Goal: Task Accomplishment & Management: Use online tool/utility

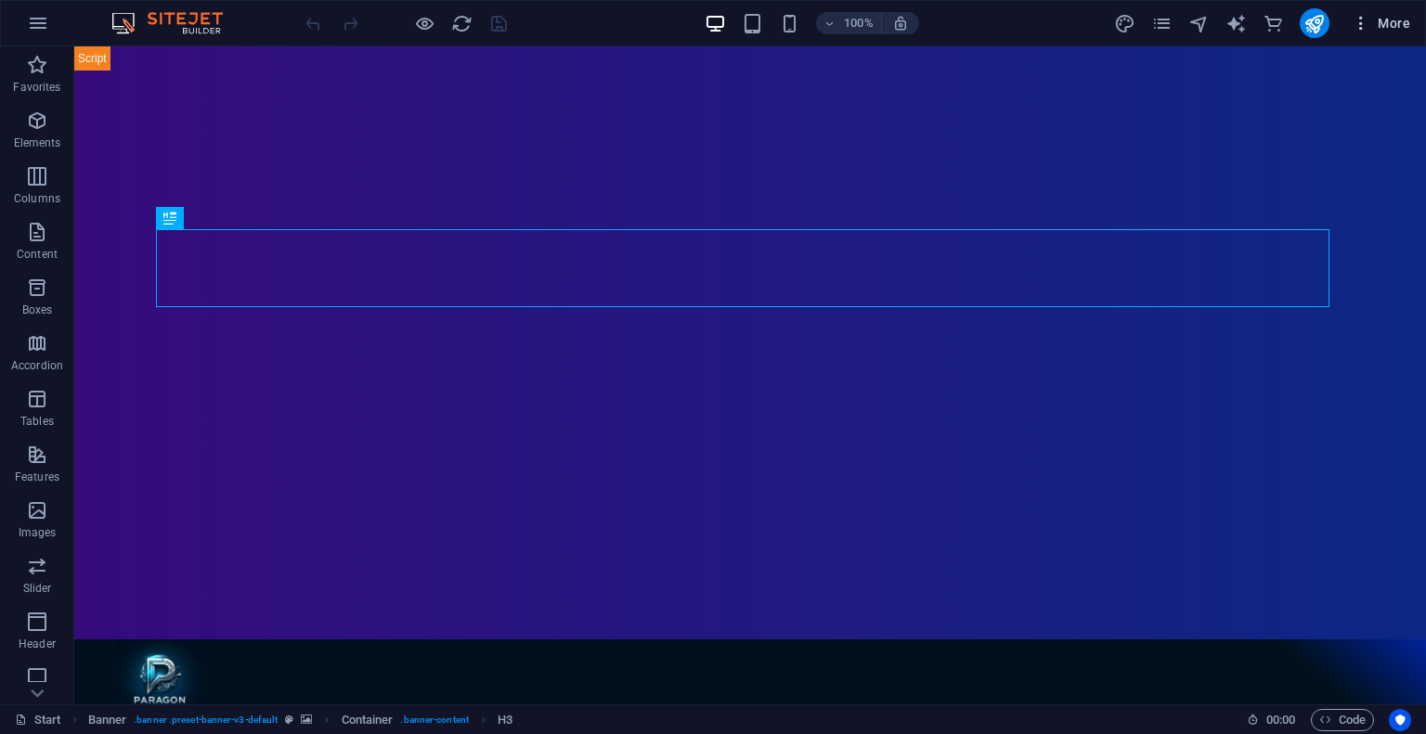
click at [1355, 25] on icon "button" at bounding box center [1360, 23] width 19 height 19
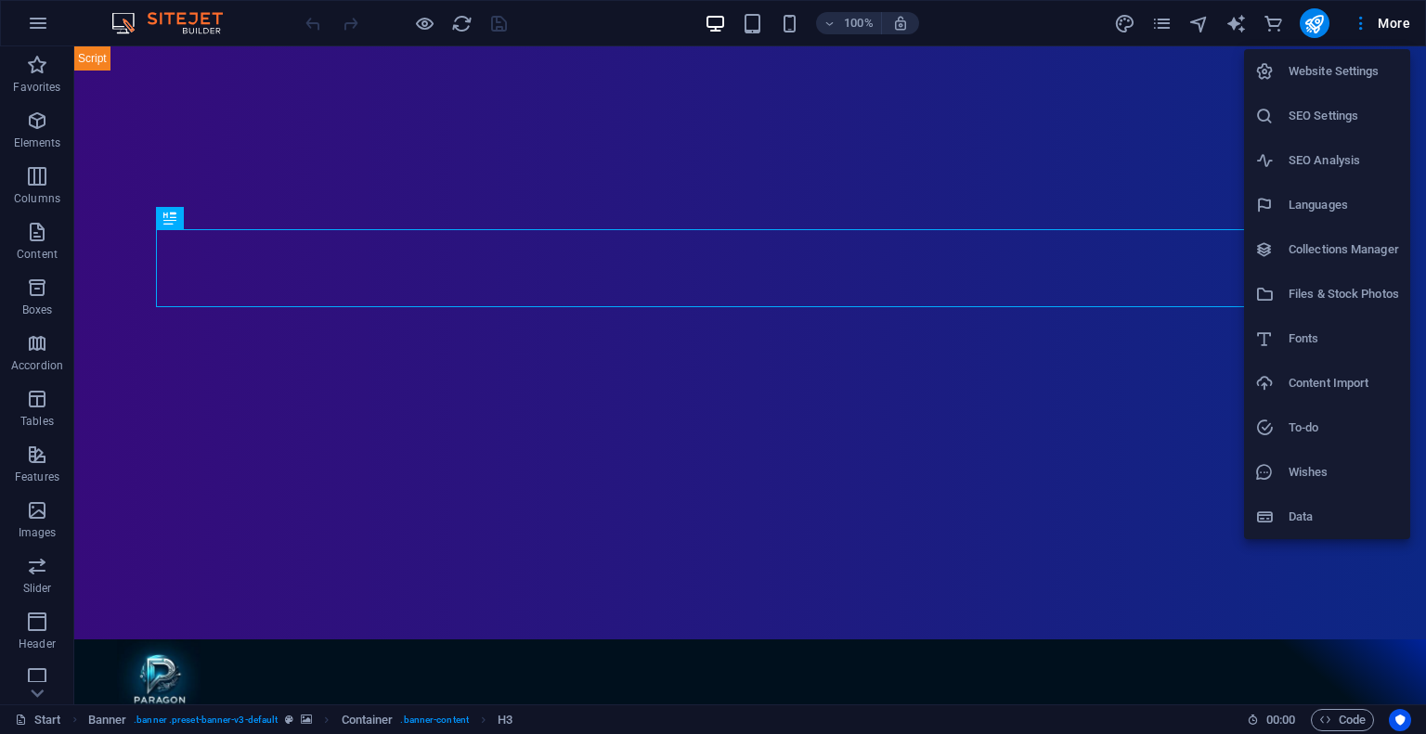
click at [1312, 26] on div at bounding box center [713, 367] width 1426 height 734
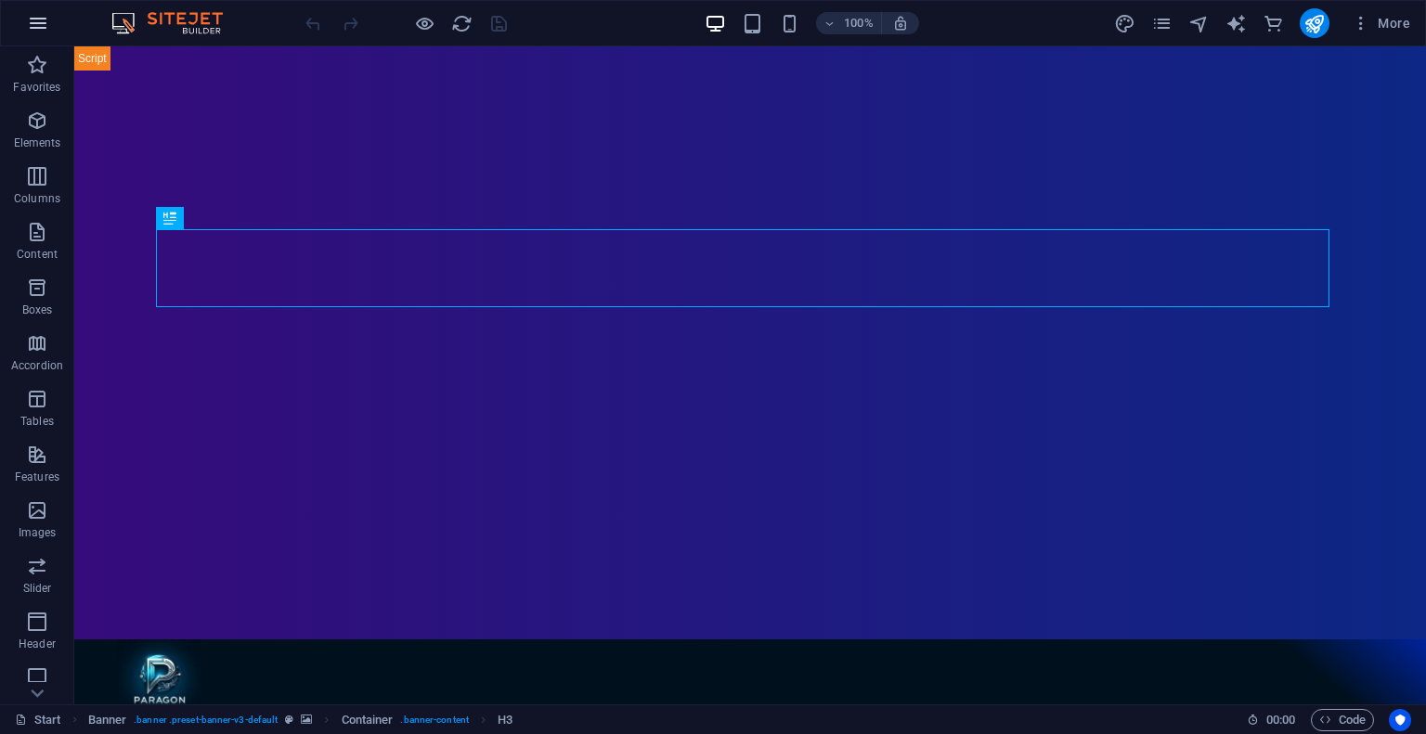
click at [32, 19] on icon "button" at bounding box center [38, 23] width 22 height 22
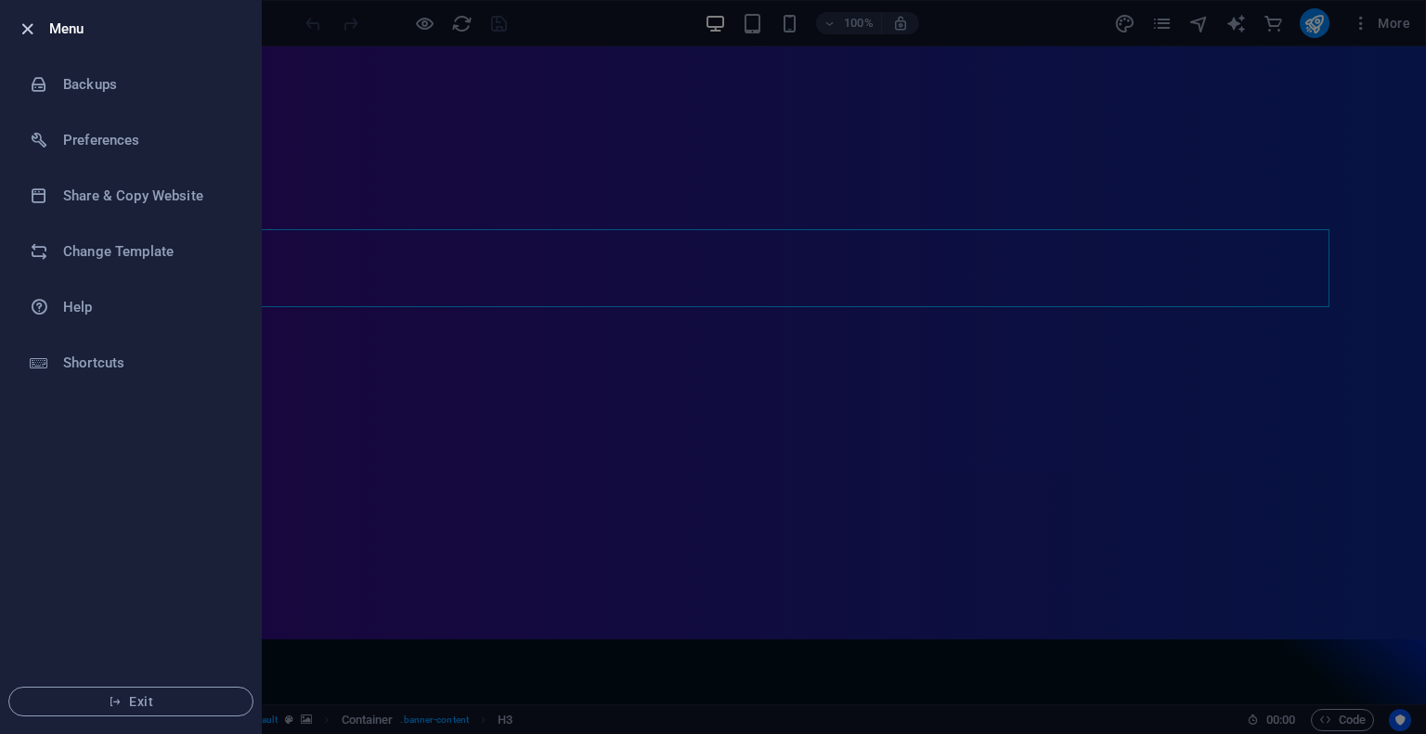
click at [30, 28] on icon "button" at bounding box center [27, 29] width 21 height 21
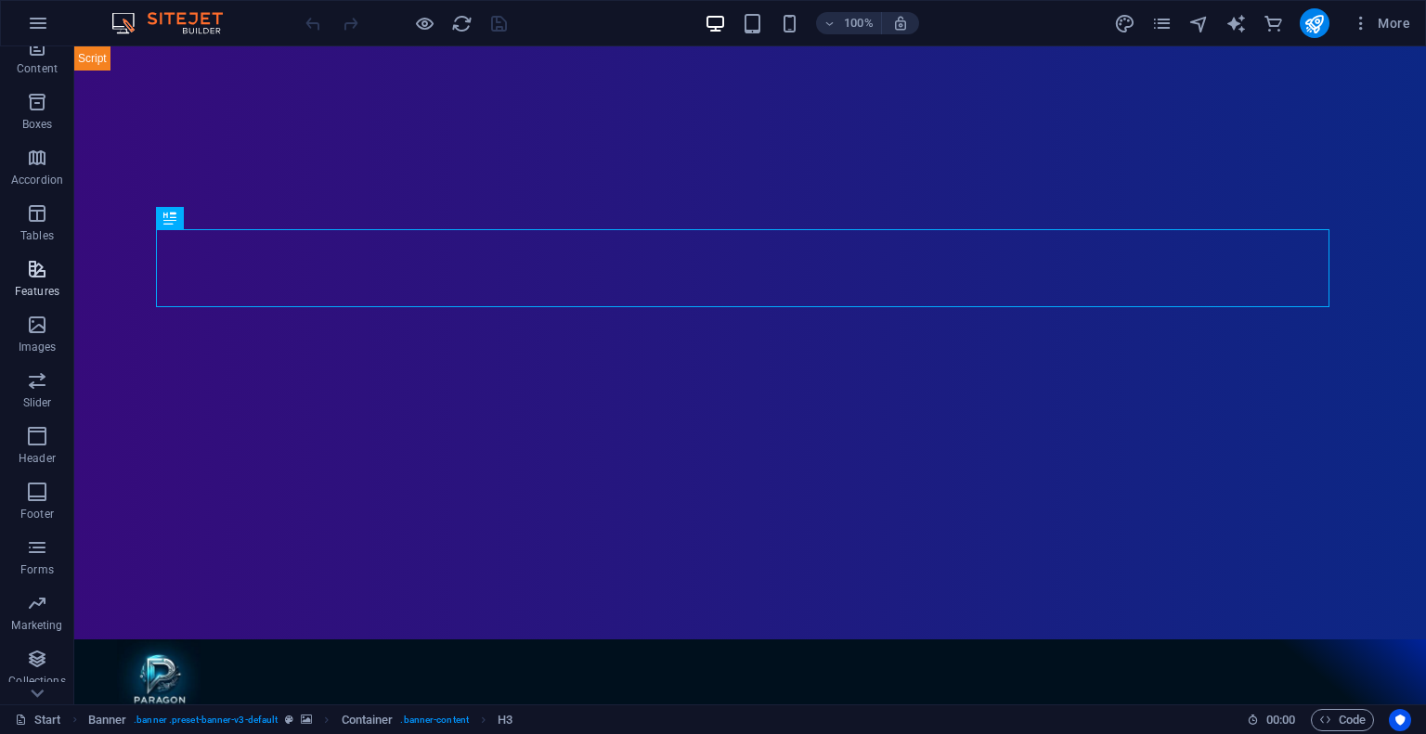
scroll to position [232, 0]
click at [1337, 723] on span "Code" at bounding box center [1342, 720] width 46 height 22
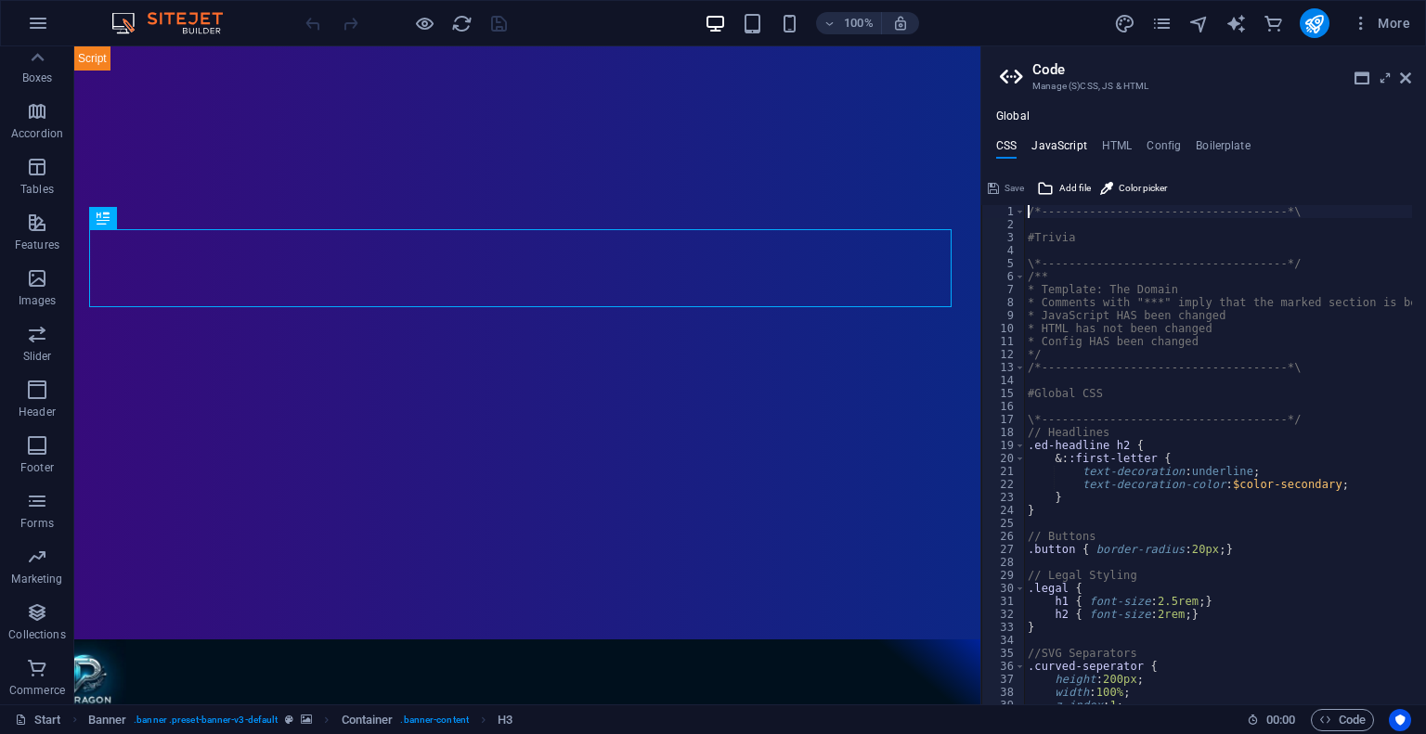
click at [1055, 148] on h4 "JavaScript" at bounding box center [1058, 149] width 55 height 20
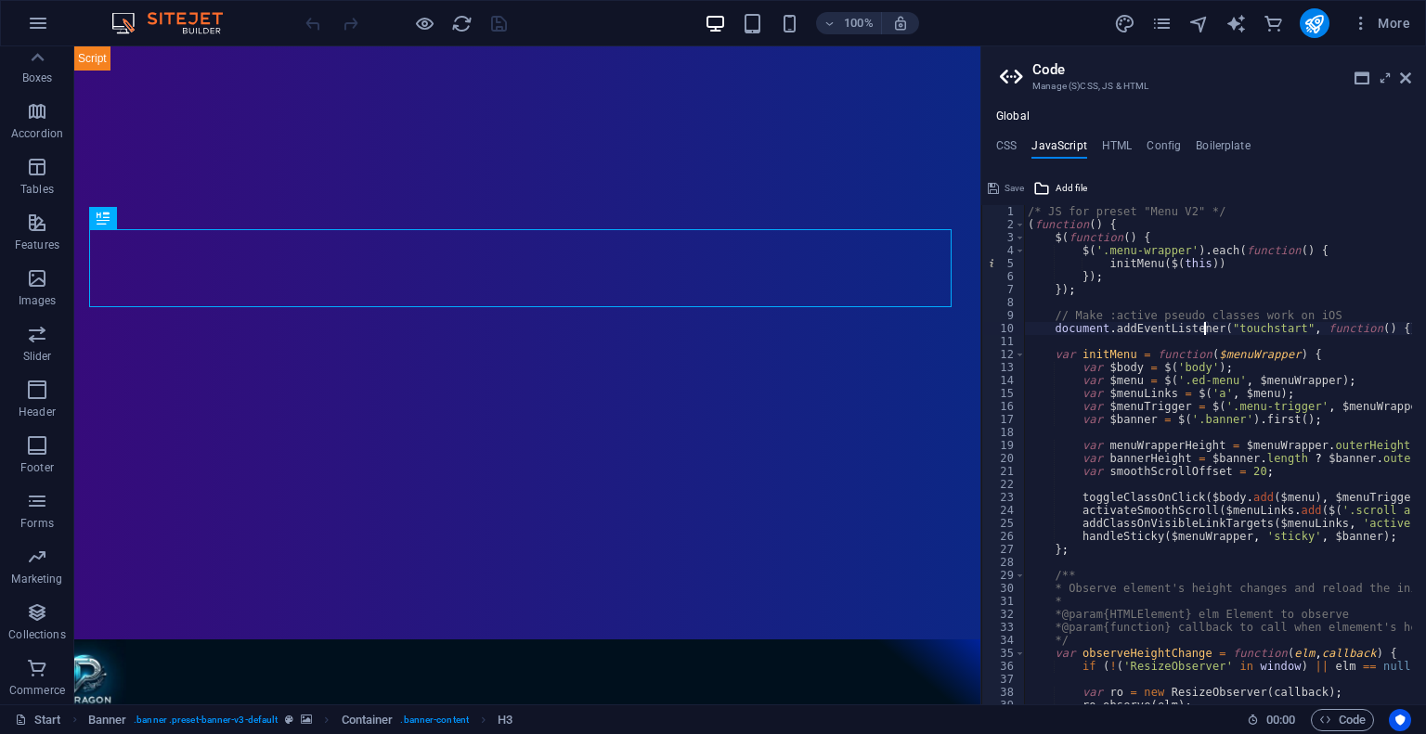
type textarea "/* End JS for preset "Content Slider" */"
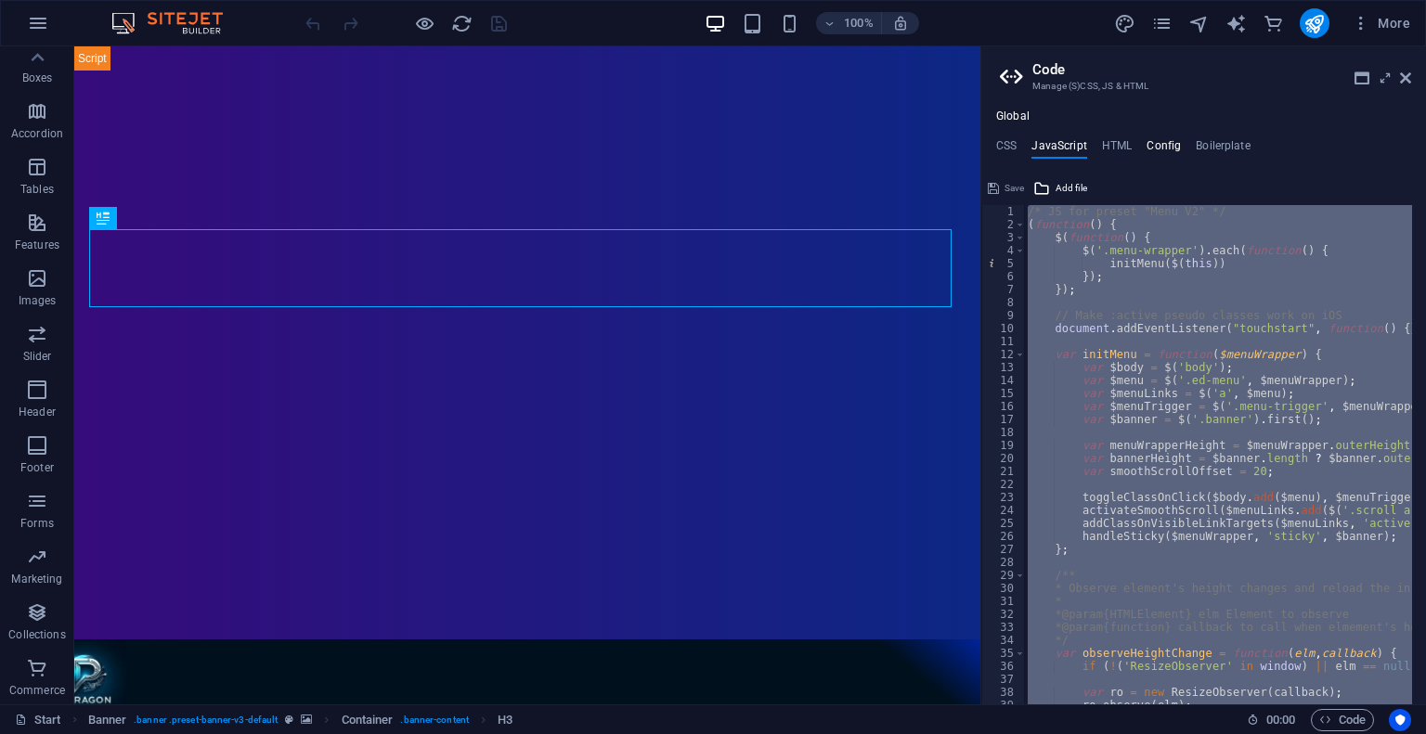
click at [1159, 143] on h4 "Config" at bounding box center [1163, 149] width 34 height 20
type textarea "$color-background: #ffffff;"
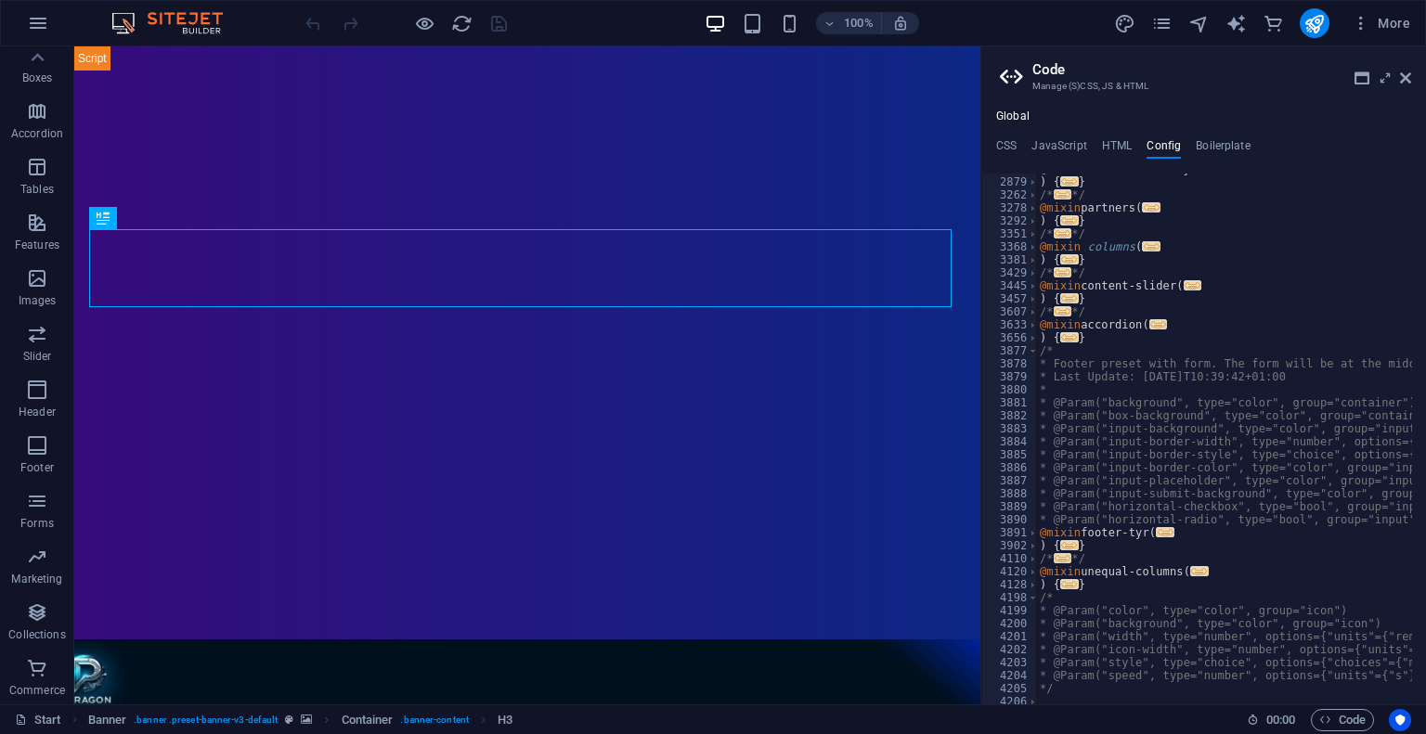
scroll to position [742, 0]
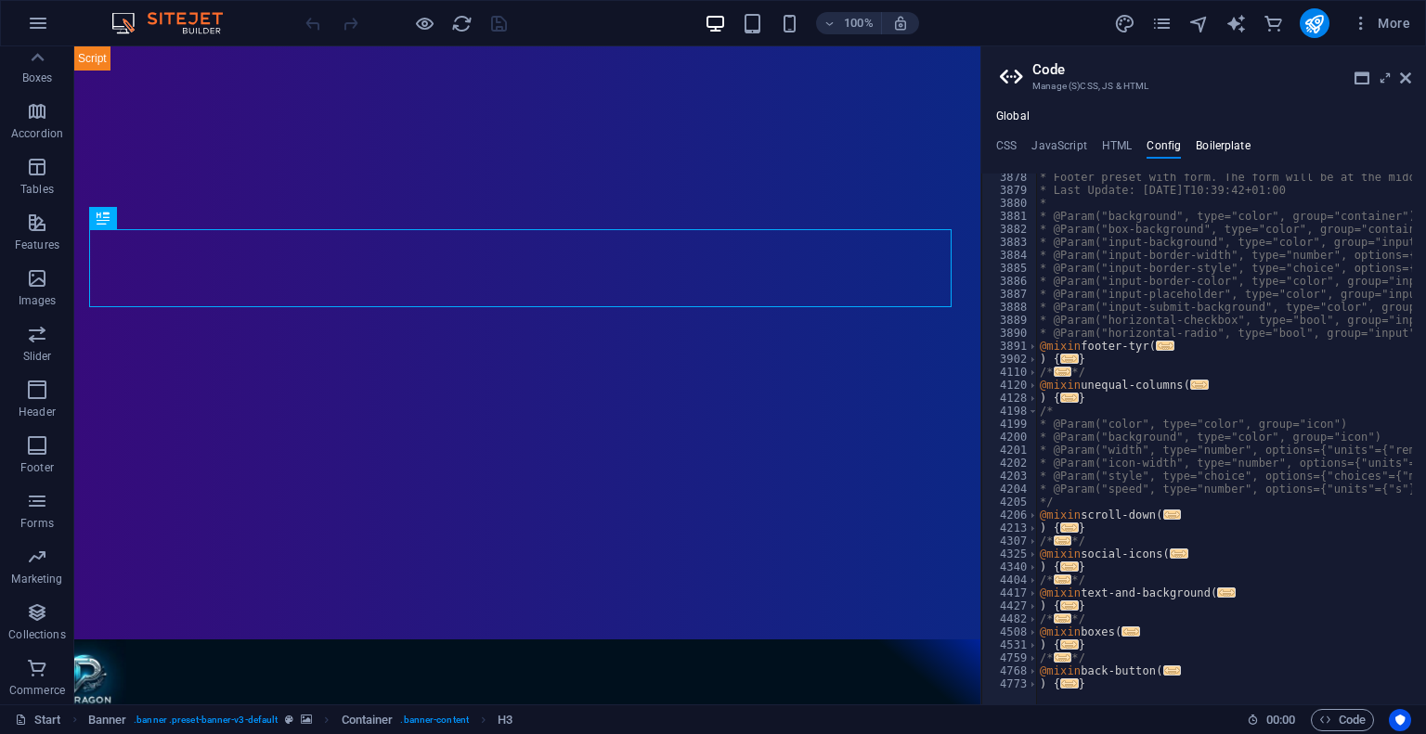
click at [1214, 144] on h4 "Boilerplate" at bounding box center [1222, 149] width 55 height 20
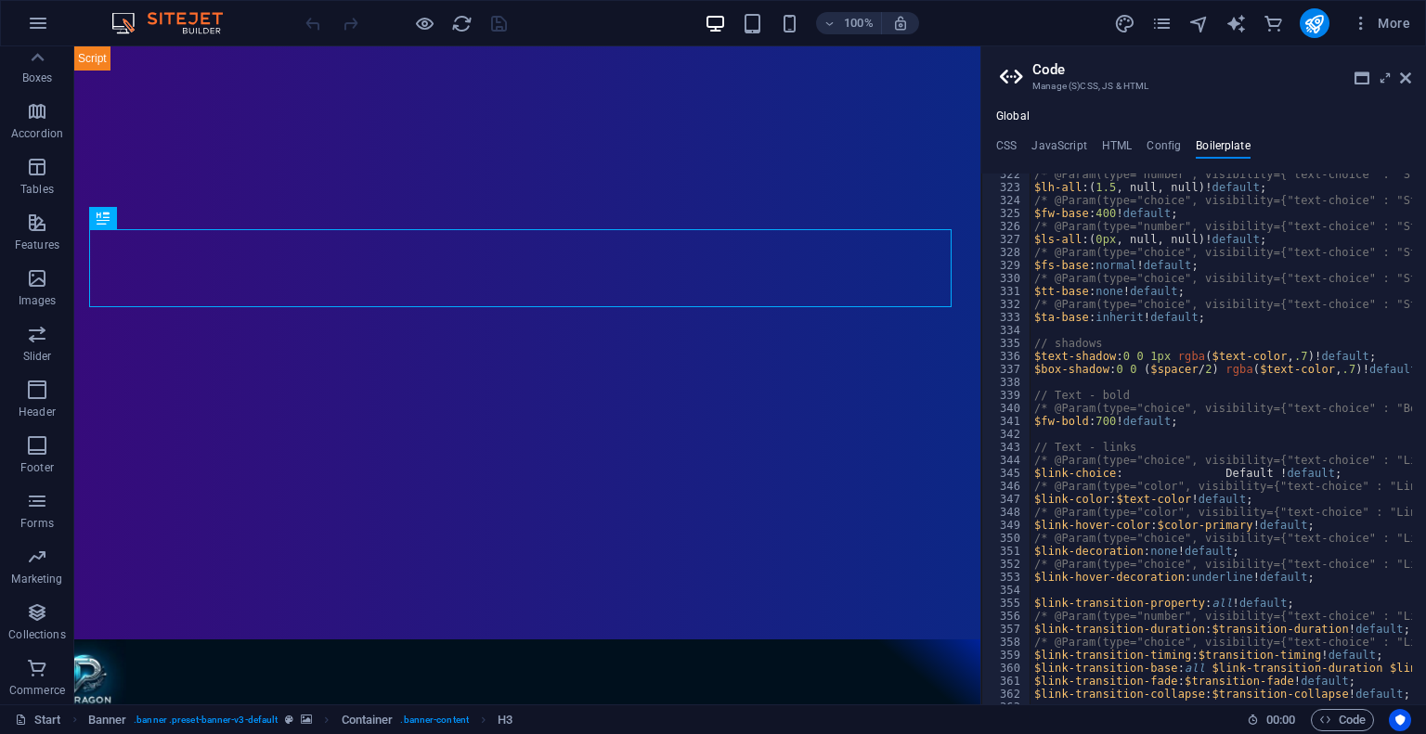
scroll to position [2349, 0]
click at [1403, 75] on icon at bounding box center [1405, 78] width 11 height 15
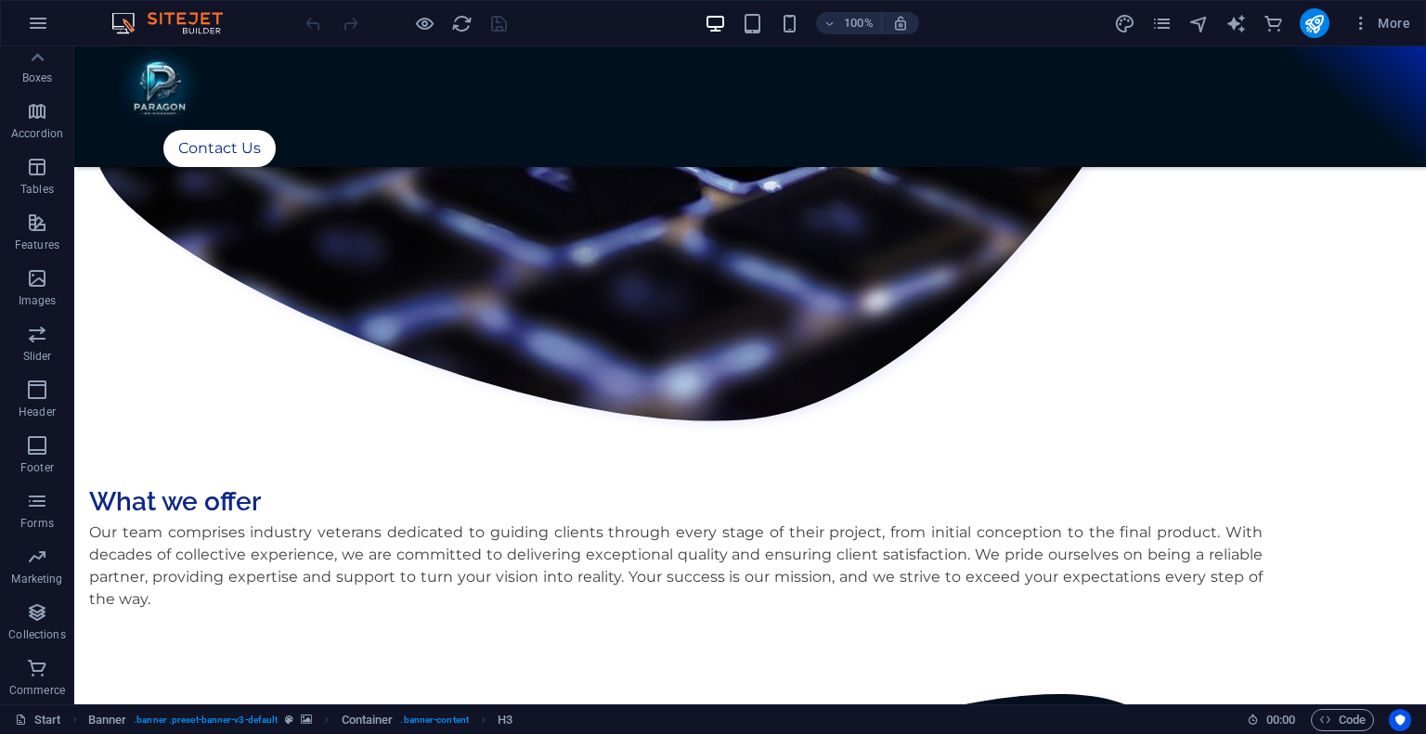
scroll to position [1830, 0]
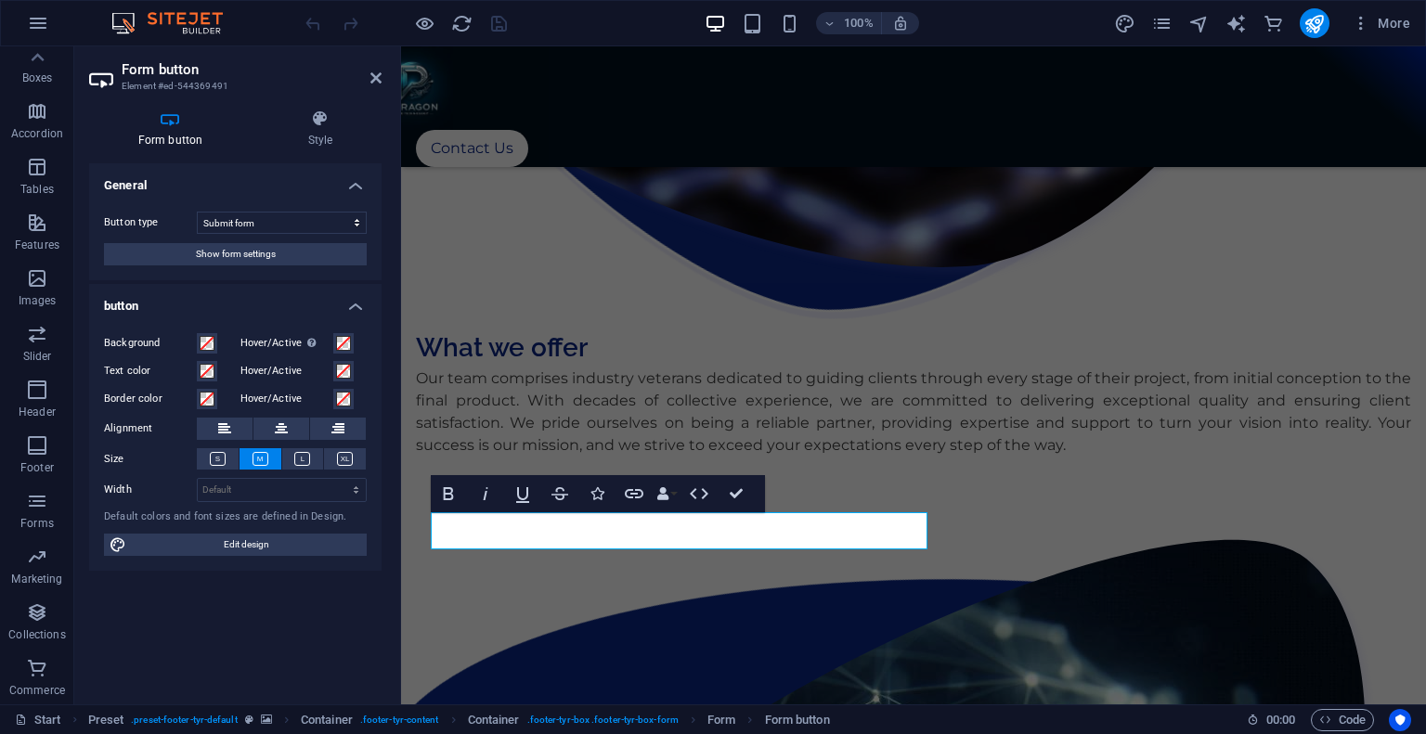
scroll to position [1633, 0]
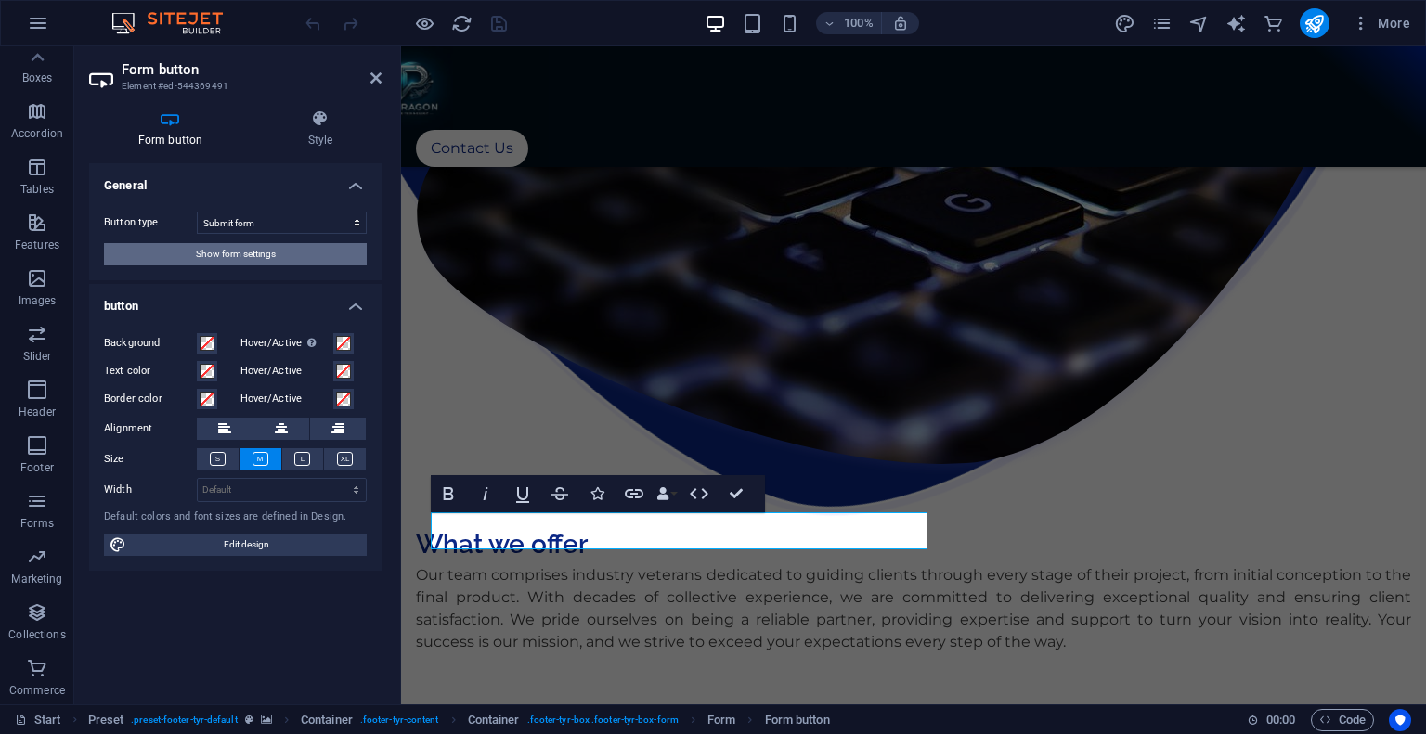
click at [191, 254] on button "Show form settings" at bounding box center [235, 254] width 263 height 22
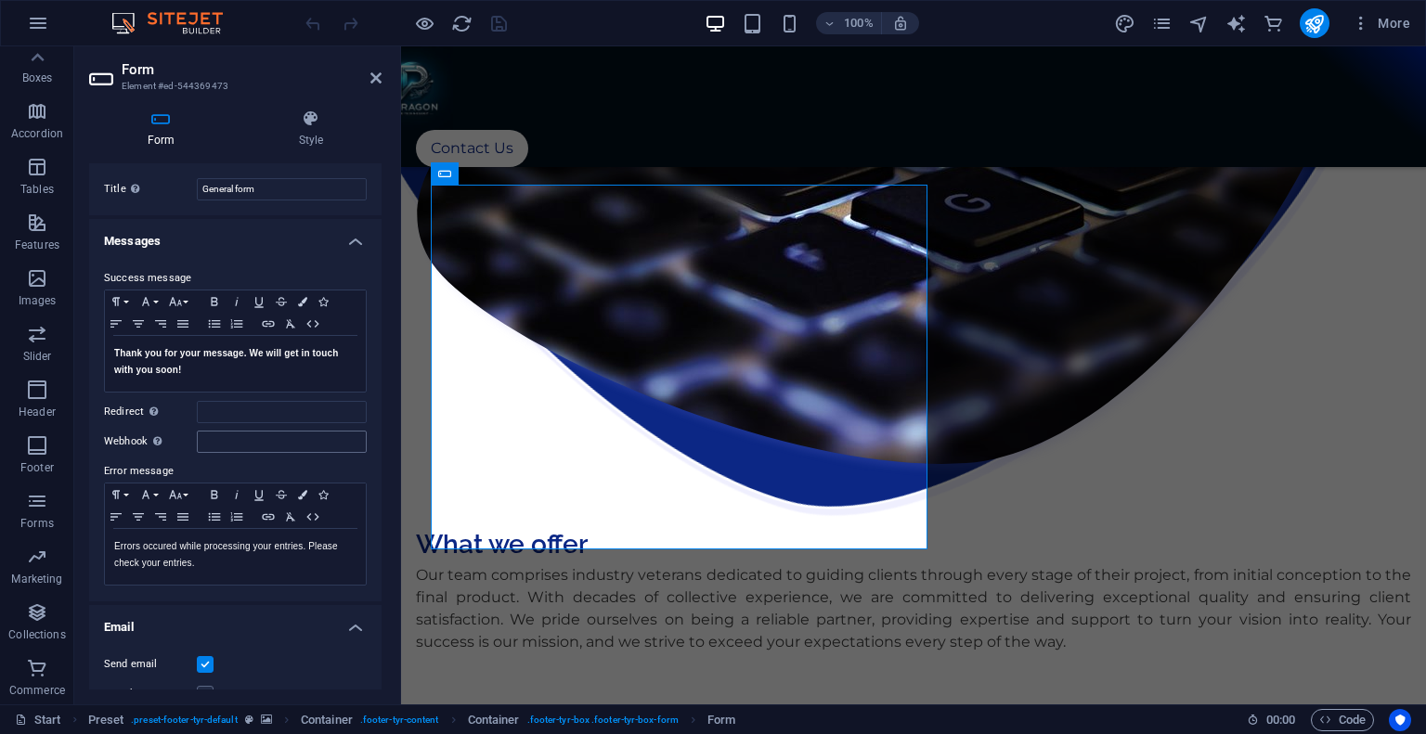
scroll to position [0, 0]
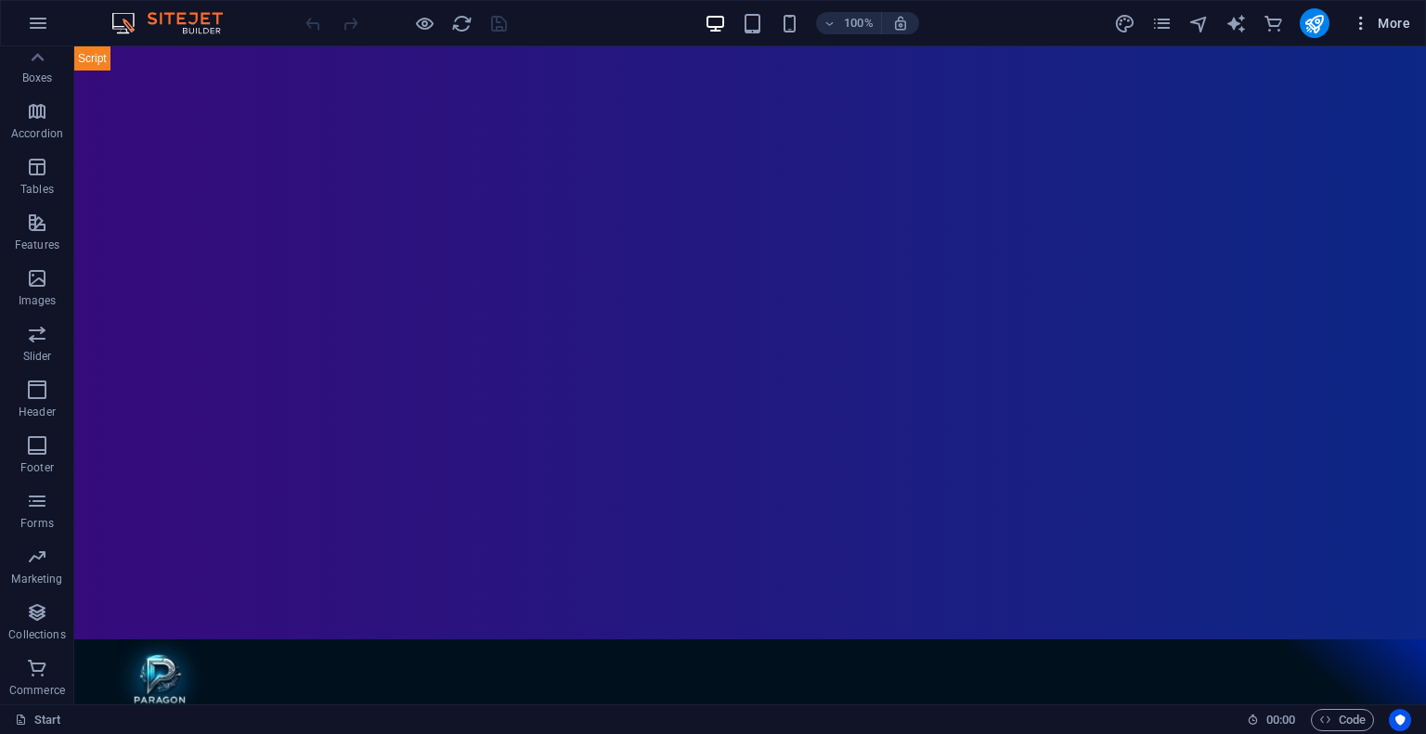
click at [1364, 29] on icon "button" at bounding box center [1360, 23] width 19 height 19
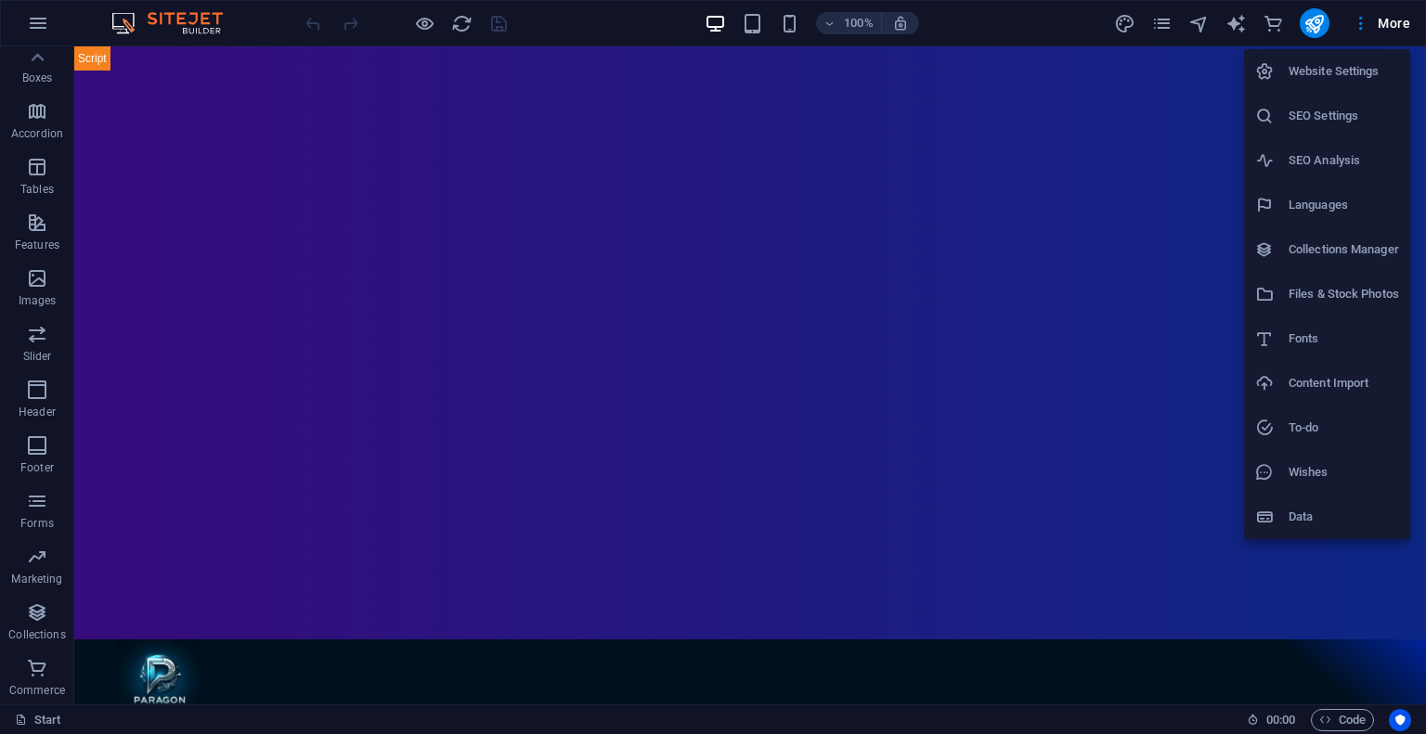
click at [1344, 82] on h6 "Website Settings" at bounding box center [1343, 71] width 110 height 22
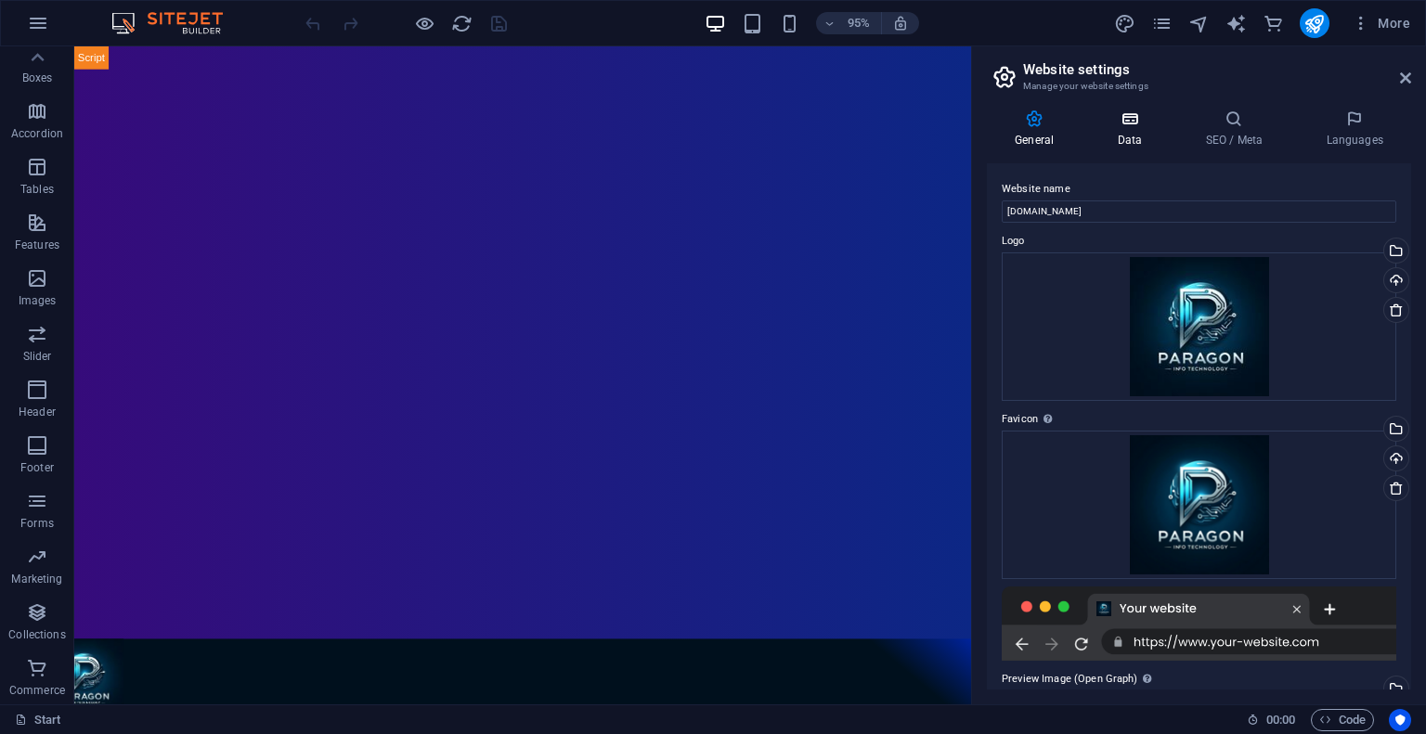
click at [1136, 125] on icon at bounding box center [1129, 119] width 81 height 19
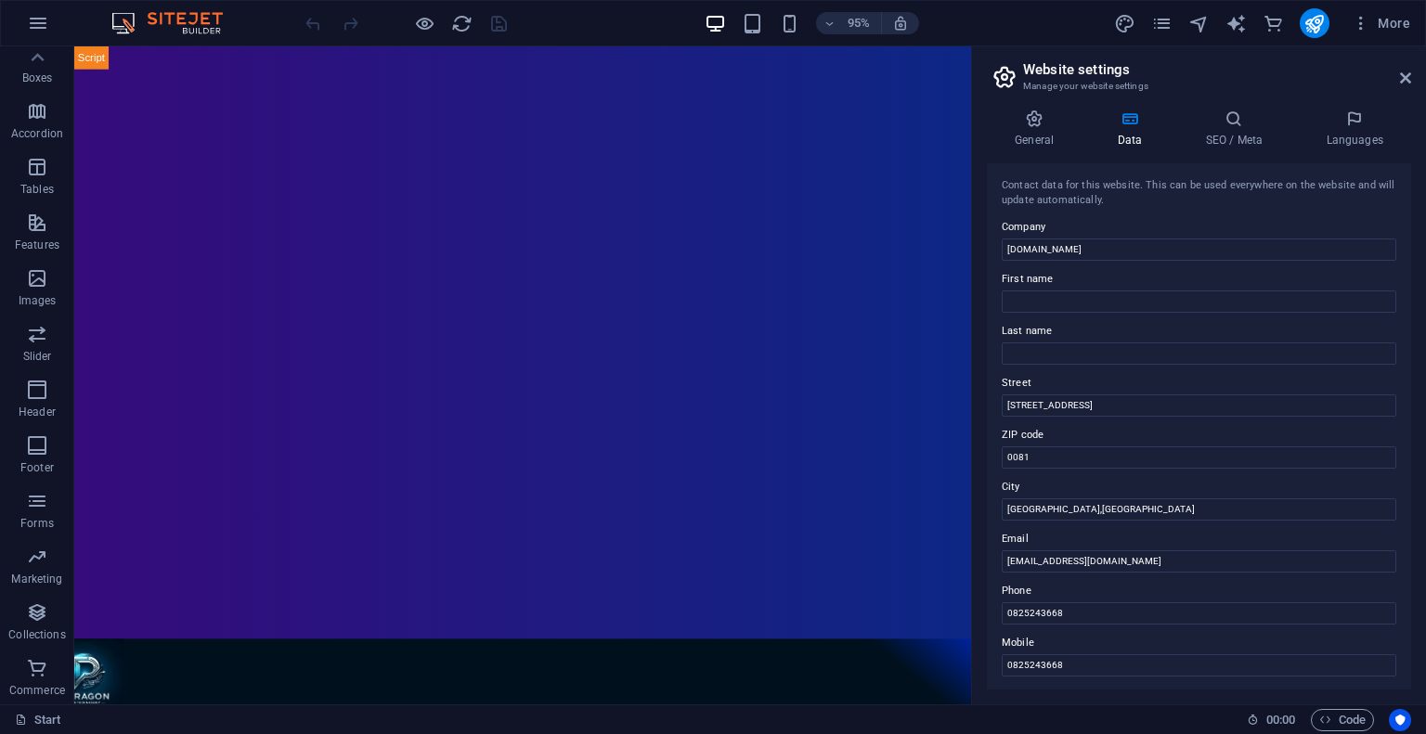
click at [1413, 77] on aside "Website settings Manage your website settings General Data SEO / Meta Languages…" at bounding box center [1198, 375] width 455 height 658
click at [1403, 78] on icon at bounding box center [1405, 78] width 11 height 15
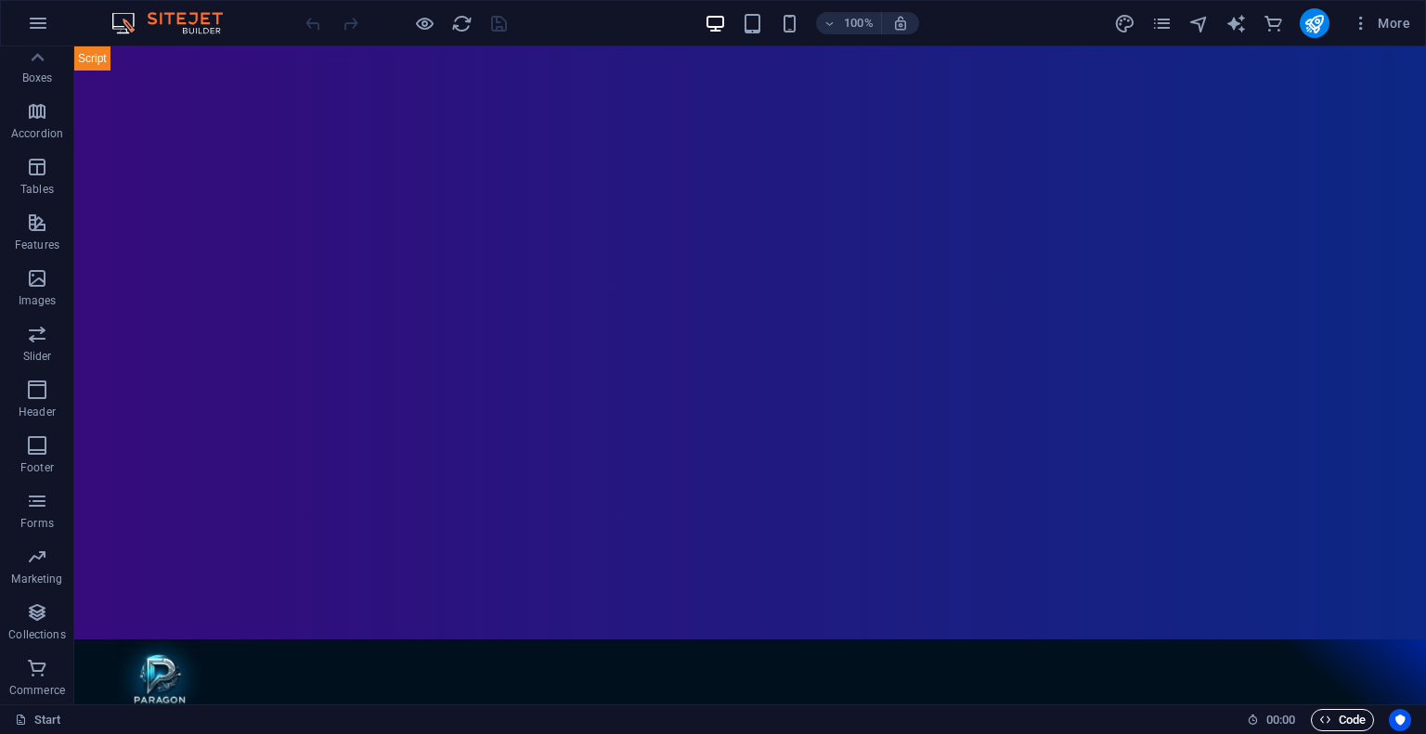
click at [1350, 720] on span "Code" at bounding box center [1342, 720] width 46 height 22
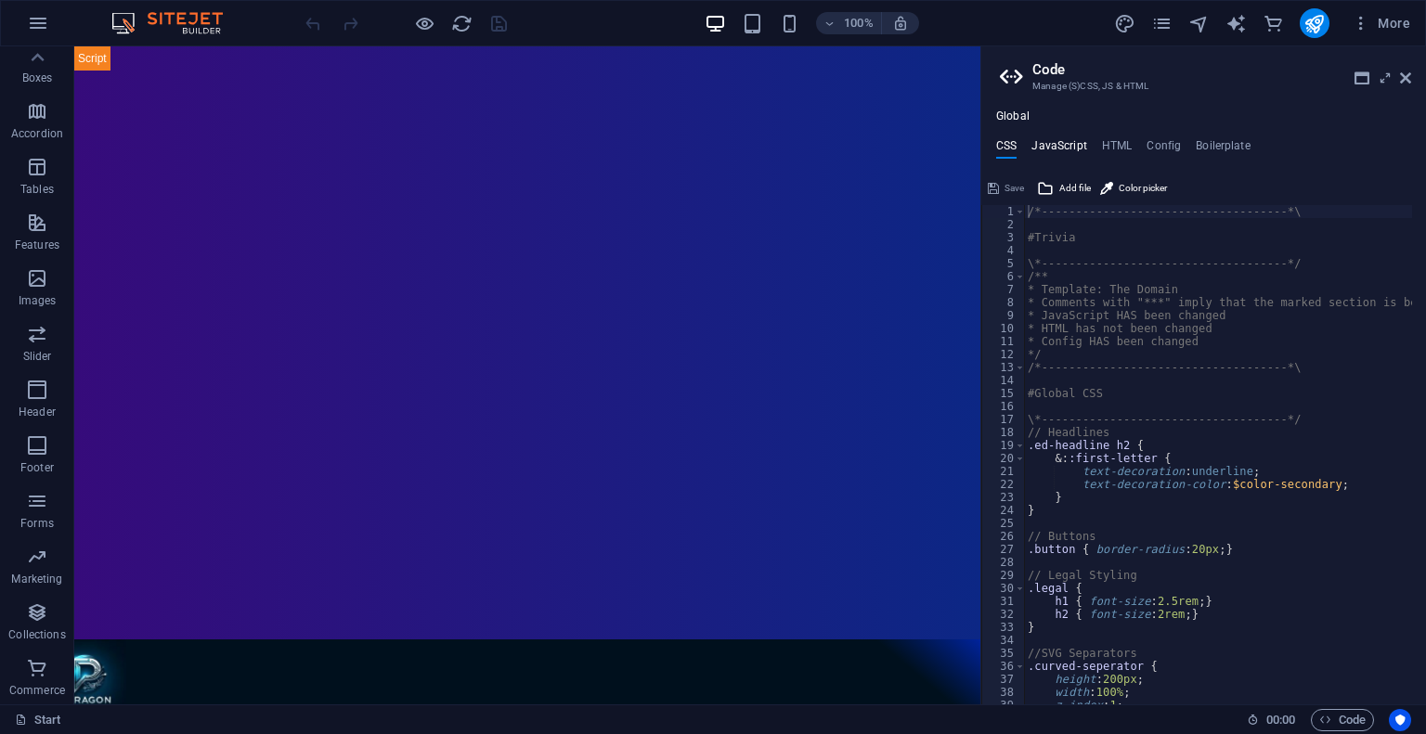
click at [1062, 148] on h4 "JavaScript" at bounding box center [1058, 149] width 55 height 20
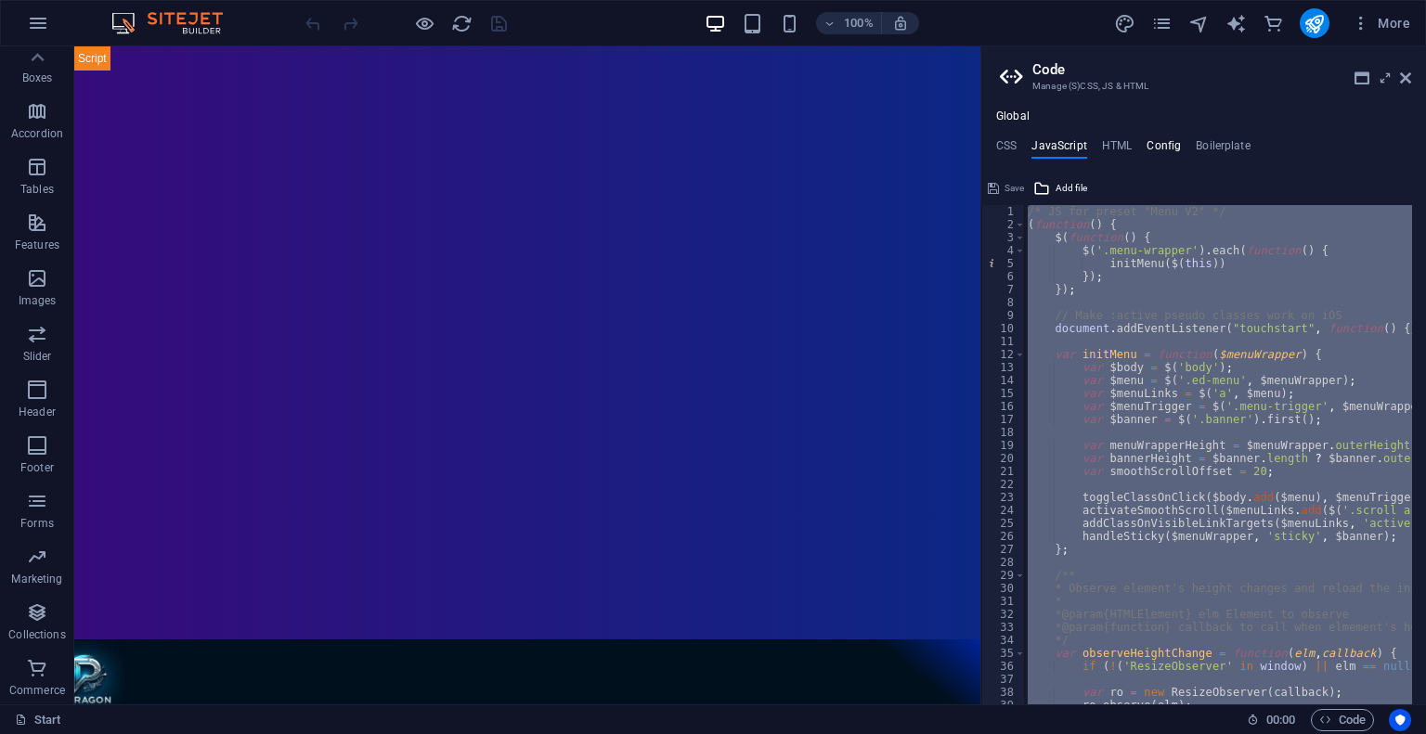
click at [1164, 155] on h4 "Config" at bounding box center [1163, 149] width 34 height 20
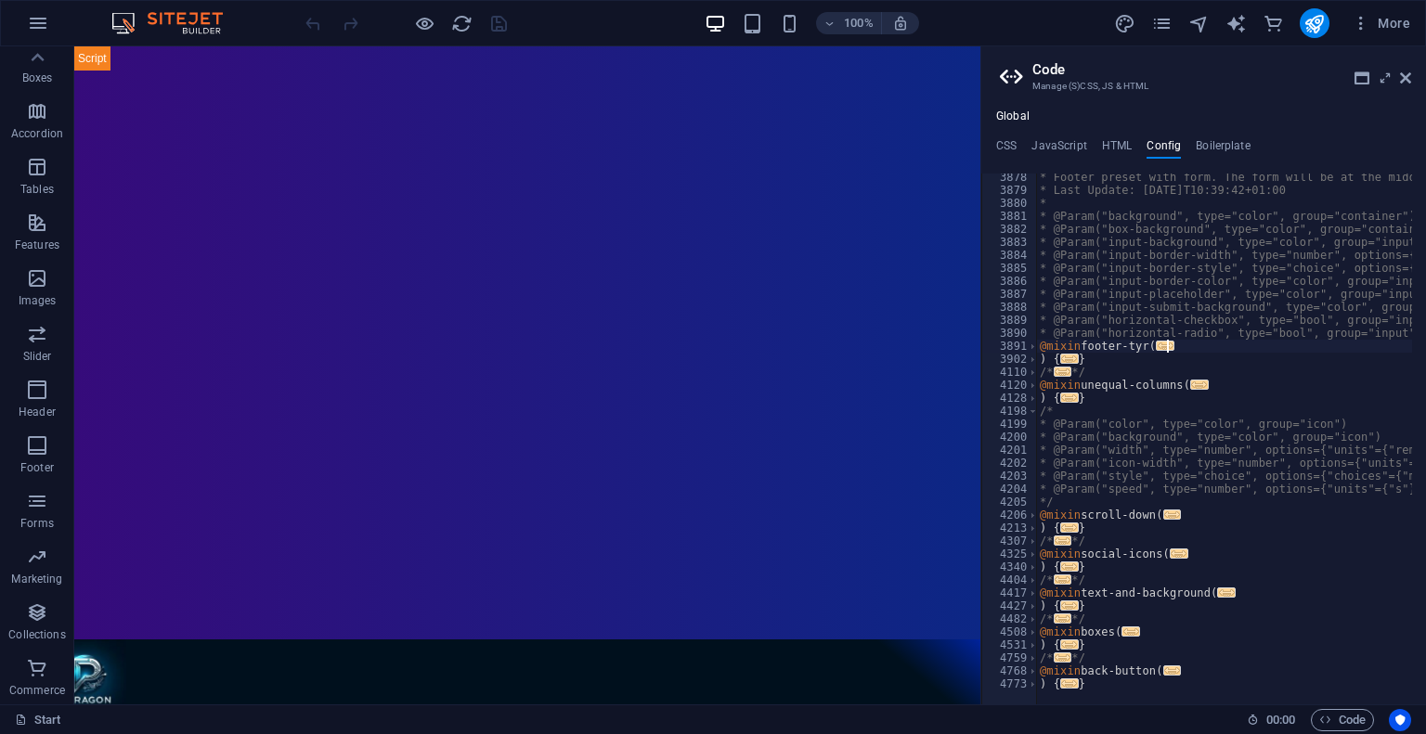
click at [1364, 348] on div "* Footer preset with form. The form will be at the middle and one side contact …" at bounding box center [1443, 442] width 815 height 543
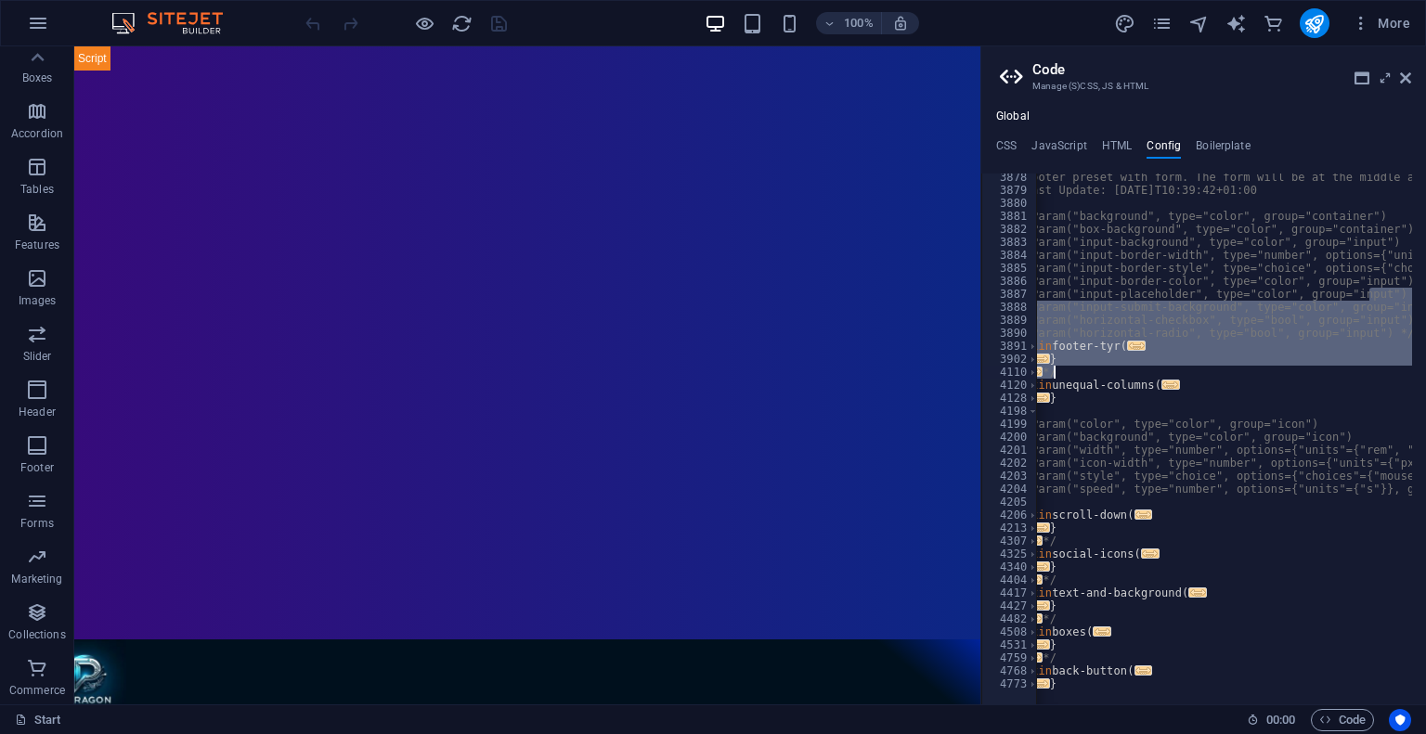
scroll to position [0, 15]
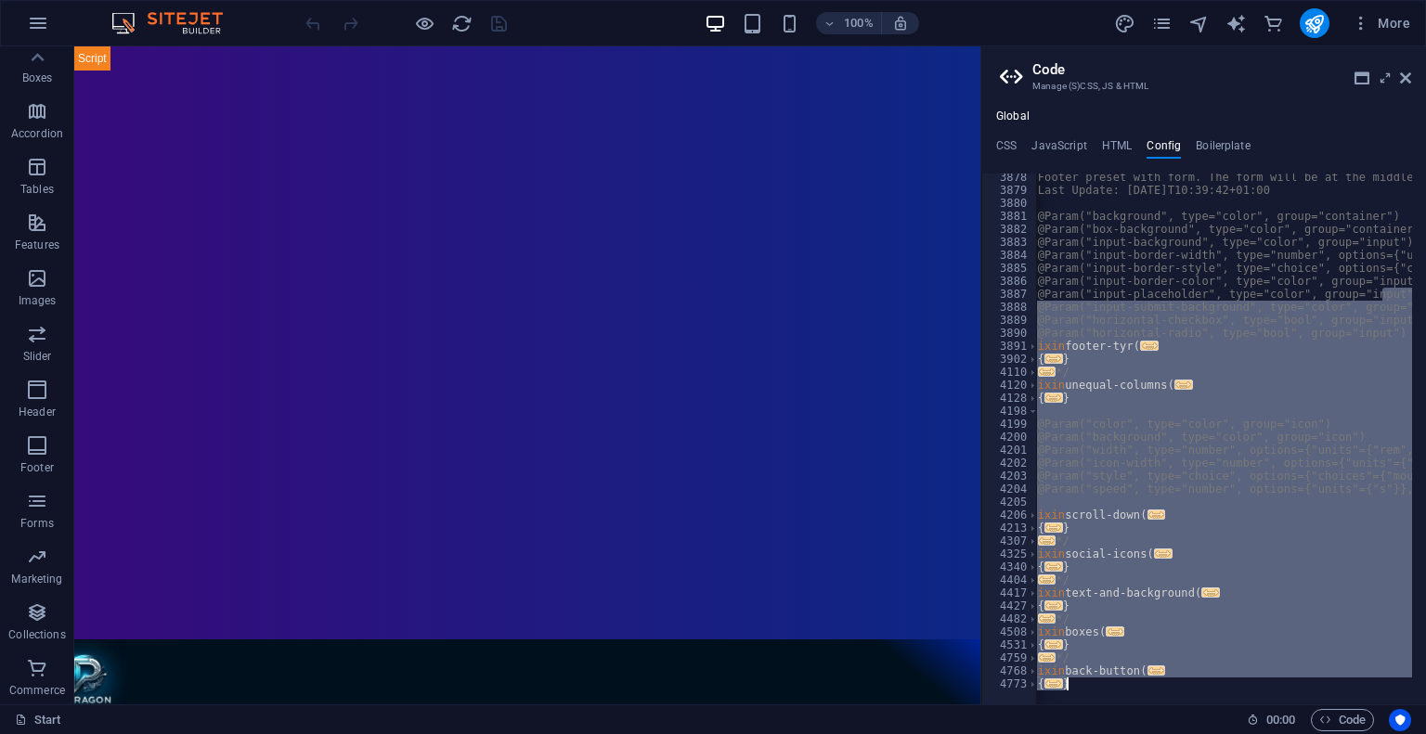
drag, startPoint x: 1421, startPoint y: 296, endPoint x: 1274, endPoint y: 778, distance: 503.5
click at [1274, 733] on html "[DOMAIN_NAME] Start Favorites Elements Columns Content Boxes Accordion Tables F…" at bounding box center [713, 367] width 1426 height 734
click at [1247, 471] on div "* Footer preset with form. The form will be at the middle and one side contact …" at bounding box center [1224, 439] width 376 height 531
type textarea "* @Param("style", type="choice", options={"choices"={"mouse", "arrow"}}, group=…"
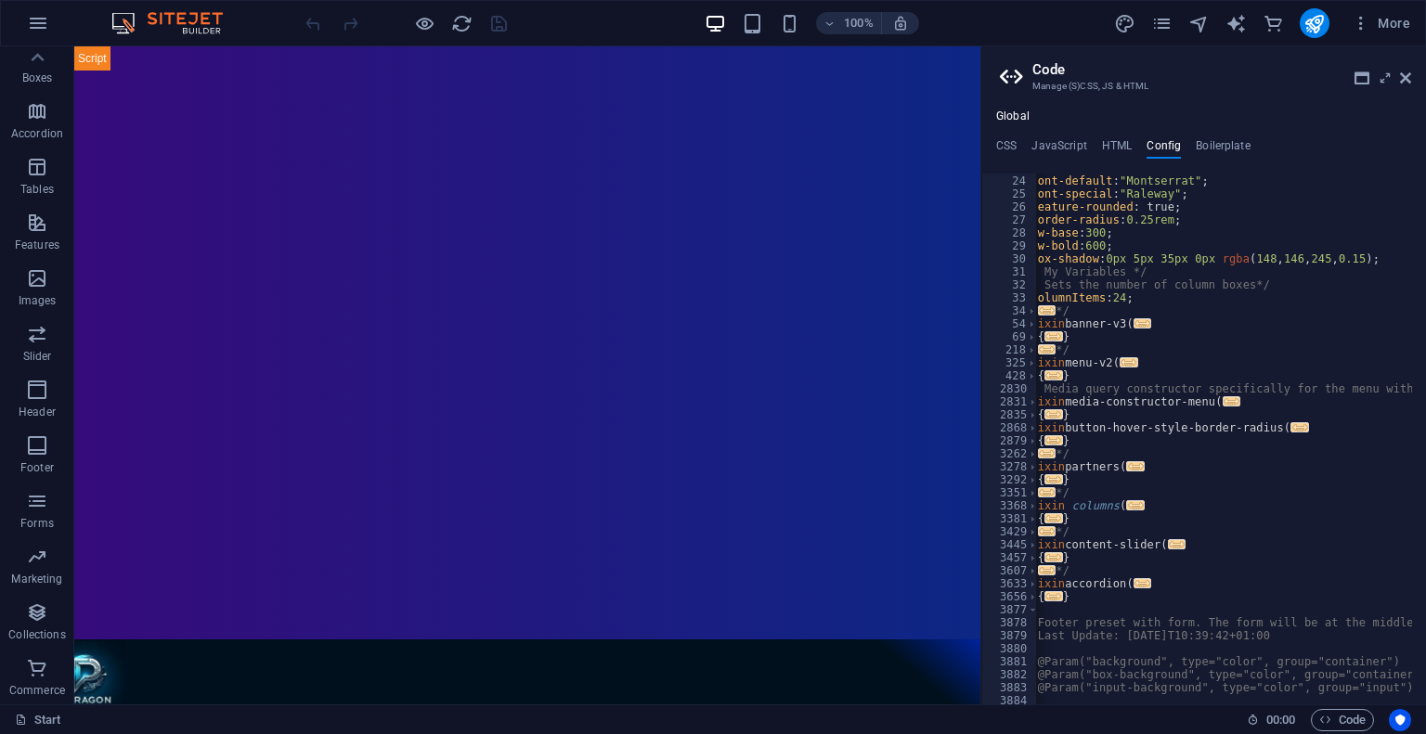
scroll to position [74, 0]
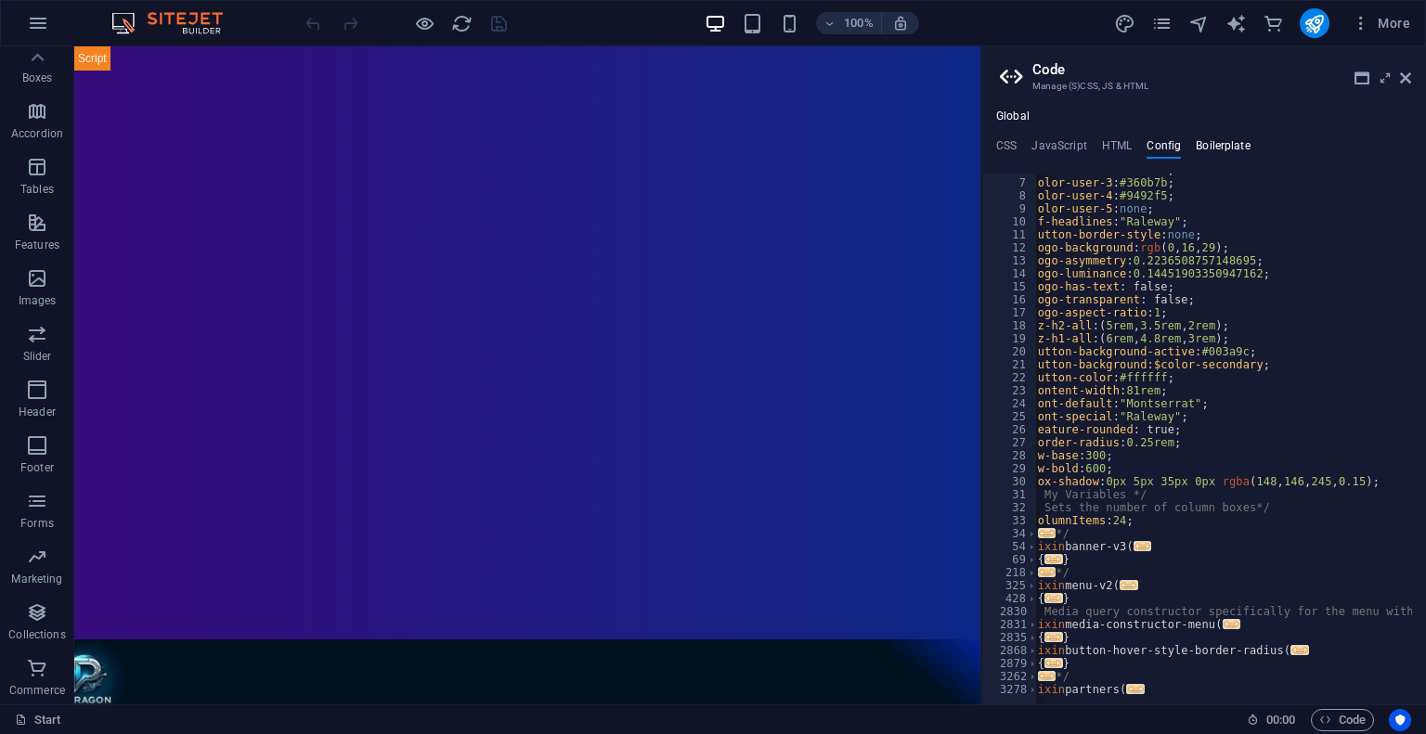
click at [1211, 147] on h4 "Boilerplate" at bounding box center [1222, 149] width 55 height 20
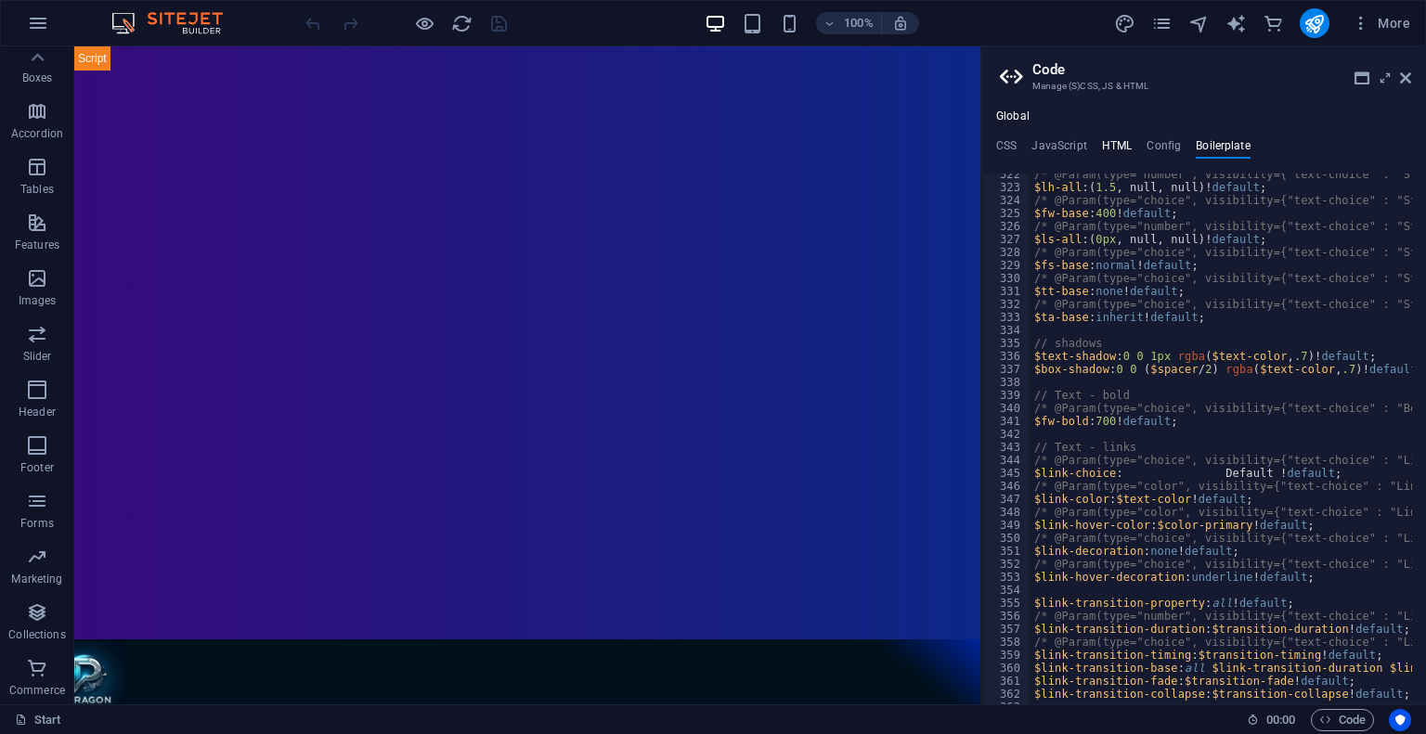
click at [1115, 151] on h4 "HTML" at bounding box center [1117, 149] width 31 height 20
type textarea "{{content}}"
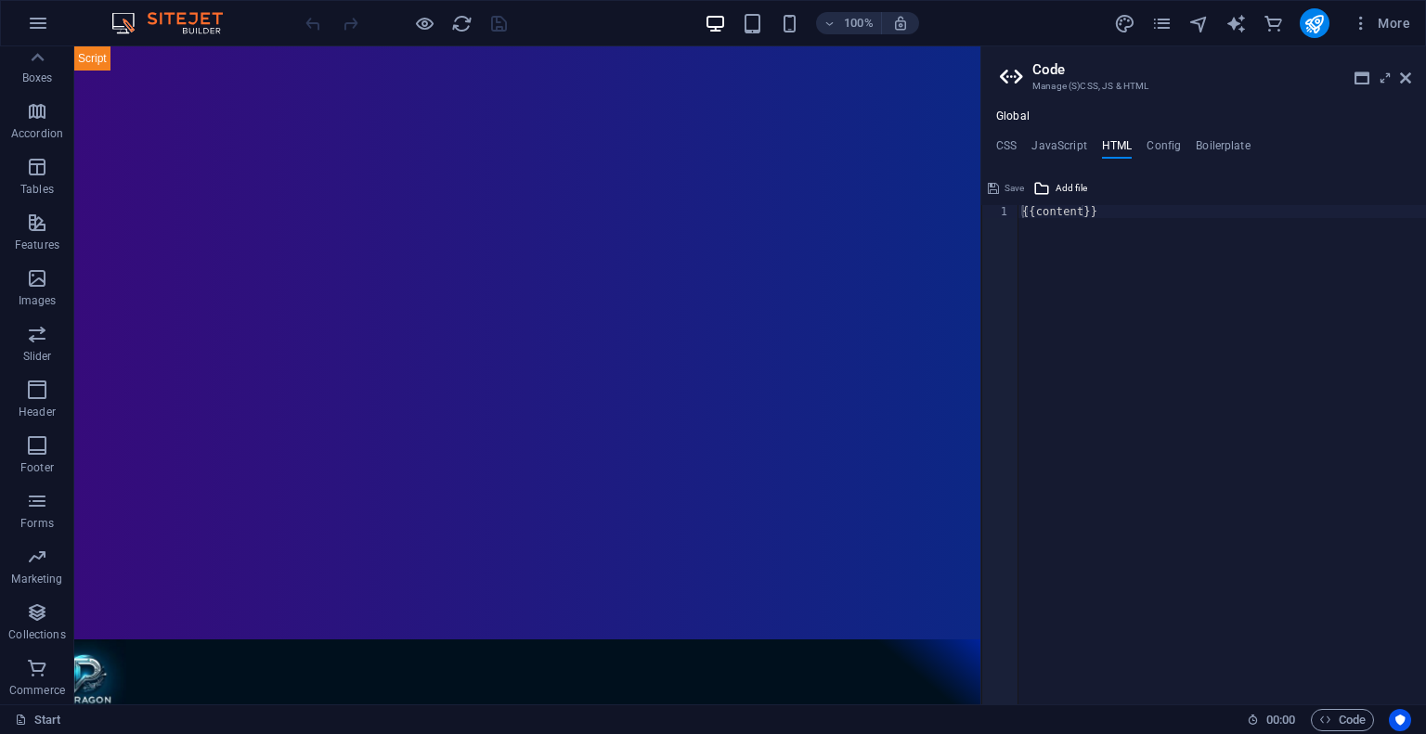
click at [1114, 146] on h4 "HTML" at bounding box center [1117, 149] width 31 height 20
drag, startPoint x: 1110, startPoint y: 213, endPoint x: 985, endPoint y: 213, distance: 125.3
click at [985, 213] on div "{{content}} 1 {{content}} ההההההההההההההההההההההההההההההההההההההההההההההההההההה…" at bounding box center [1203, 454] width 445 height 499
click at [1151, 265] on div "{{content}}" at bounding box center [1221, 454] width 407 height 499
click at [1062, 144] on h4 "JavaScript" at bounding box center [1058, 149] width 55 height 20
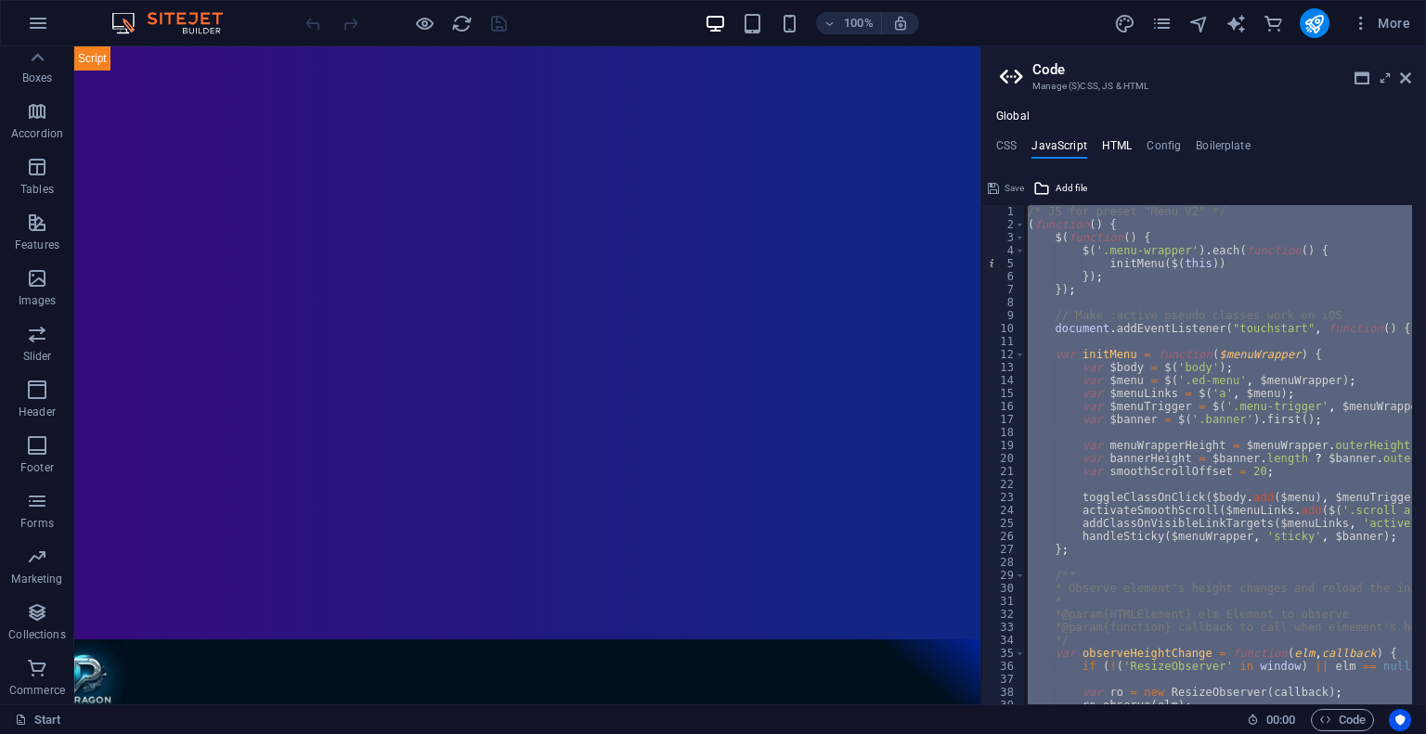
click at [1114, 145] on h4 "HTML" at bounding box center [1117, 149] width 31 height 20
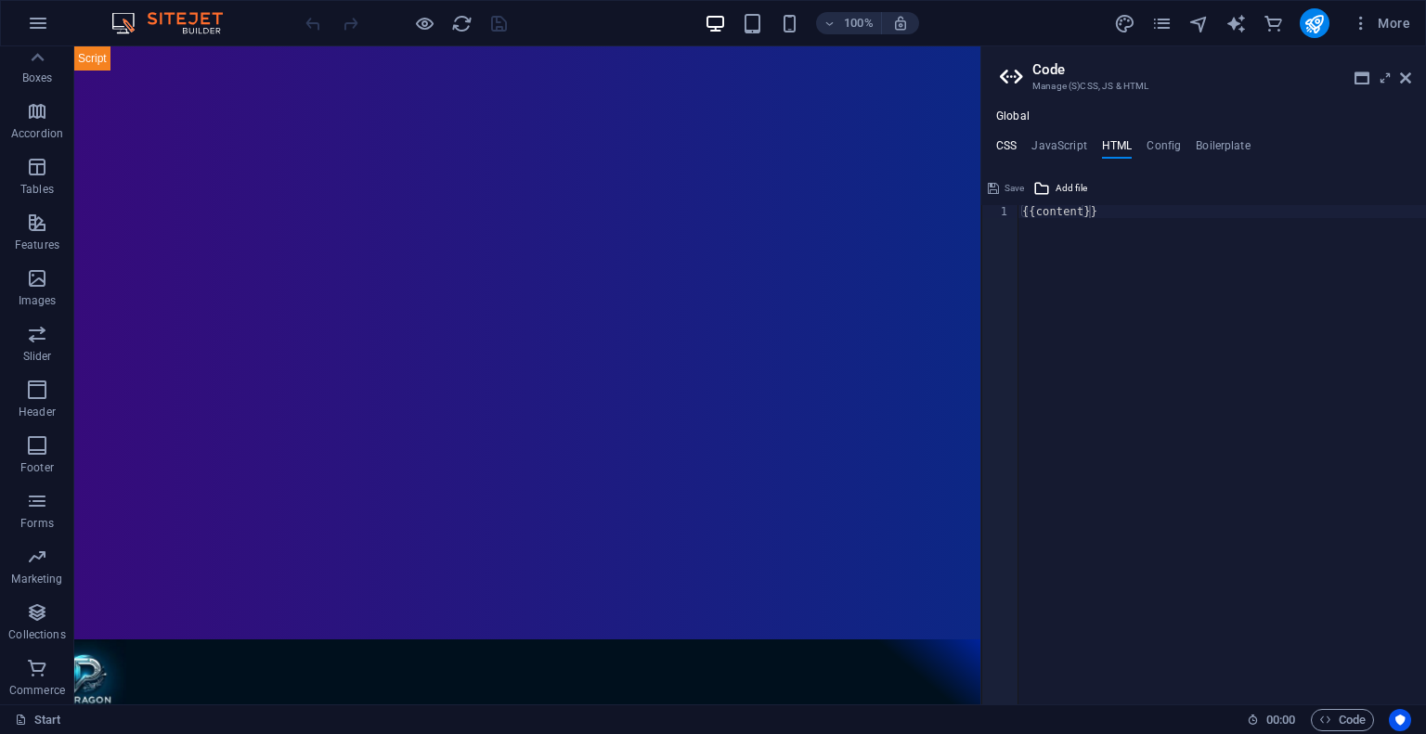
click at [1014, 144] on h4 "CSS" at bounding box center [1006, 149] width 20 height 20
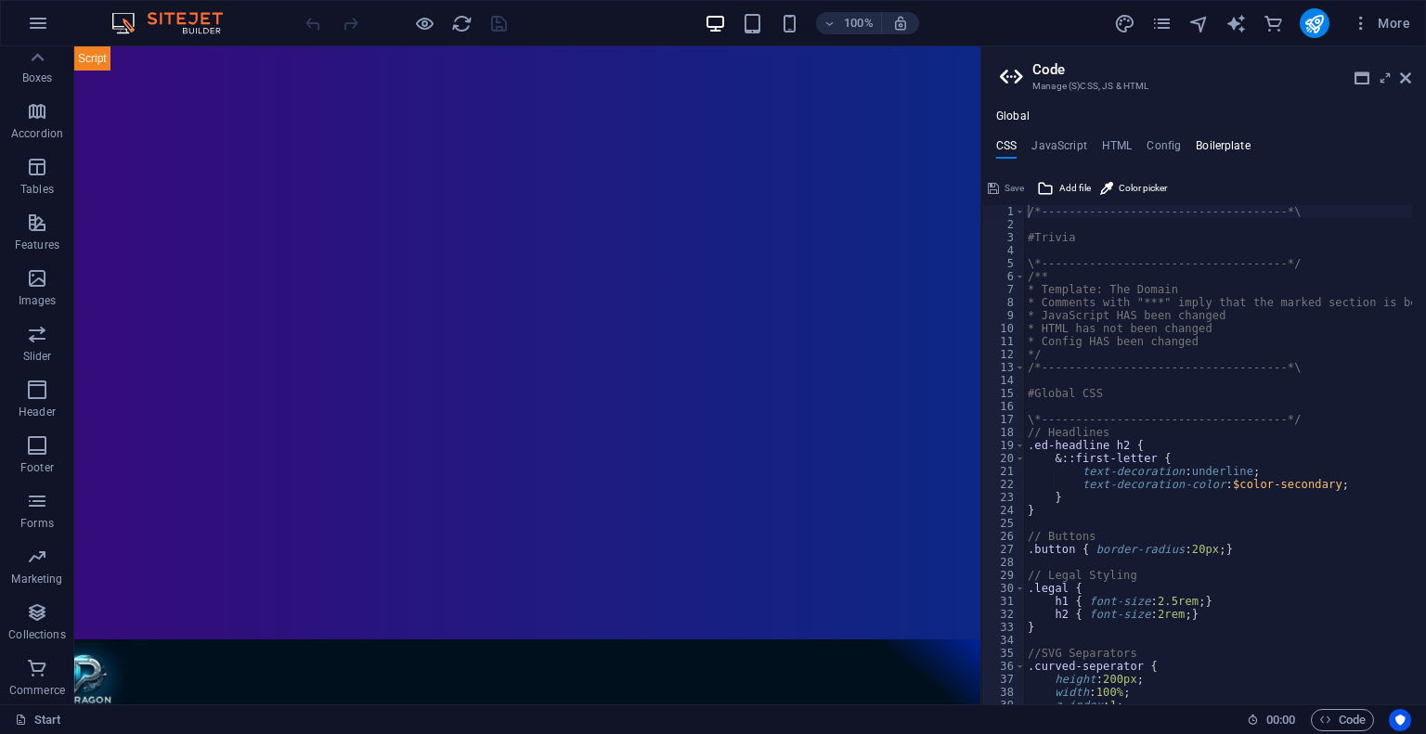
click at [1199, 140] on h4 "Boilerplate" at bounding box center [1222, 149] width 55 height 20
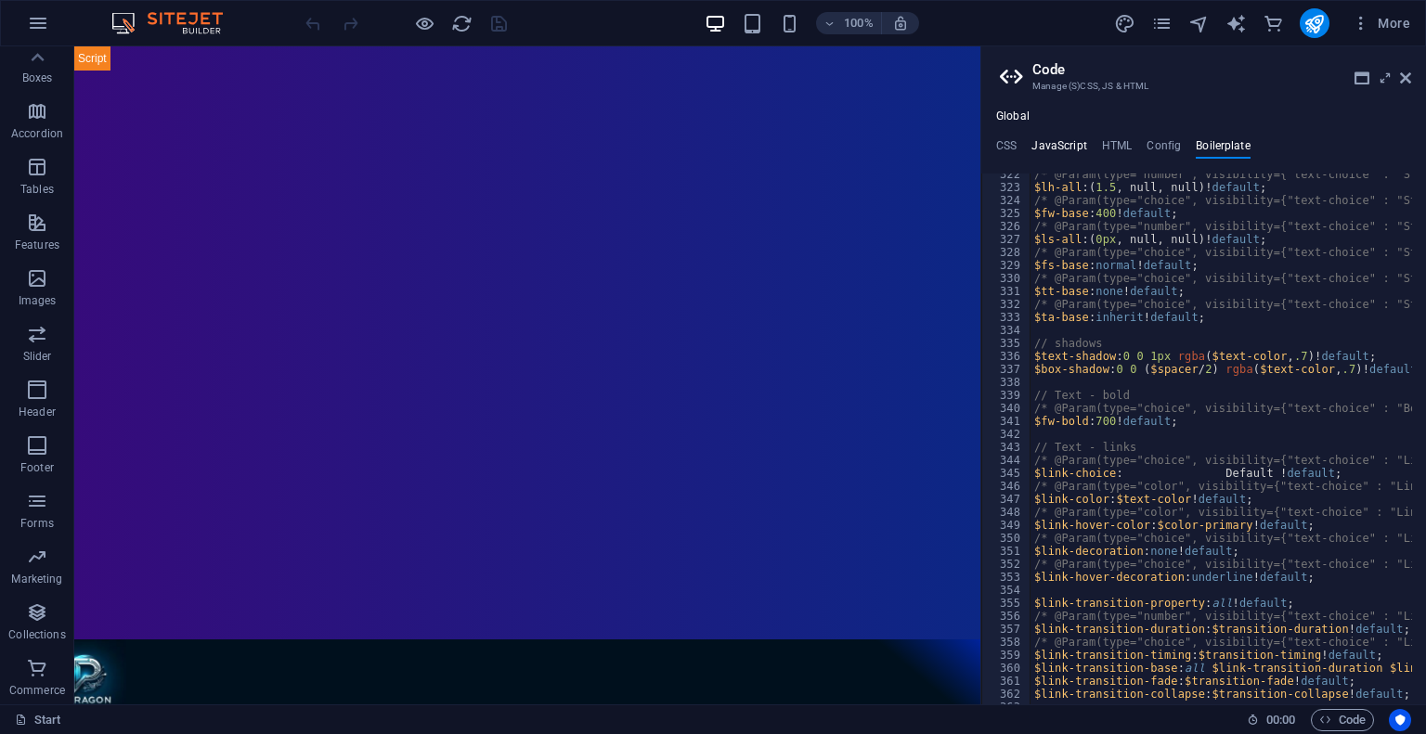
click at [1067, 147] on h4 "JavaScript" at bounding box center [1058, 149] width 55 height 20
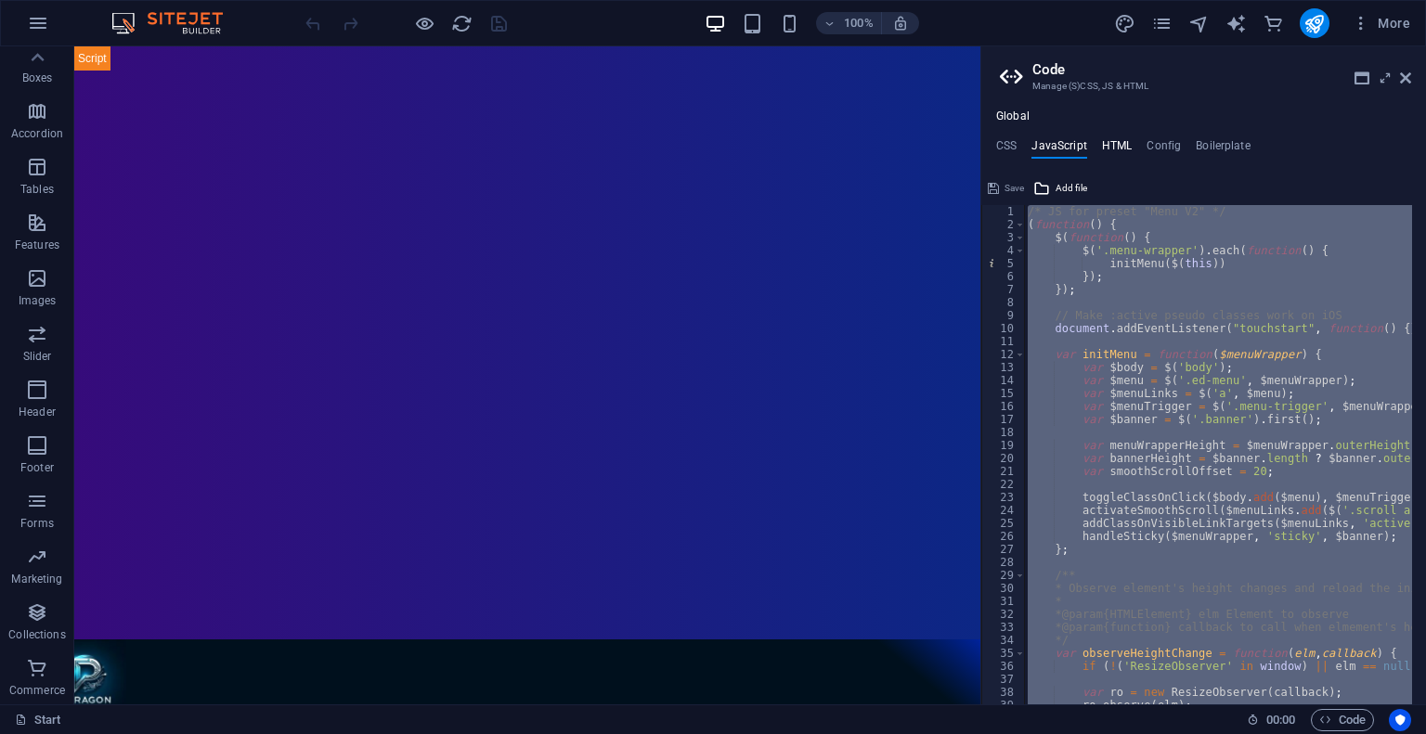
click at [1108, 144] on h4 "HTML" at bounding box center [1117, 149] width 31 height 20
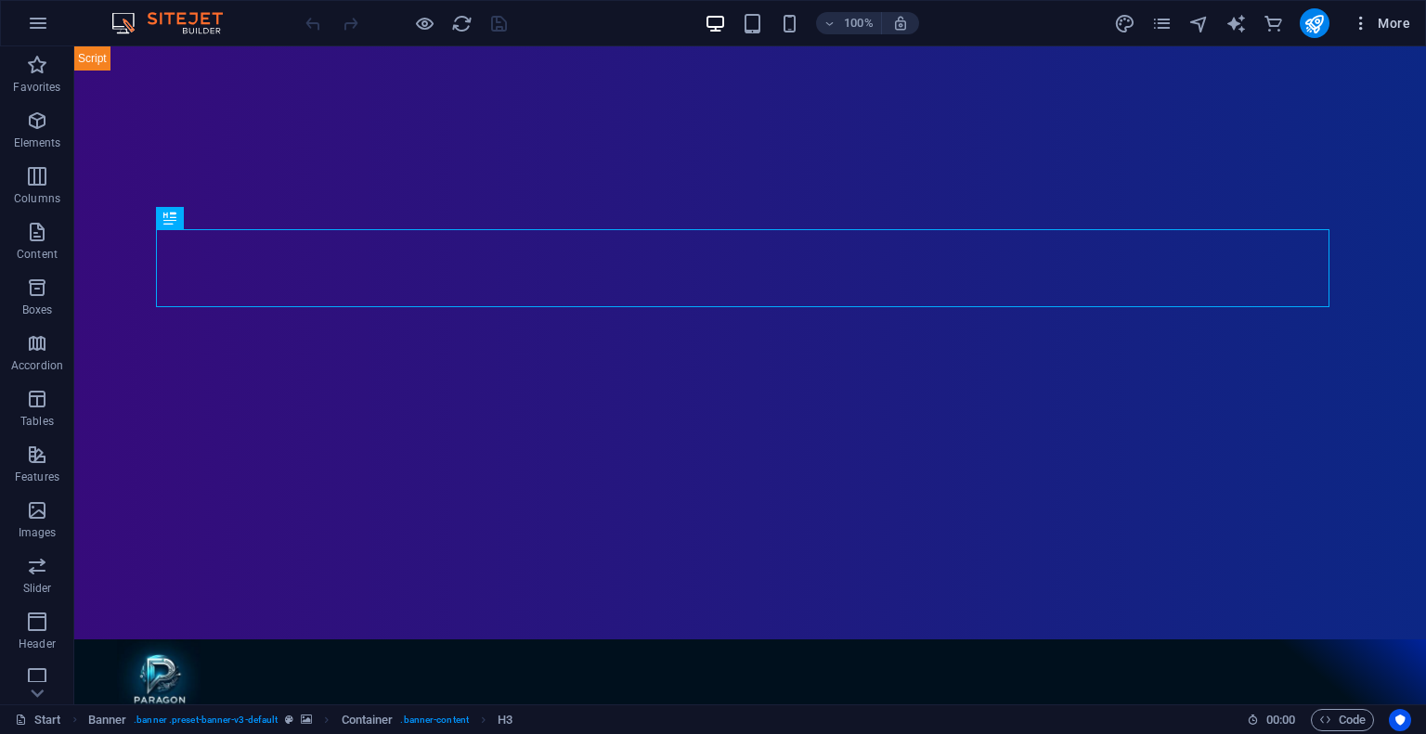
click at [1355, 21] on icon "button" at bounding box center [1360, 23] width 19 height 19
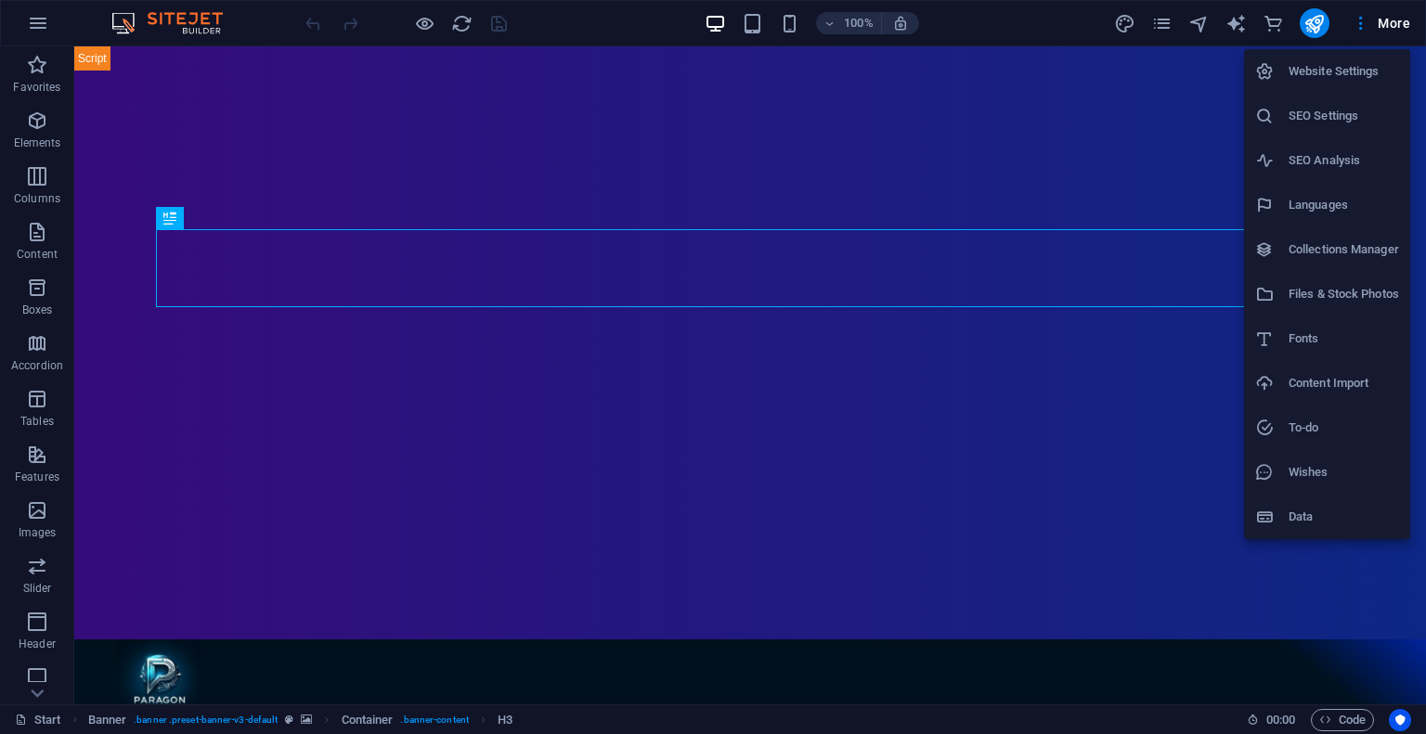
click at [1359, 23] on div at bounding box center [713, 367] width 1426 height 734
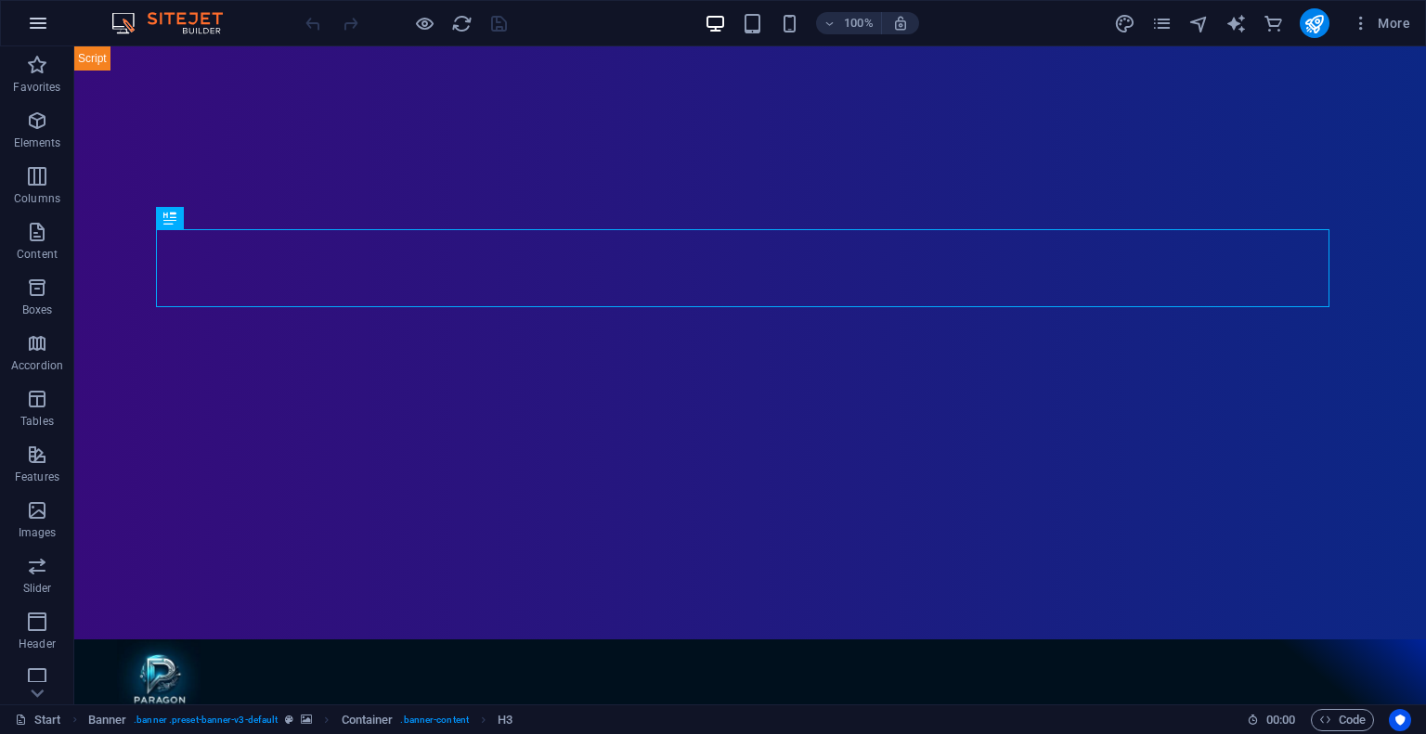
click at [41, 28] on icon "button" at bounding box center [38, 23] width 22 height 22
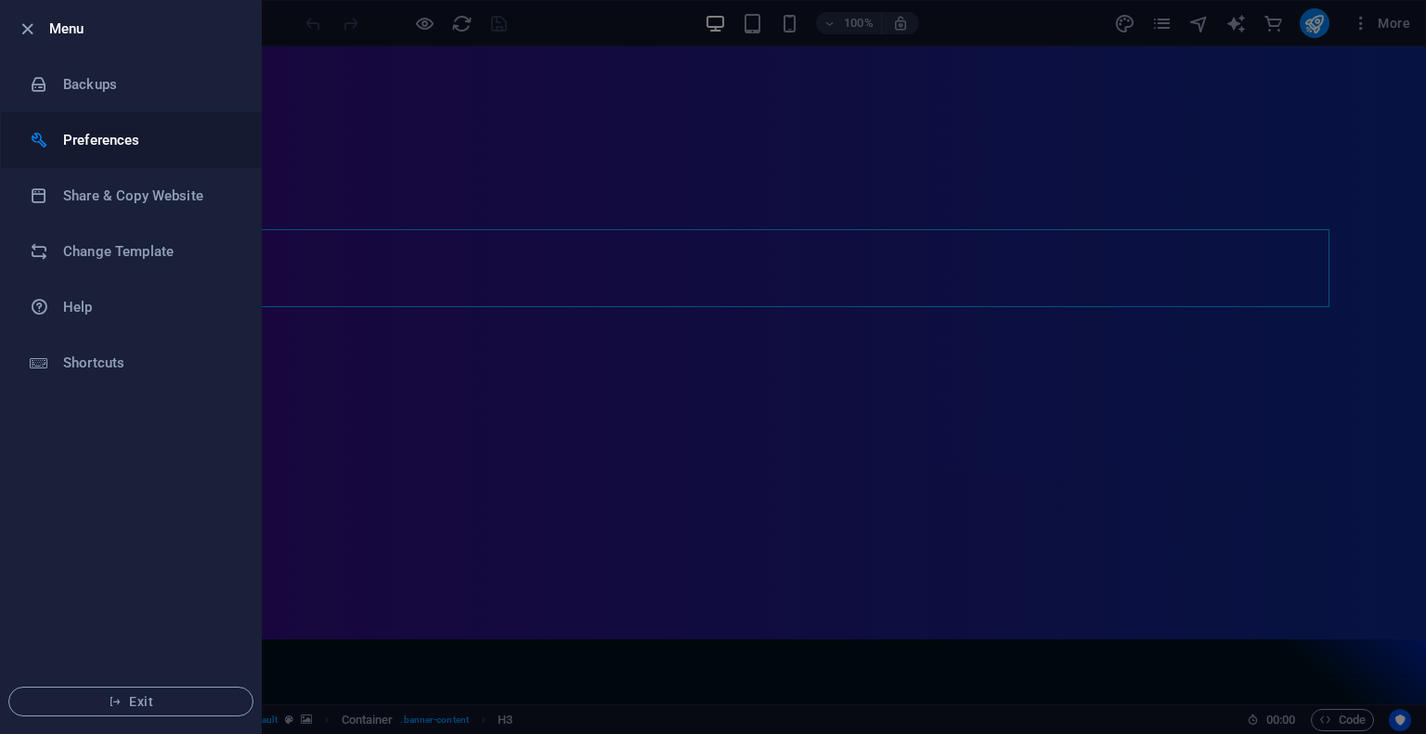
click at [180, 142] on h6 "Preferences" at bounding box center [149, 140] width 172 height 22
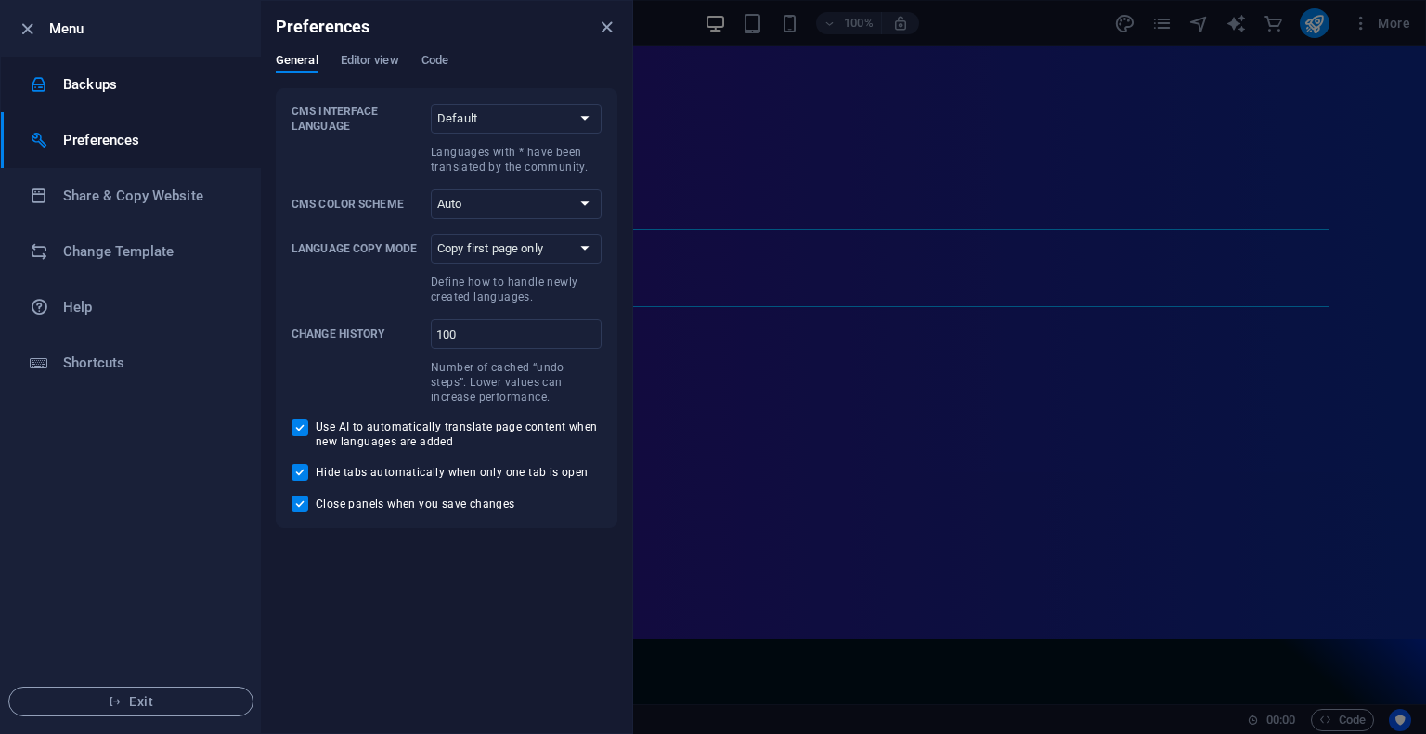
click at [117, 90] on h6 "Backups" at bounding box center [149, 84] width 172 height 22
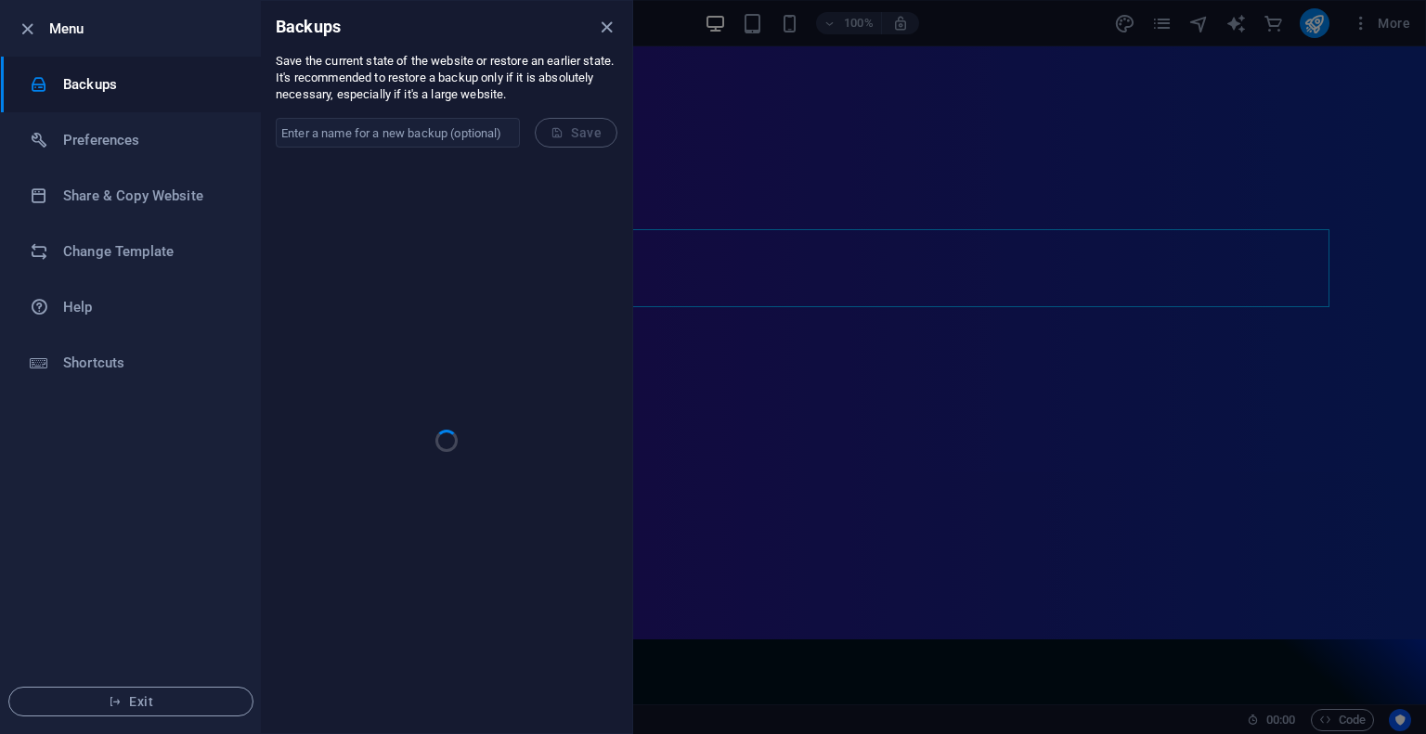
click at [861, 84] on div at bounding box center [713, 367] width 1426 height 734
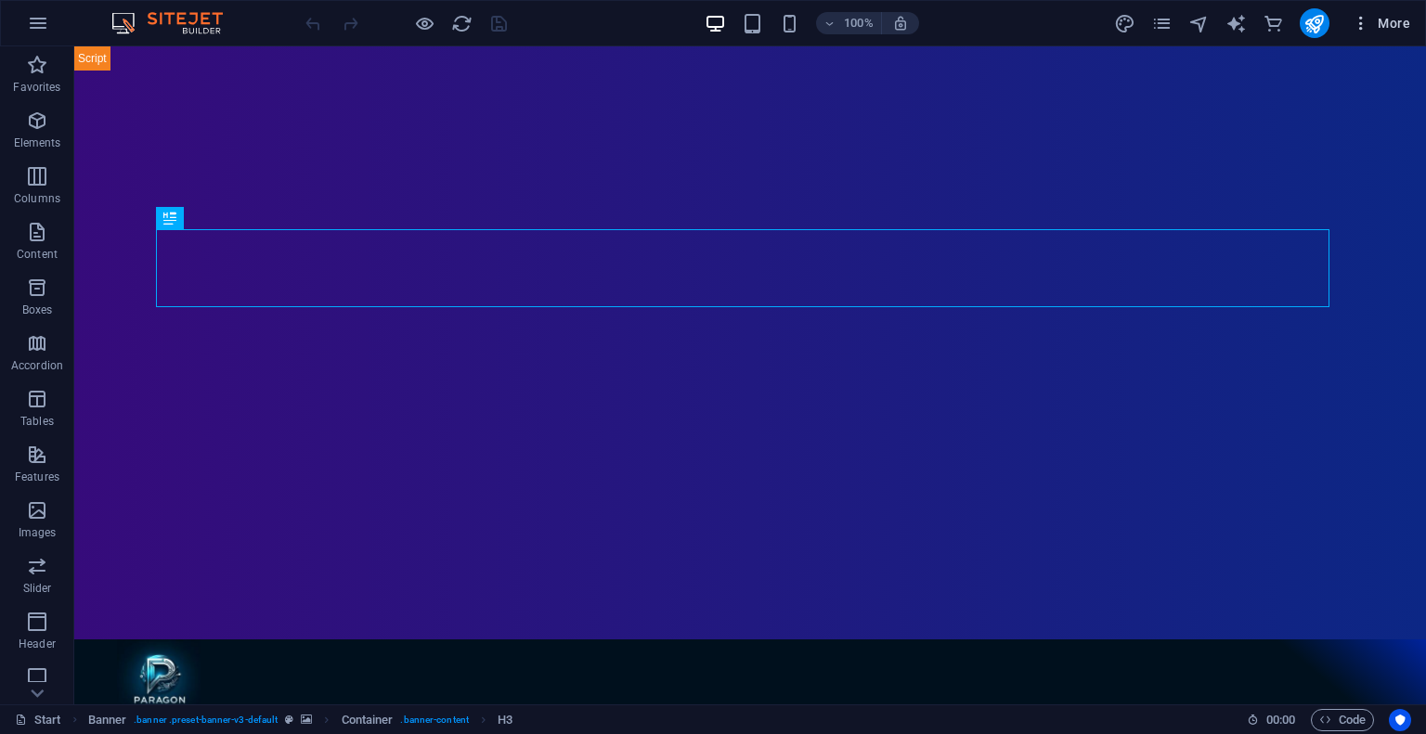
click at [1367, 22] on icon "button" at bounding box center [1360, 23] width 19 height 19
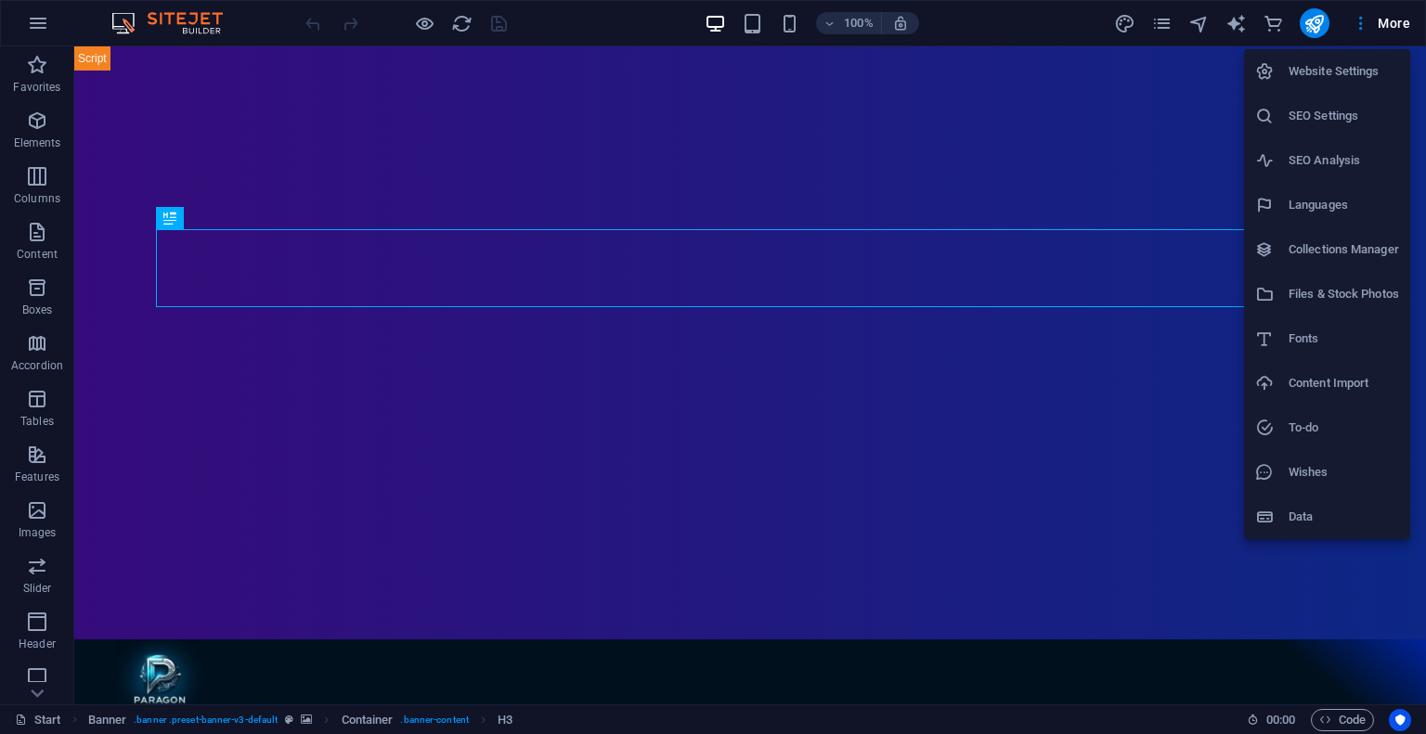
click at [1350, 71] on h6 "Website Settings" at bounding box center [1343, 71] width 110 height 22
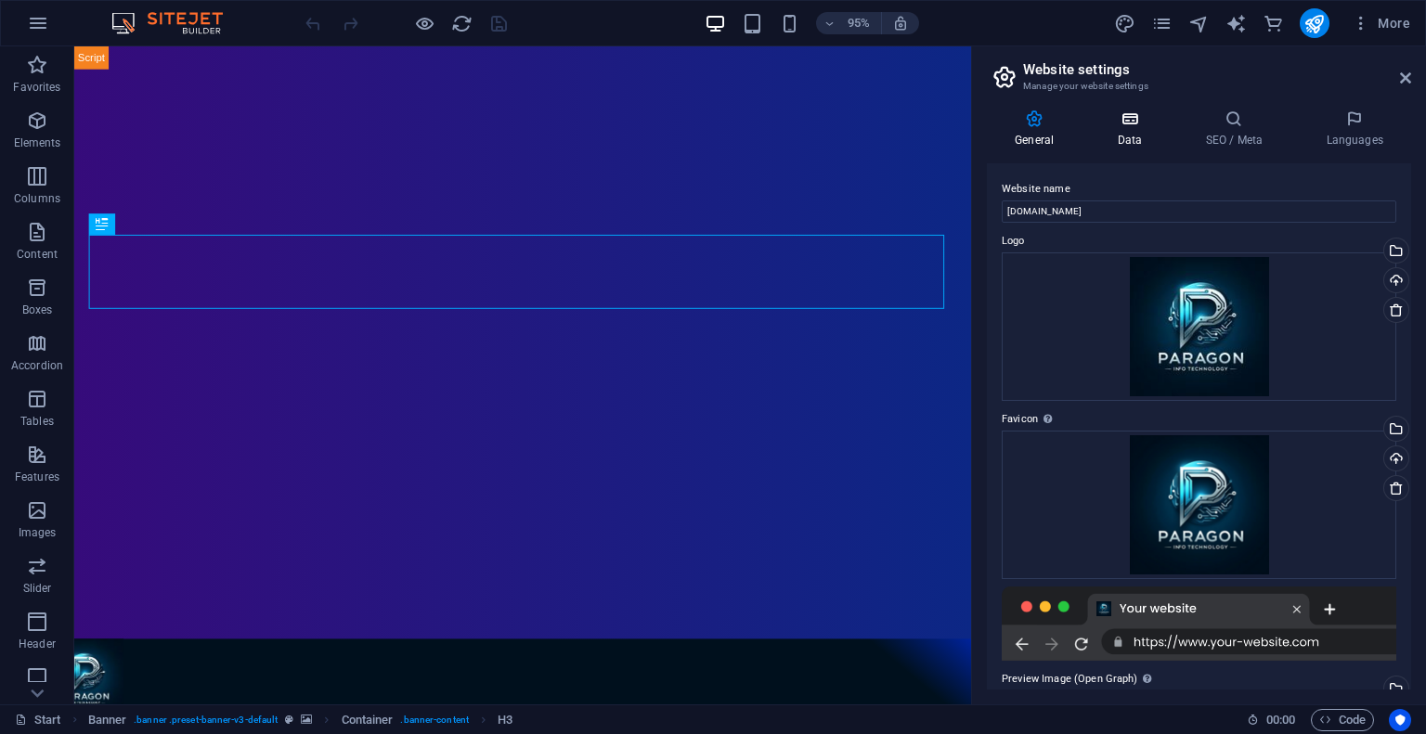
click at [1129, 123] on icon at bounding box center [1129, 119] width 81 height 19
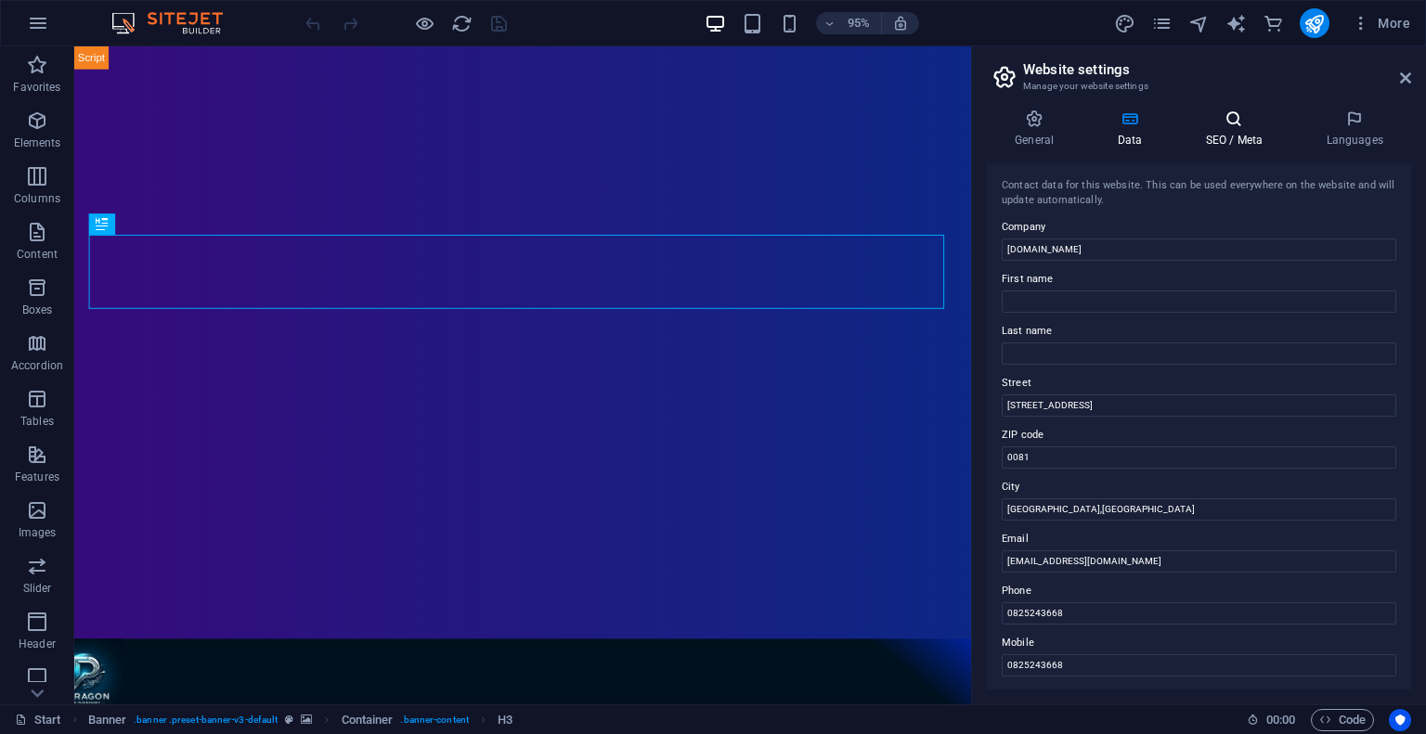
click at [1225, 127] on icon at bounding box center [1233, 119] width 113 height 19
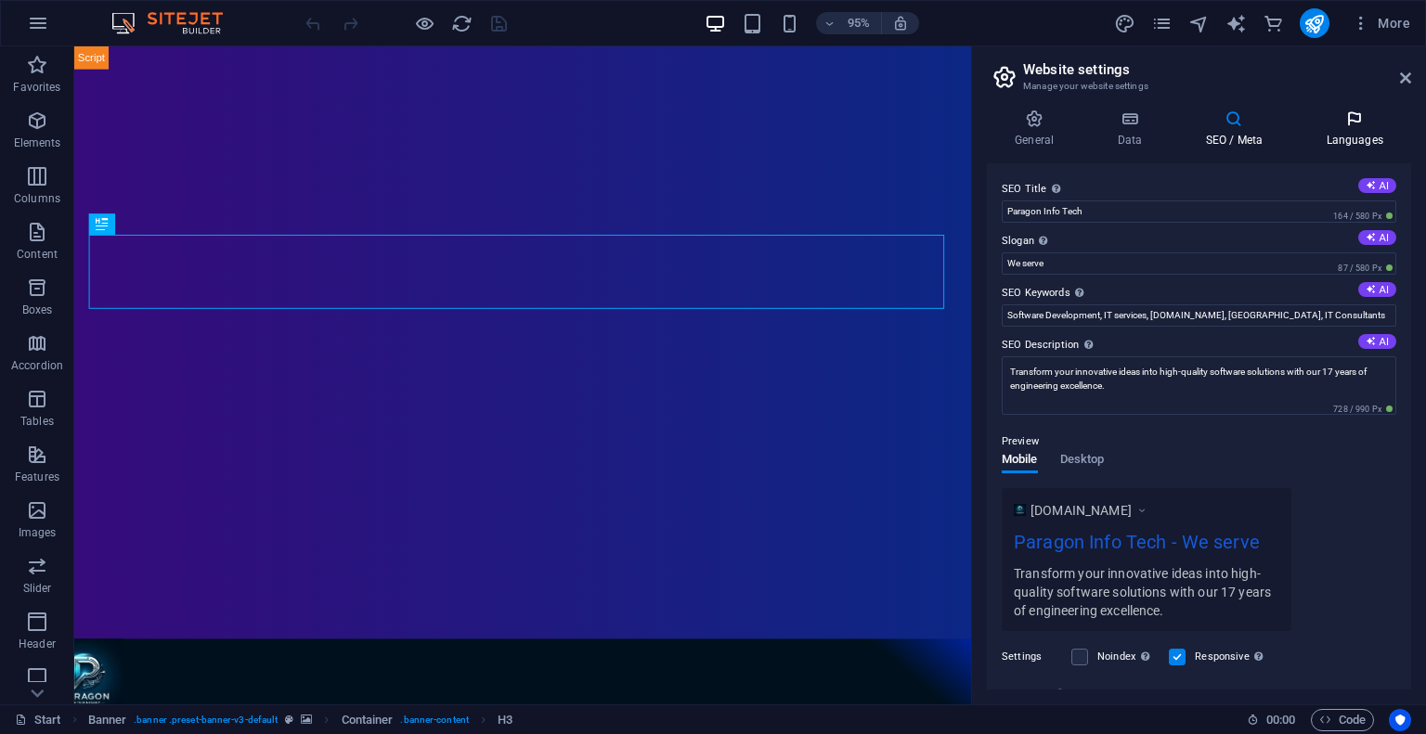
click at [1335, 133] on h4 "Languages" at bounding box center [1354, 129] width 113 height 39
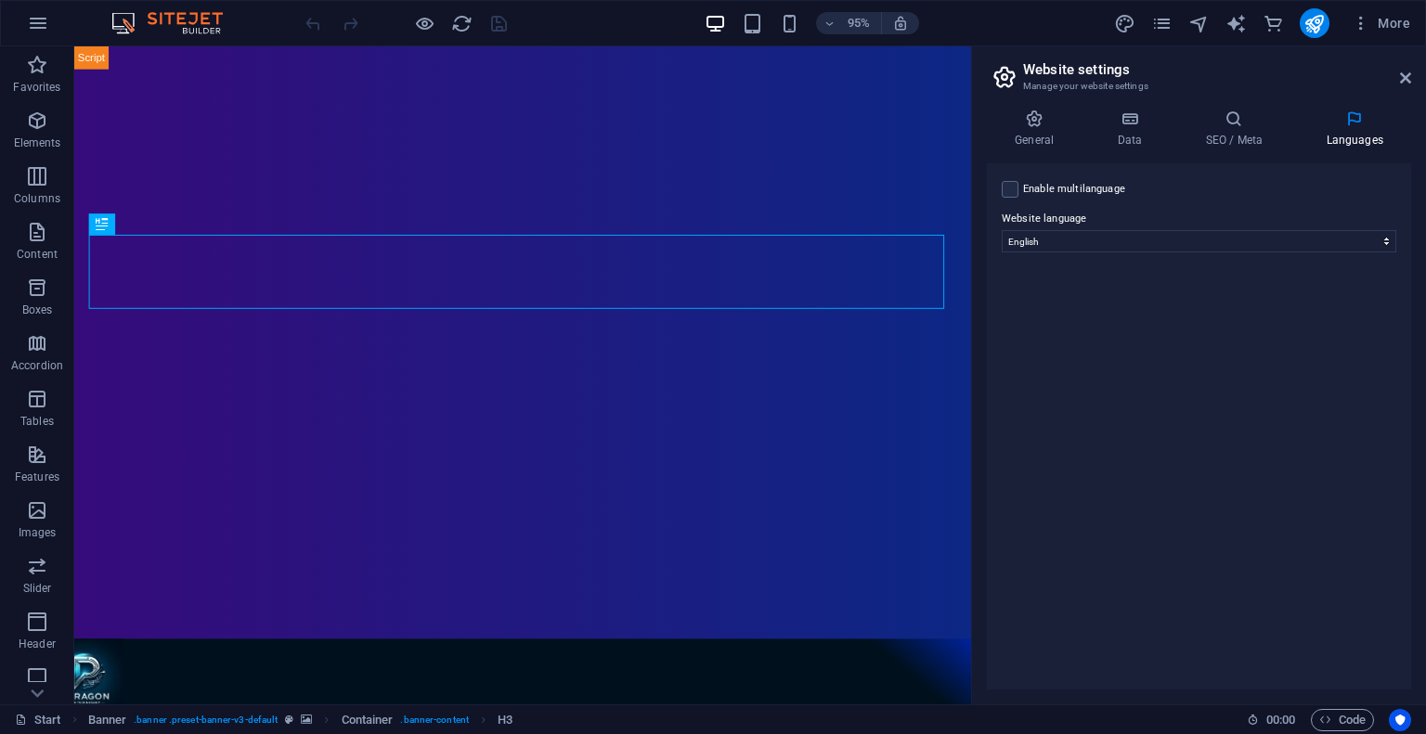
click at [1411, 68] on aside "Website settings Manage your website settings General Data SEO / Meta Languages…" at bounding box center [1198, 375] width 455 height 658
click at [1408, 86] on header "Website settings Manage your website settings" at bounding box center [1200, 70] width 420 height 48
click at [1405, 73] on icon at bounding box center [1405, 78] width 11 height 15
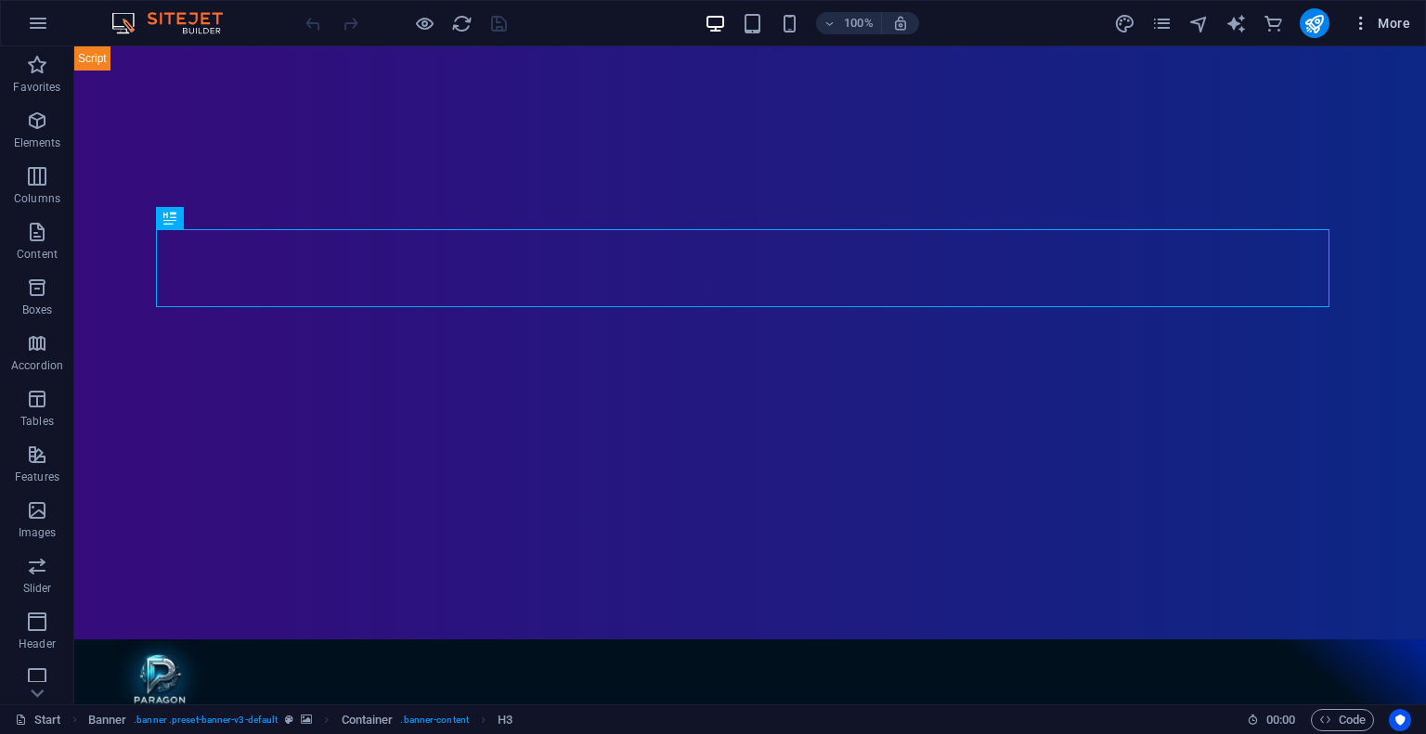
click at [1368, 23] on icon "button" at bounding box center [1360, 23] width 19 height 19
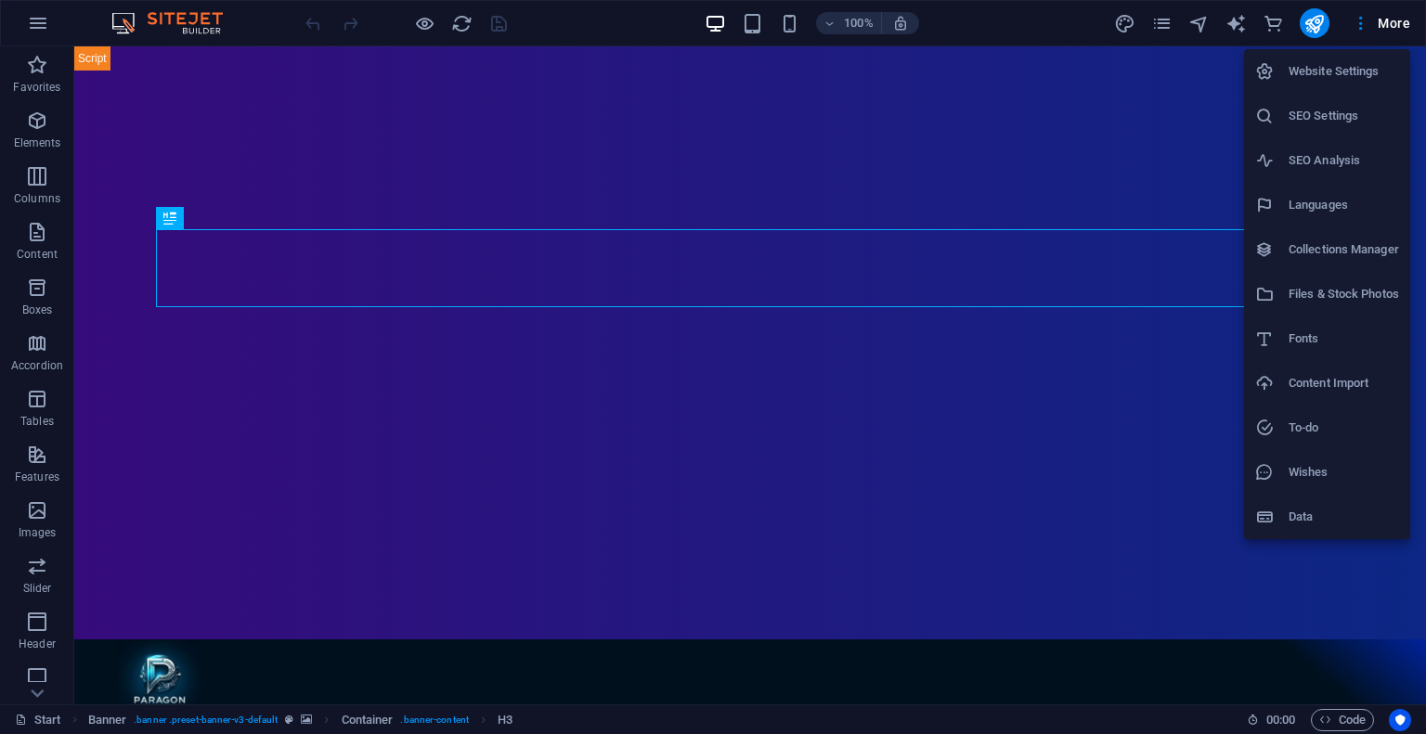
click at [1332, 509] on h6 "Data" at bounding box center [1343, 517] width 110 height 22
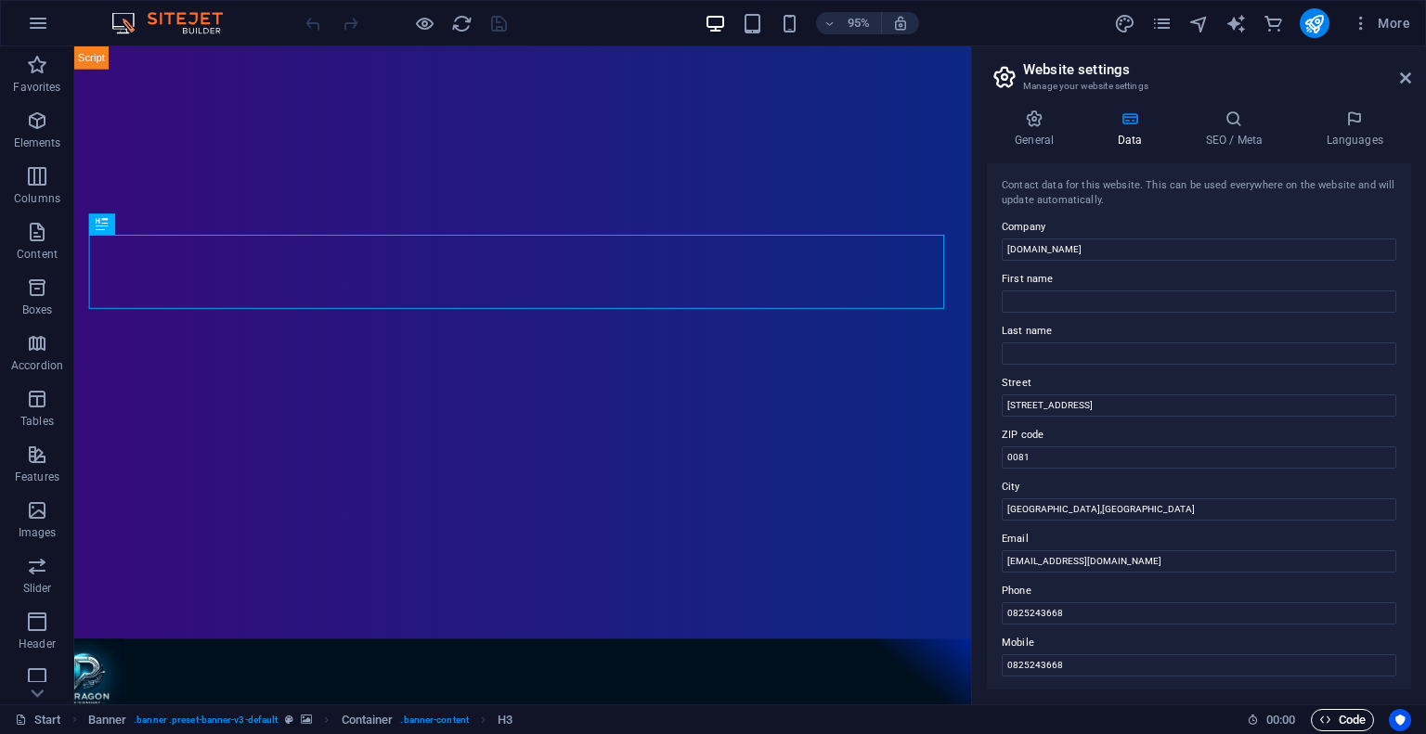
click at [1349, 719] on span "Code" at bounding box center [1342, 720] width 46 height 22
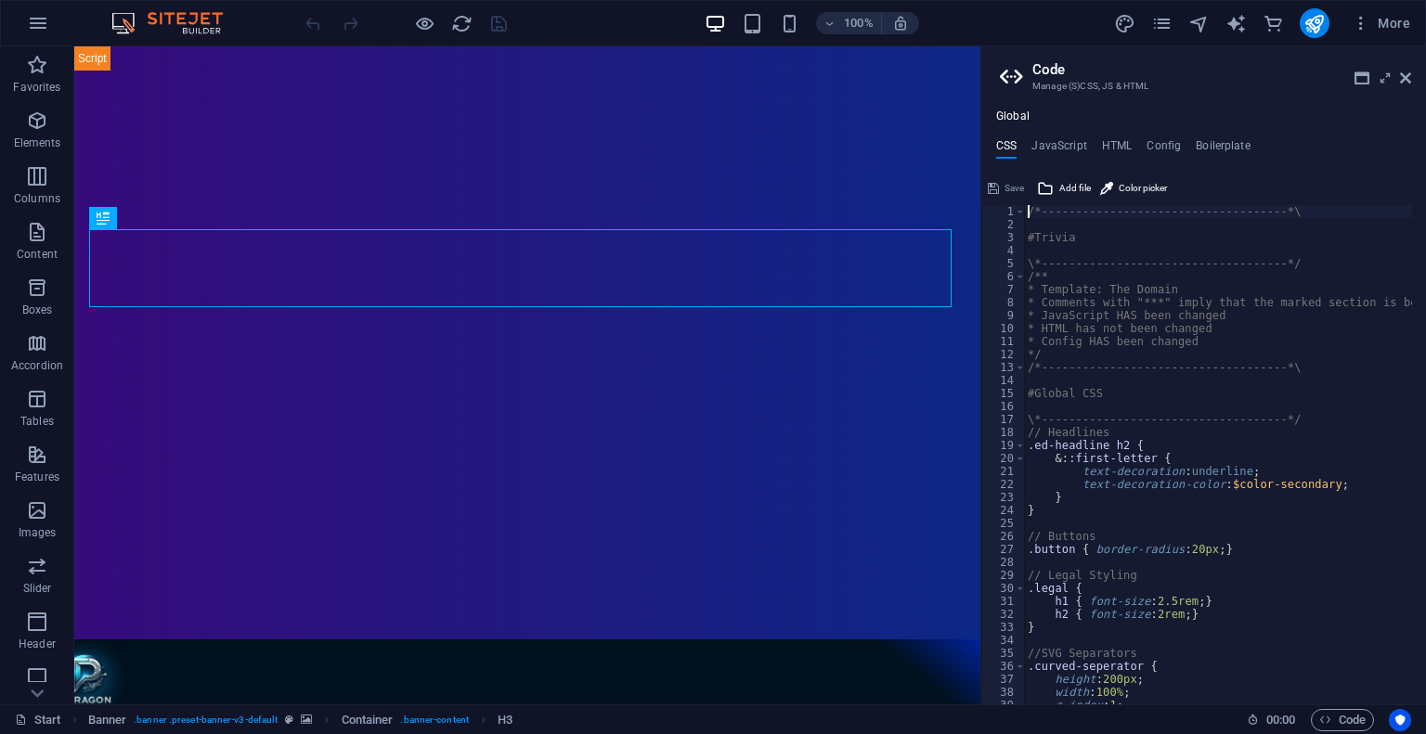
click at [1009, 74] on icon at bounding box center [1014, 77] width 28 height 26
click at [1053, 142] on h4 "JavaScript" at bounding box center [1058, 149] width 55 height 20
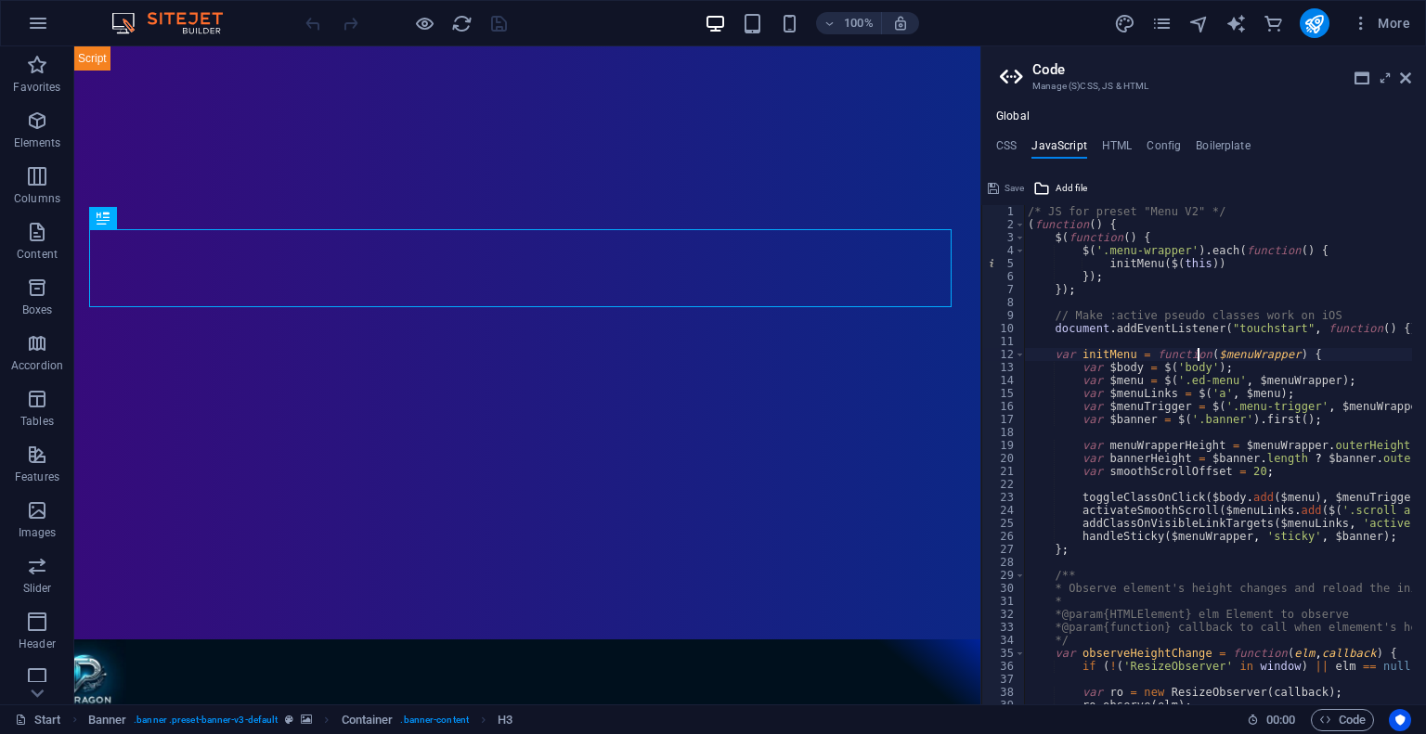
type textarea "/* End JS for preset "Content Slider" */"
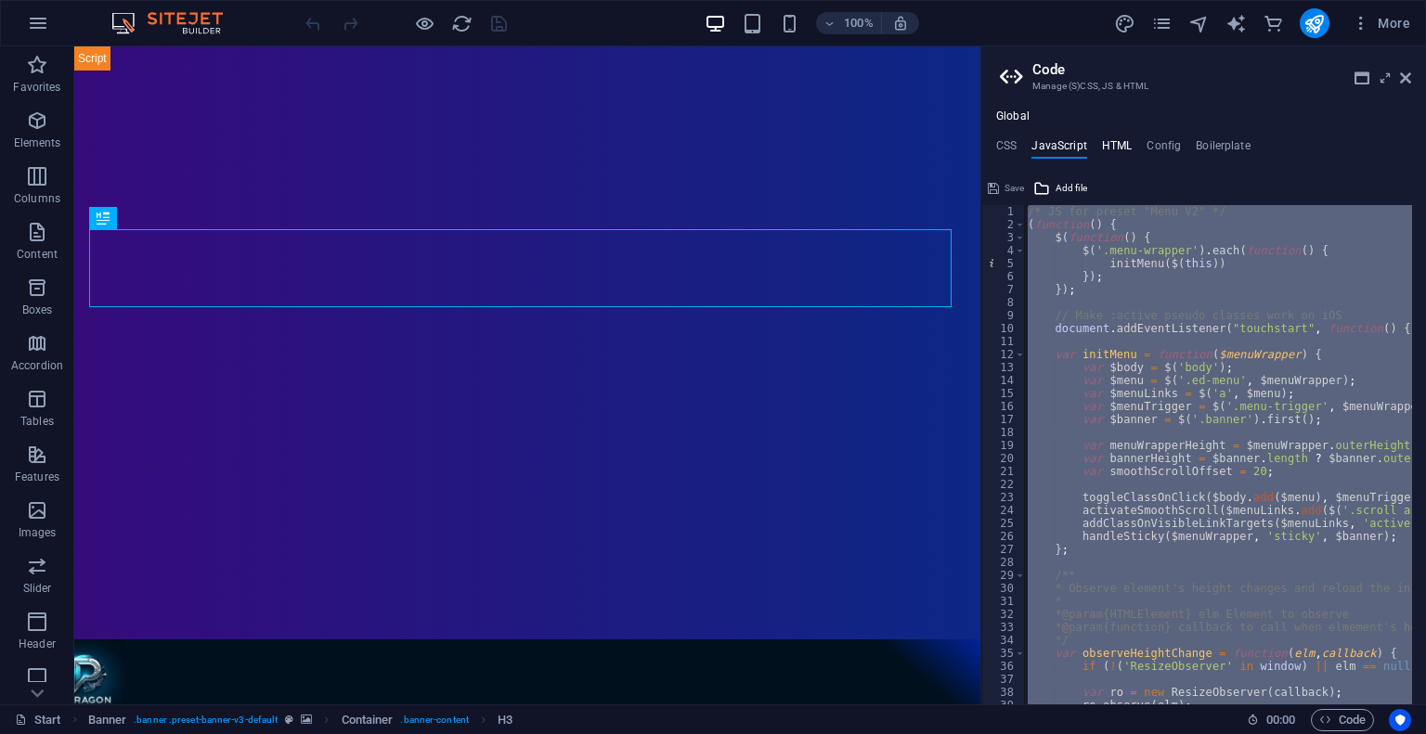
click at [1108, 143] on h4 "HTML" at bounding box center [1117, 149] width 31 height 20
type textarea "{{content}}"
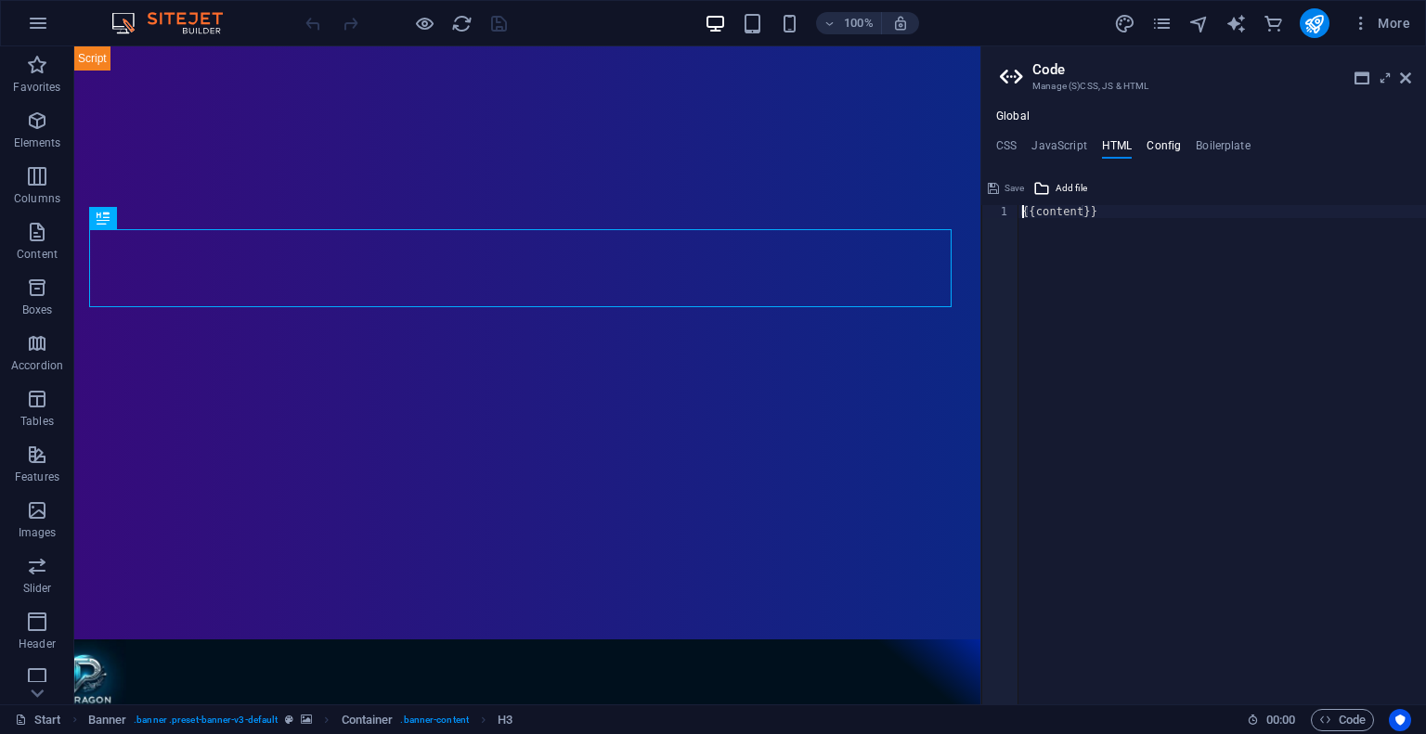
click at [1149, 141] on h4 "Config" at bounding box center [1163, 149] width 34 height 20
type textarea "$color-background: #ffffff;"
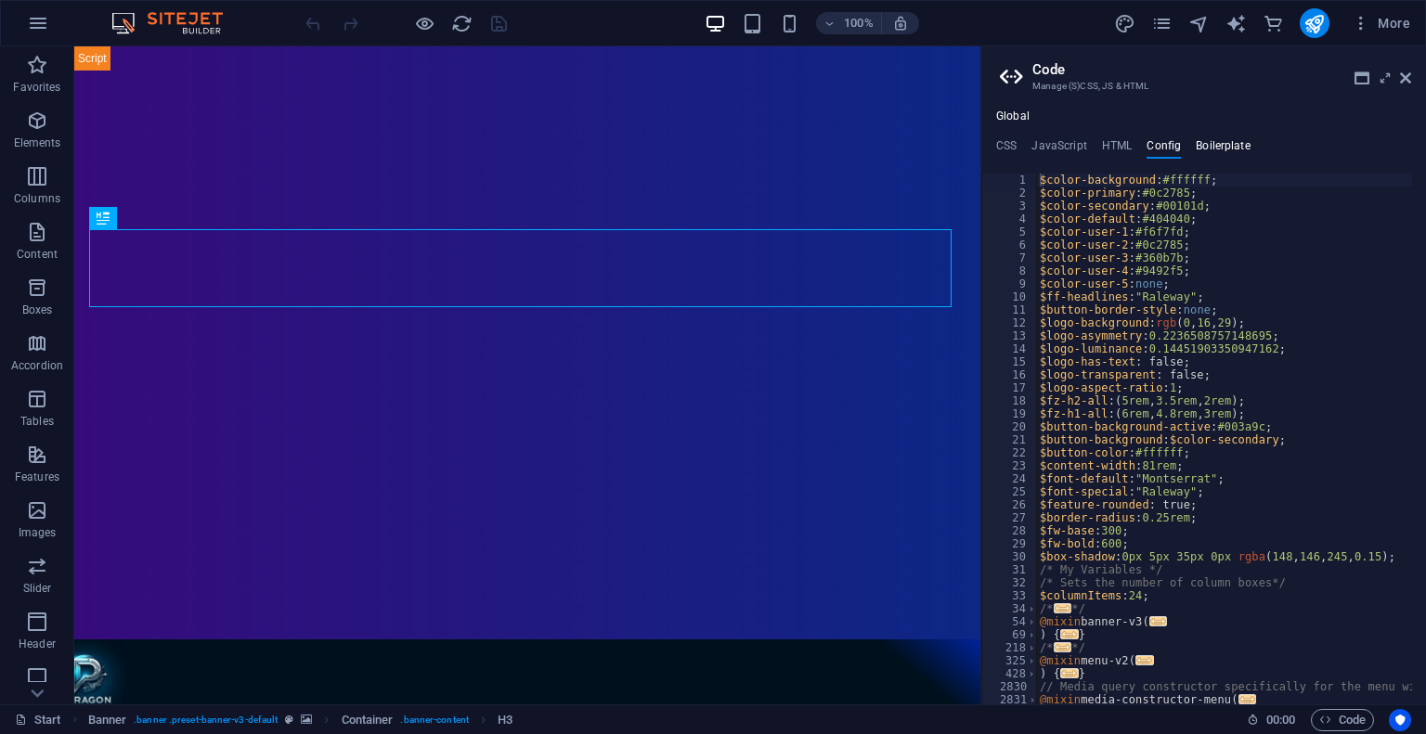
click at [1221, 148] on h4 "Boilerplate" at bounding box center [1222, 149] width 55 height 20
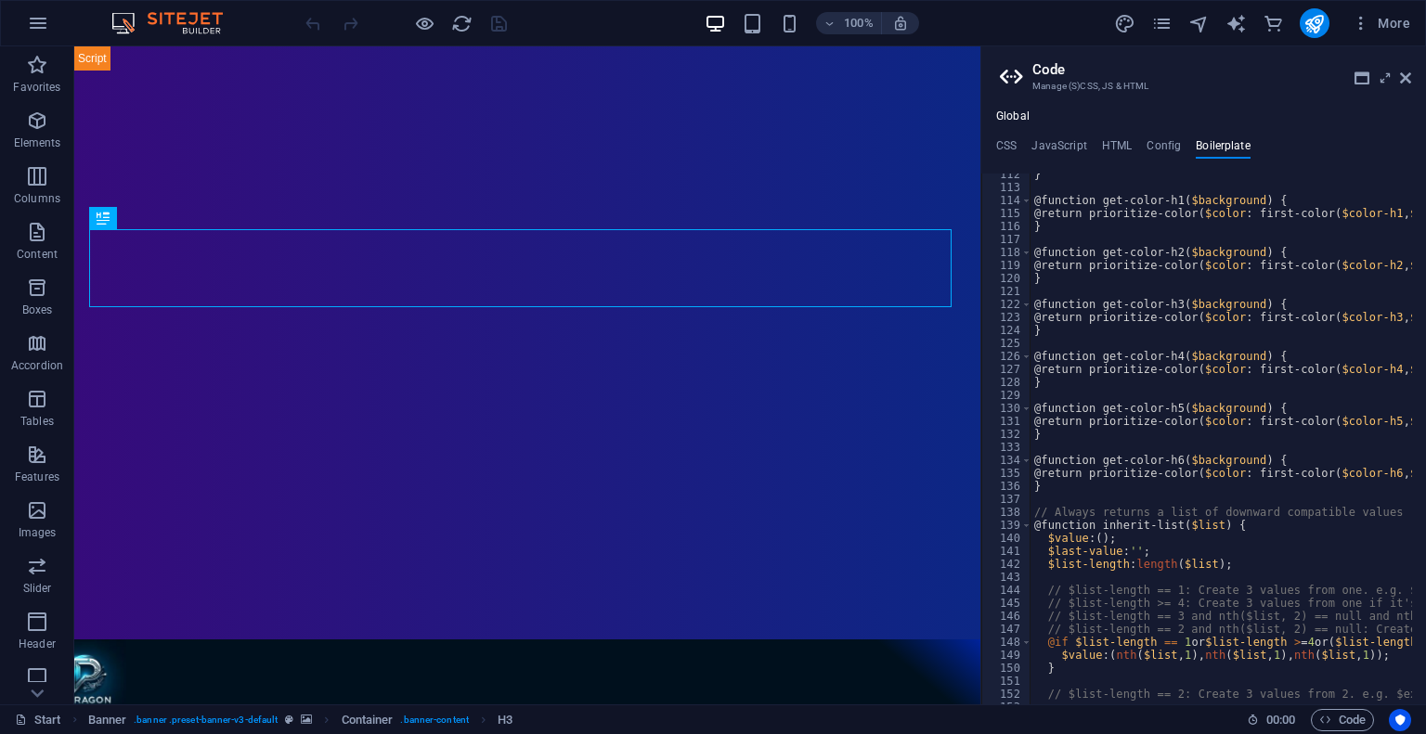
scroll to position [939, 0]
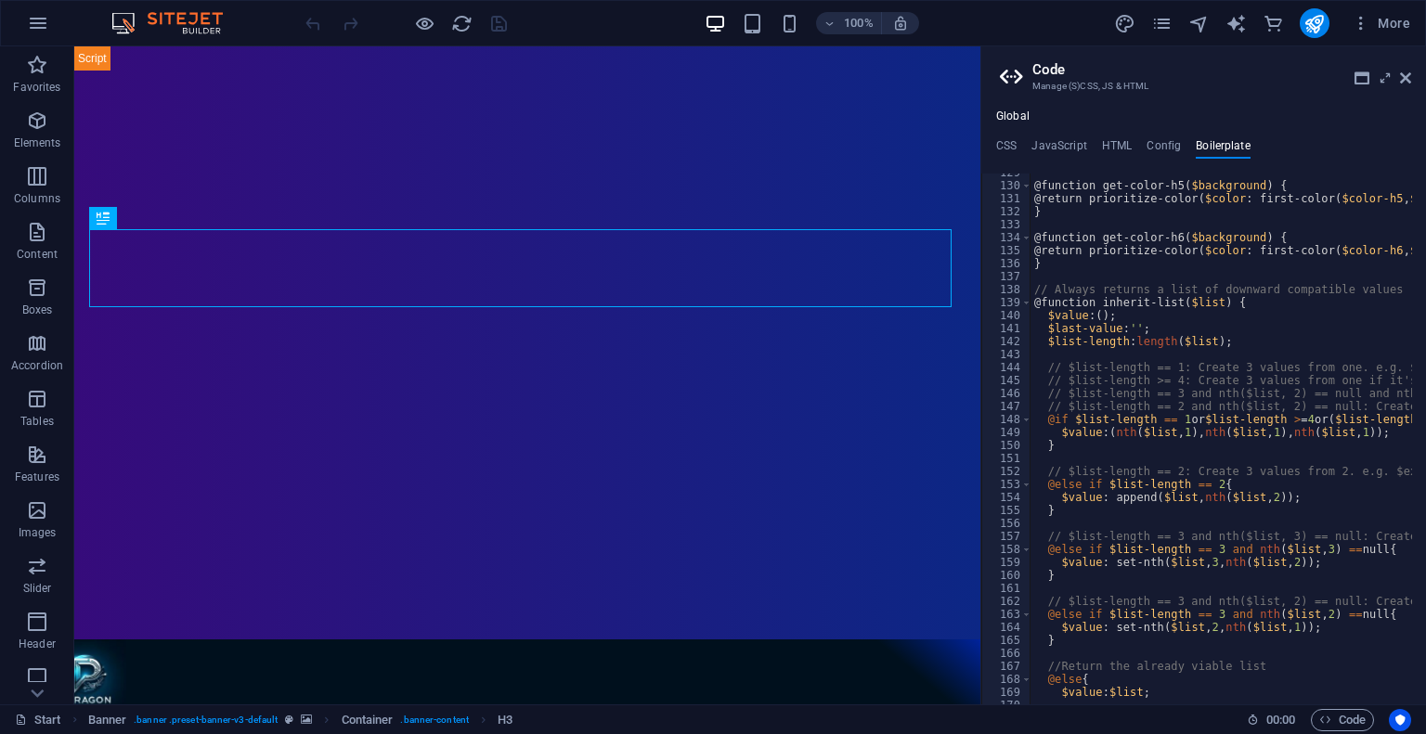
type textarea "}"
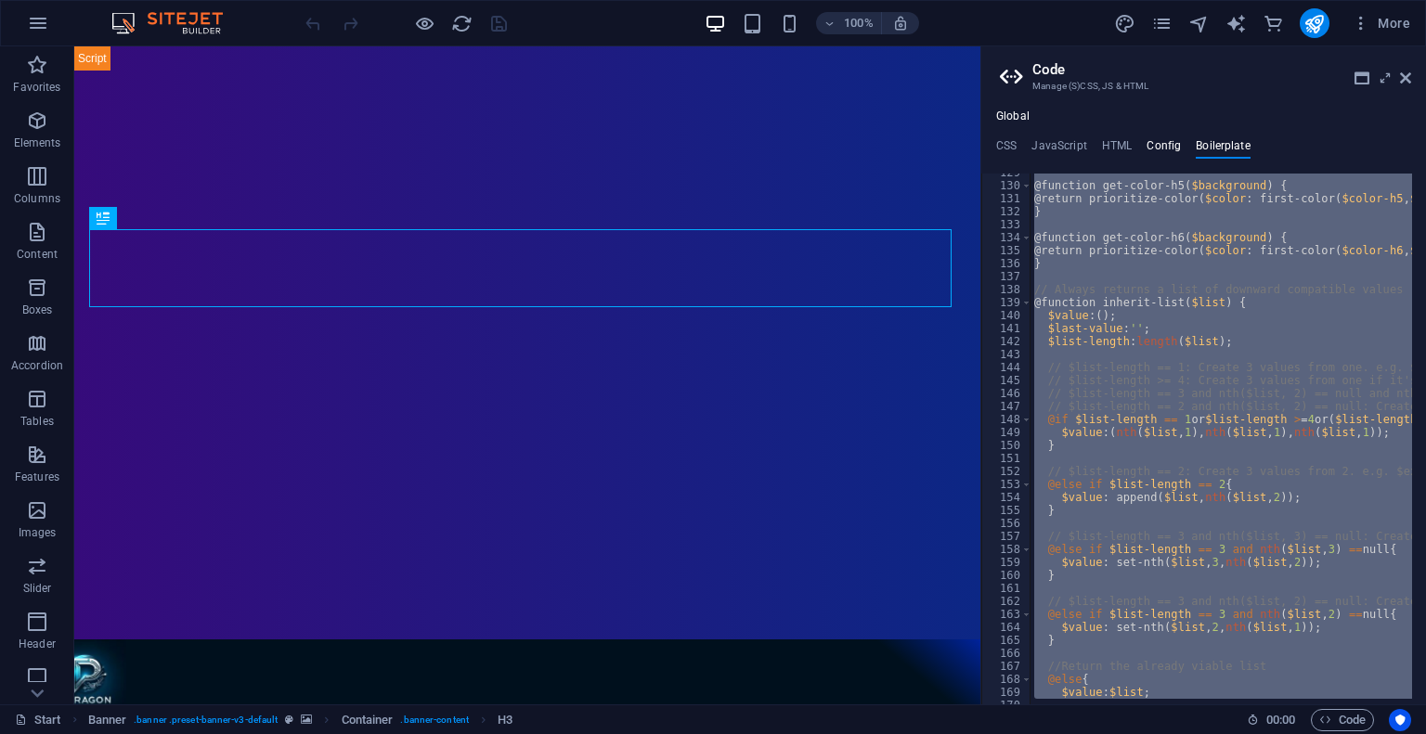
click at [1174, 146] on h4 "Config" at bounding box center [1163, 149] width 34 height 20
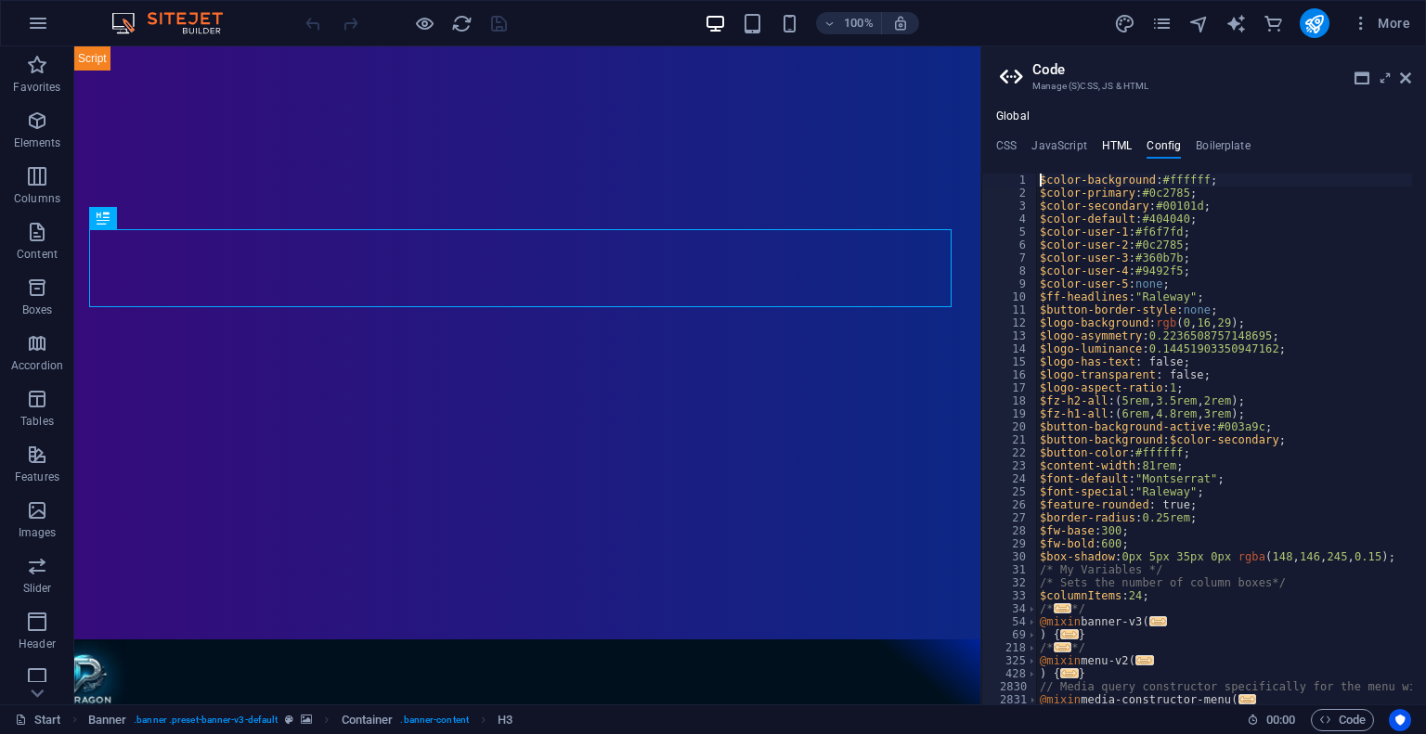
click at [1121, 147] on h4 "HTML" at bounding box center [1117, 149] width 31 height 20
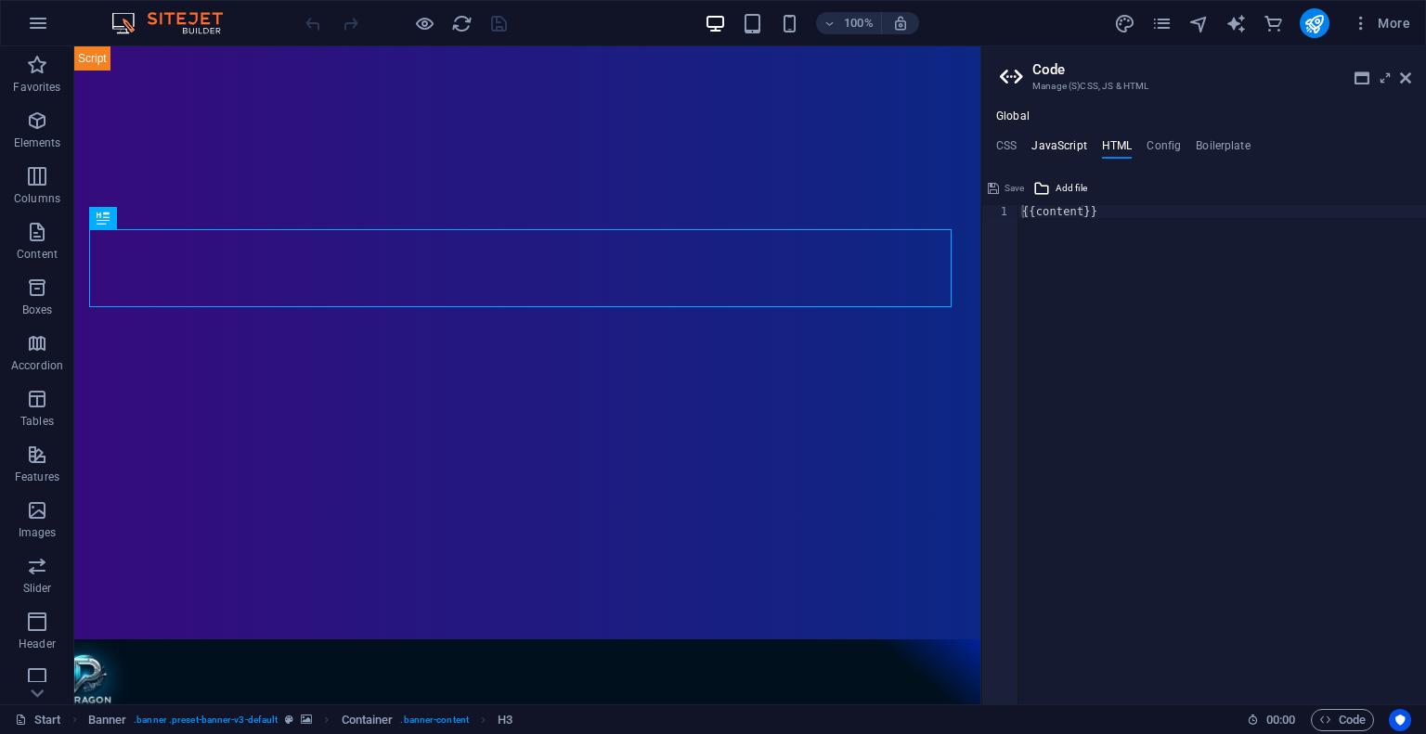
click at [1059, 142] on h4 "JavaScript" at bounding box center [1058, 149] width 55 height 20
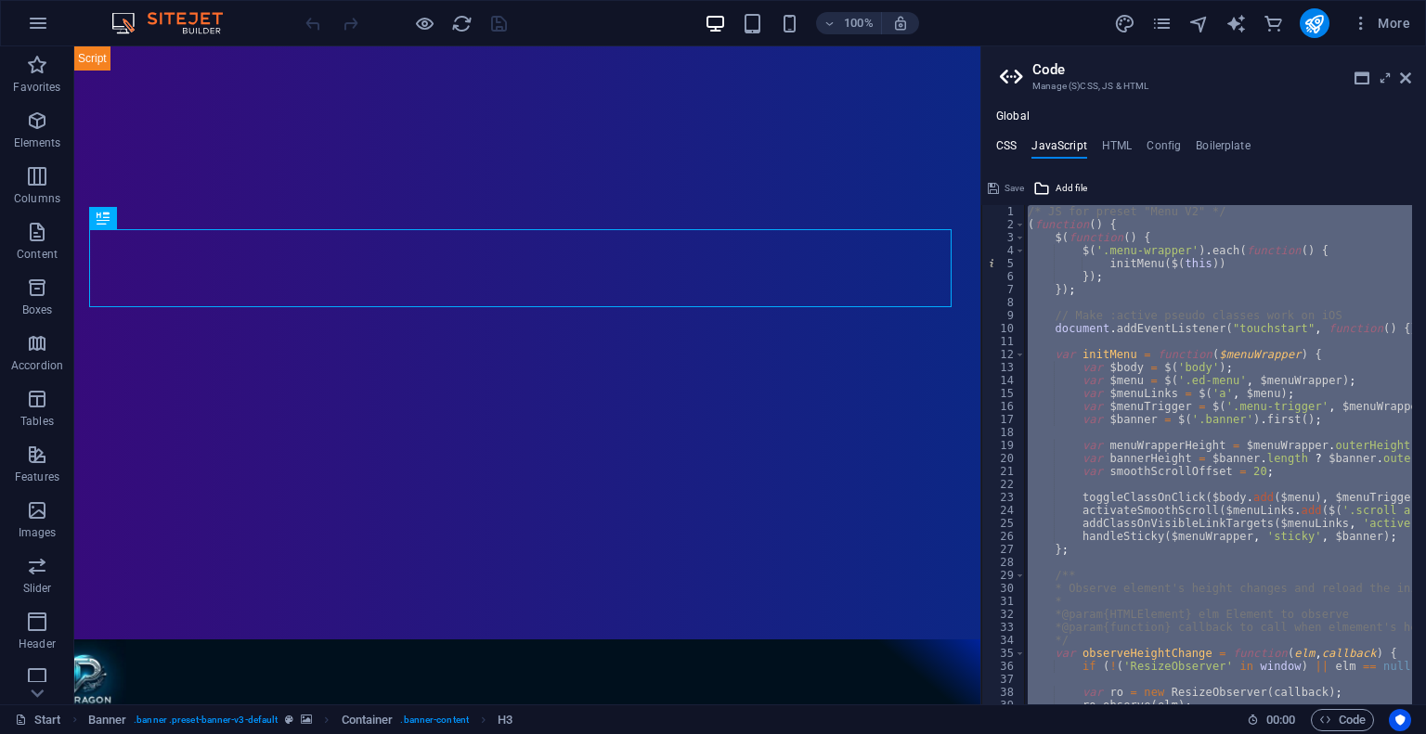
click at [1014, 149] on h4 "CSS" at bounding box center [1006, 149] width 20 height 20
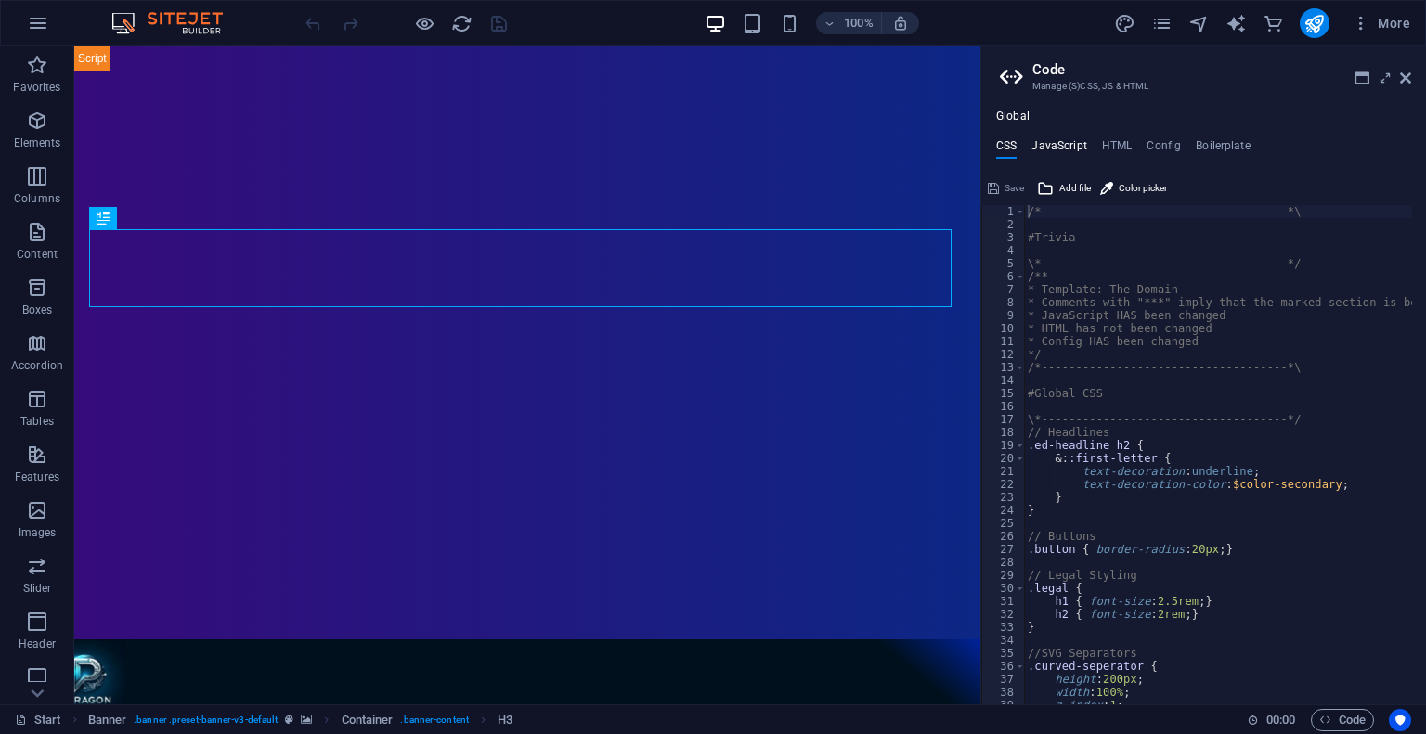
click at [1038, 151] on h4 "JavaScript" at bounding box center [1058, 149] width 55 height 20
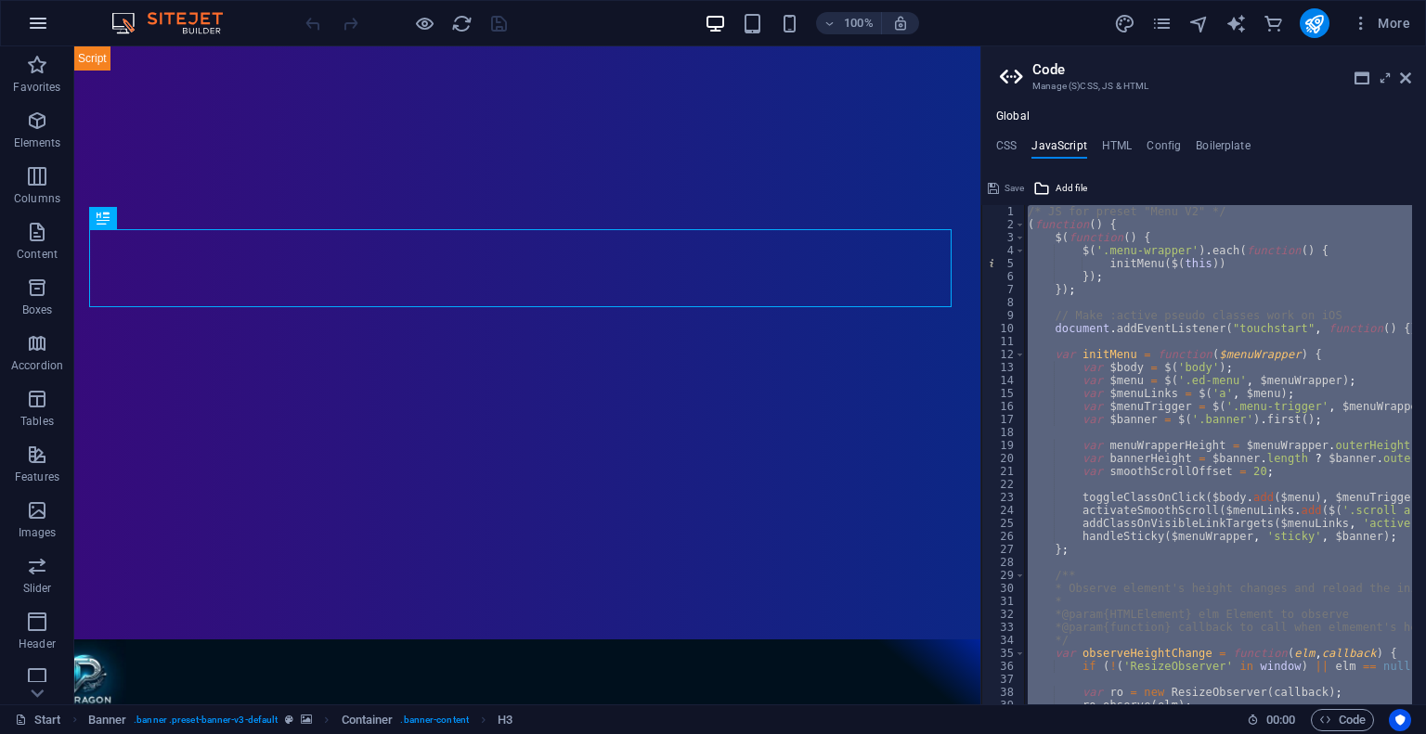
click at [42, 29] on icon "button" at bounding box center [38, 23] width 22 height 22
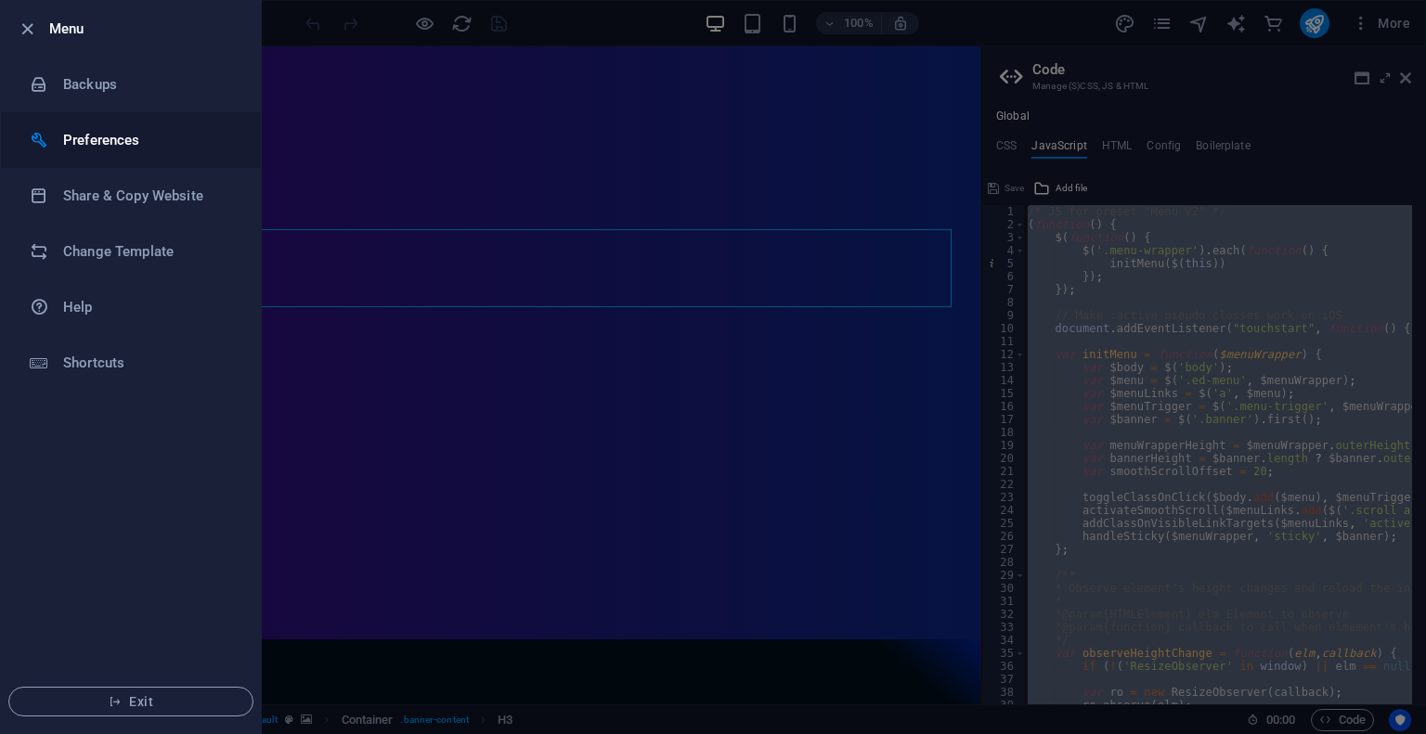
click at [116, 136] on h6 "Preferences" at bounding box center [149, 140] width 172 height 22
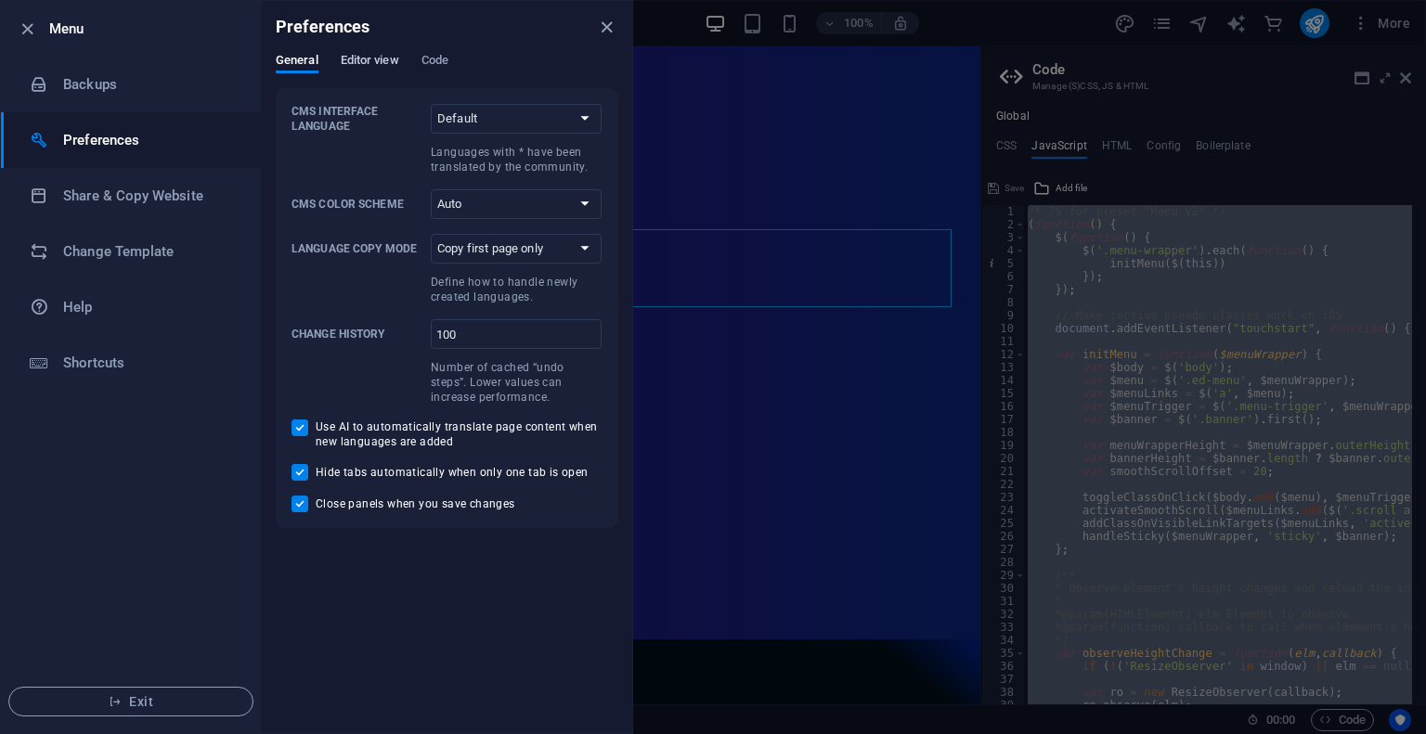
click at [368, 59] on span "Editor view" at bounding box center [370, 62] width 58 height 26
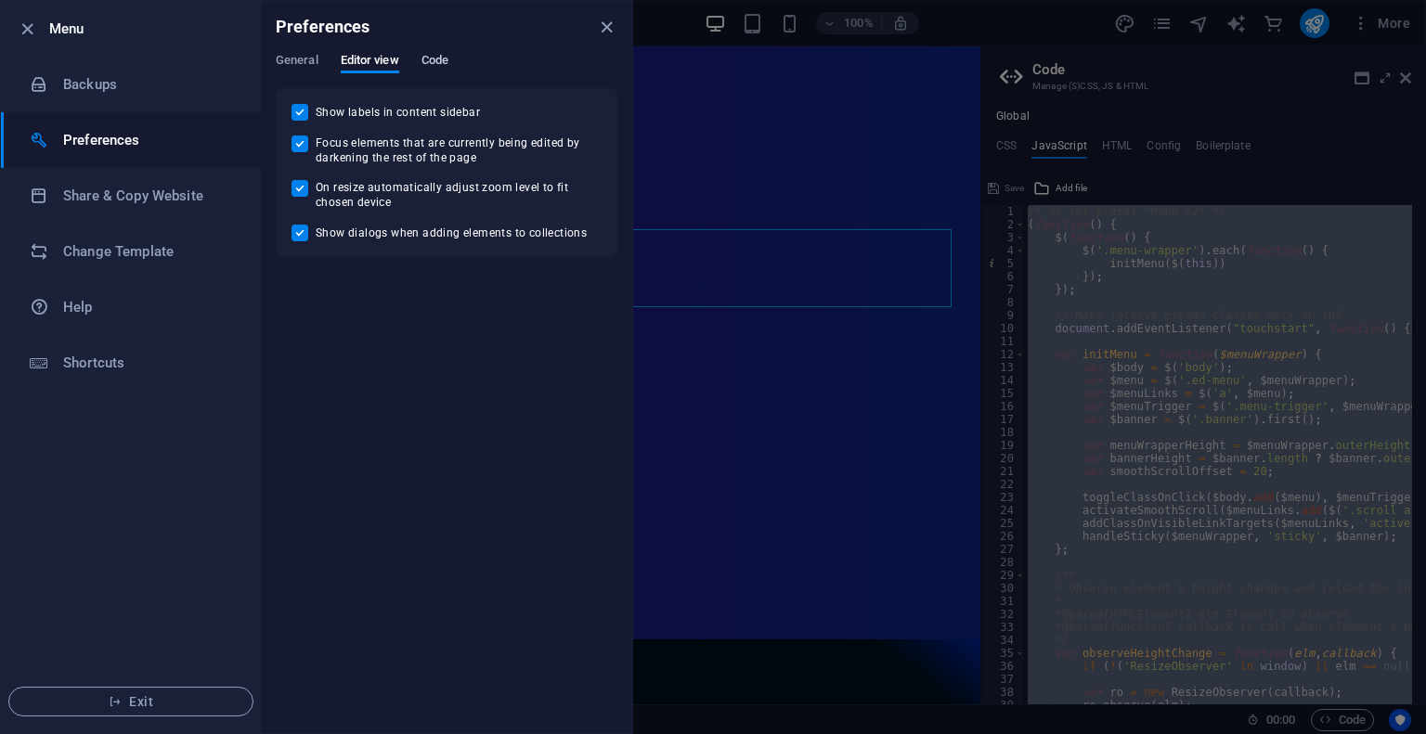
click at [440, 59] on span "Code" at bounding box center [434, 62] width 27 height 26
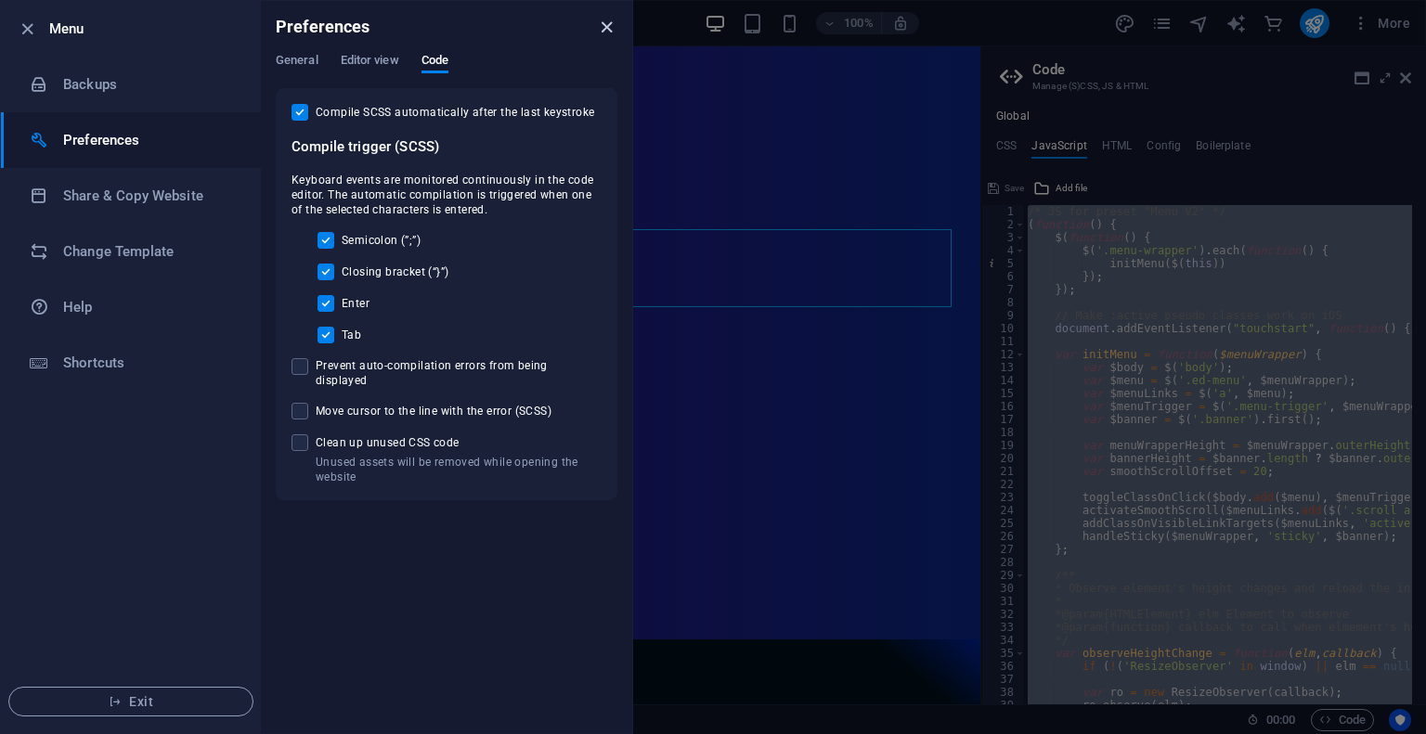
click at [601, 25] on icon "close" at bounding box center [606, 27] width 21 height 21
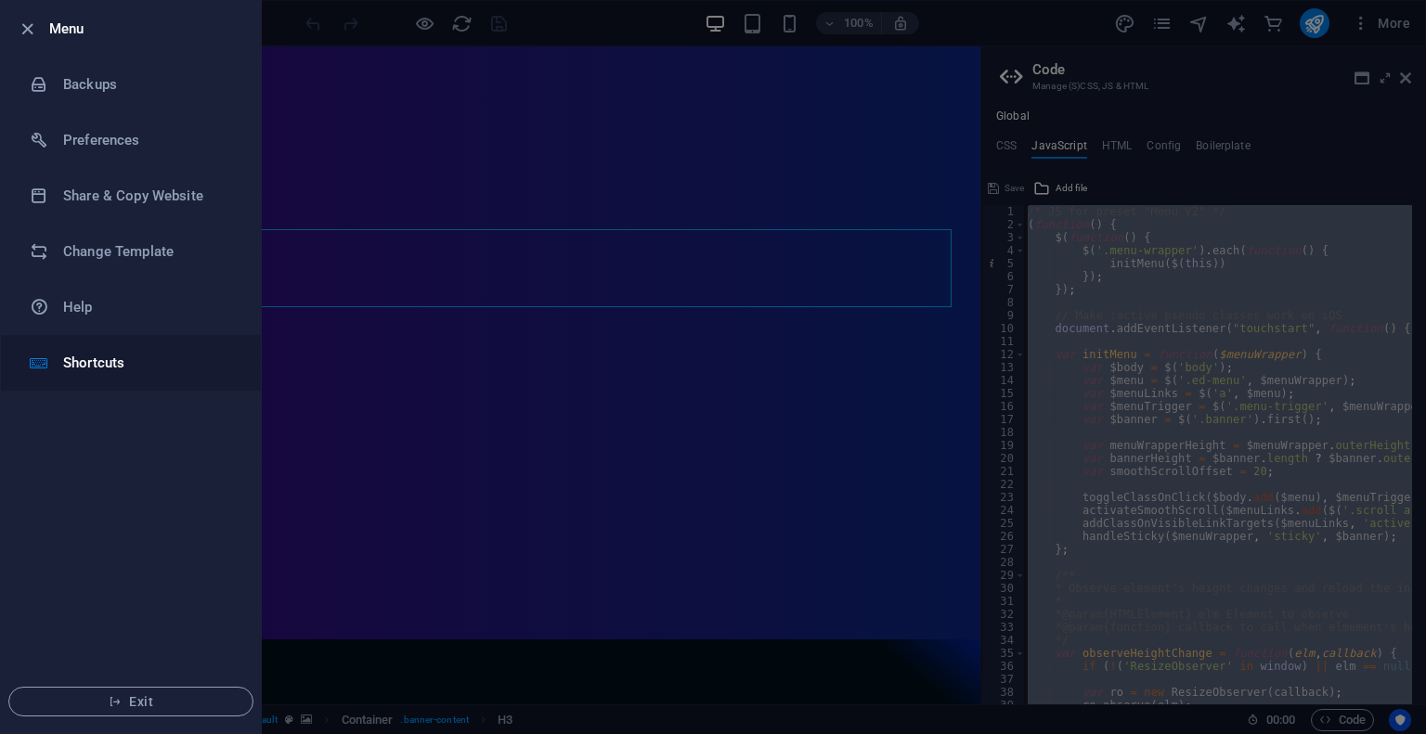
click at [157, 359] on h6 "Shortcuts" at bounding box center [149, 363] width 172 height 22
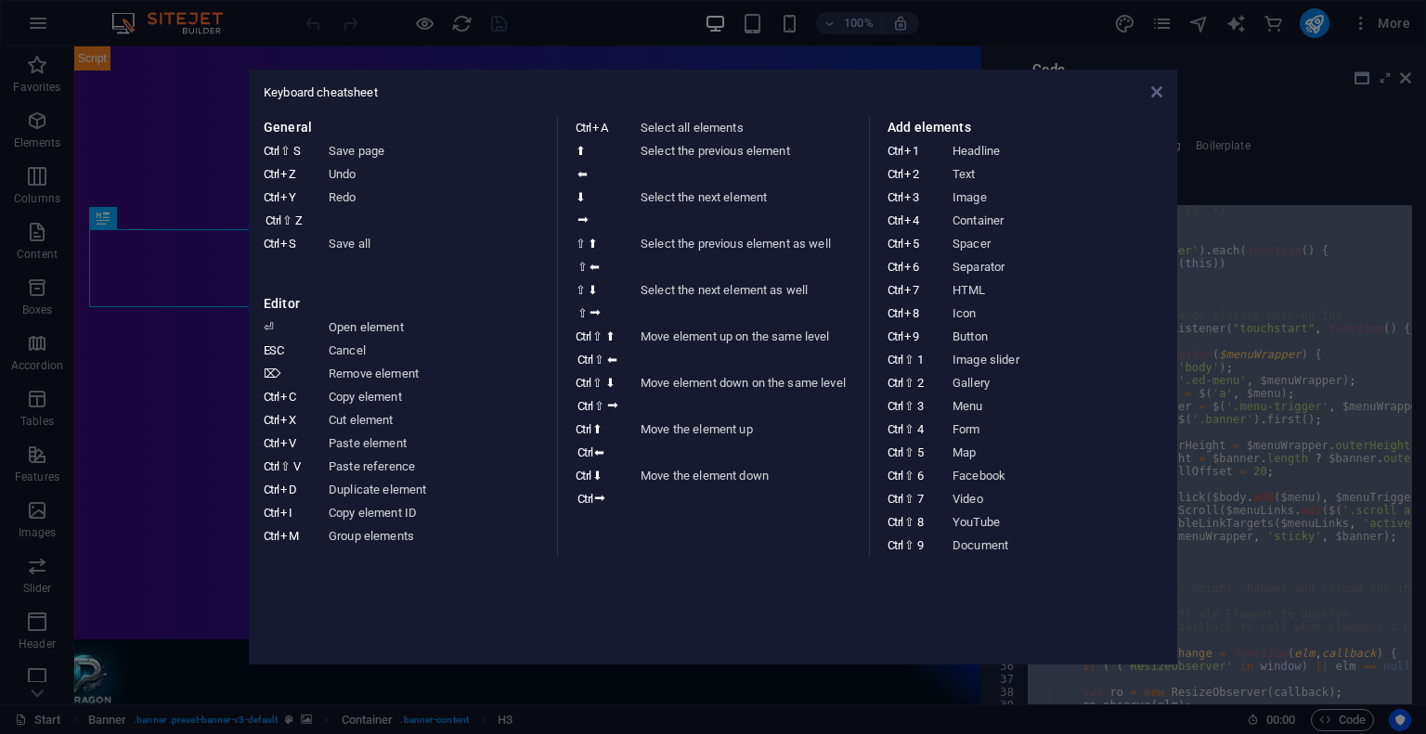
click at [1159, 87] on icon at bounding box center [1156, 91] width 11 height 15
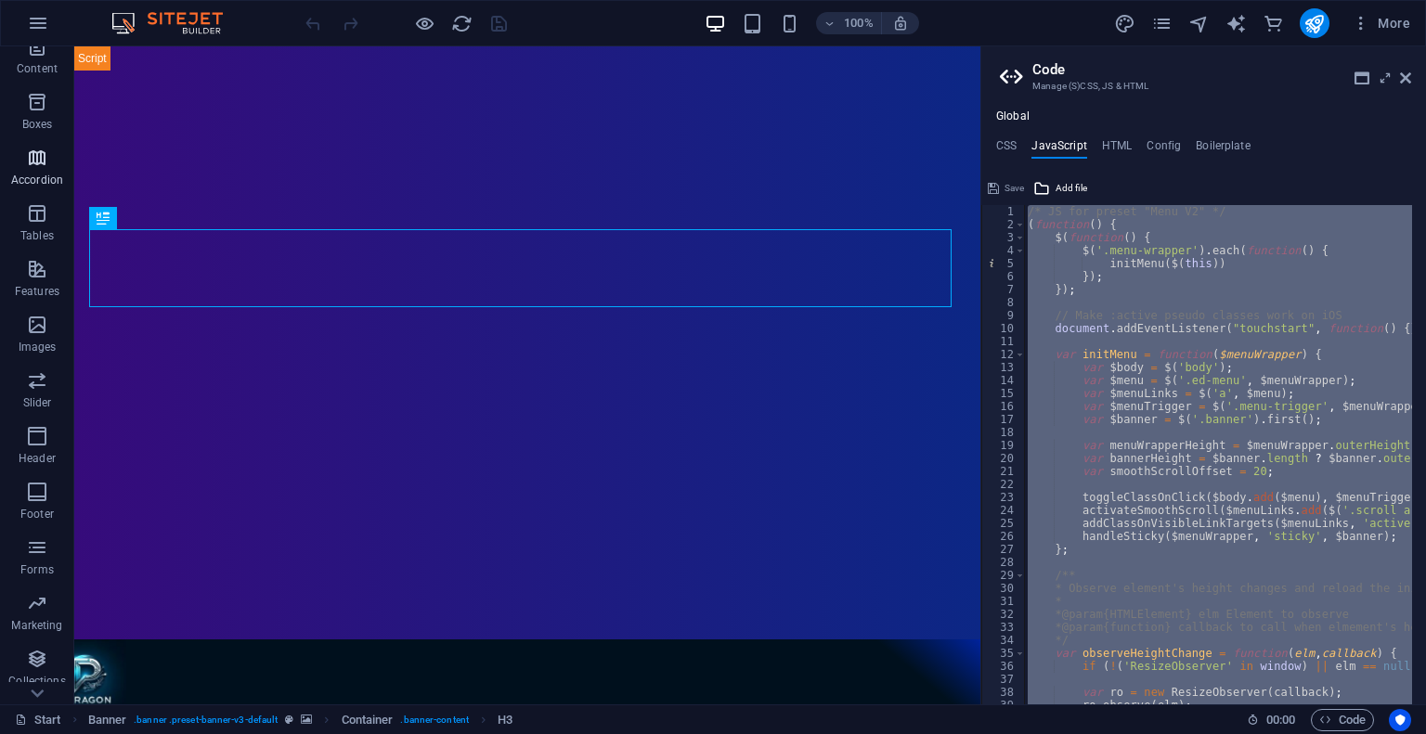
scroll to position [232, 0]
click at [41, 664] on icon "button" at bounding box center [37, 668] width 22 height 22
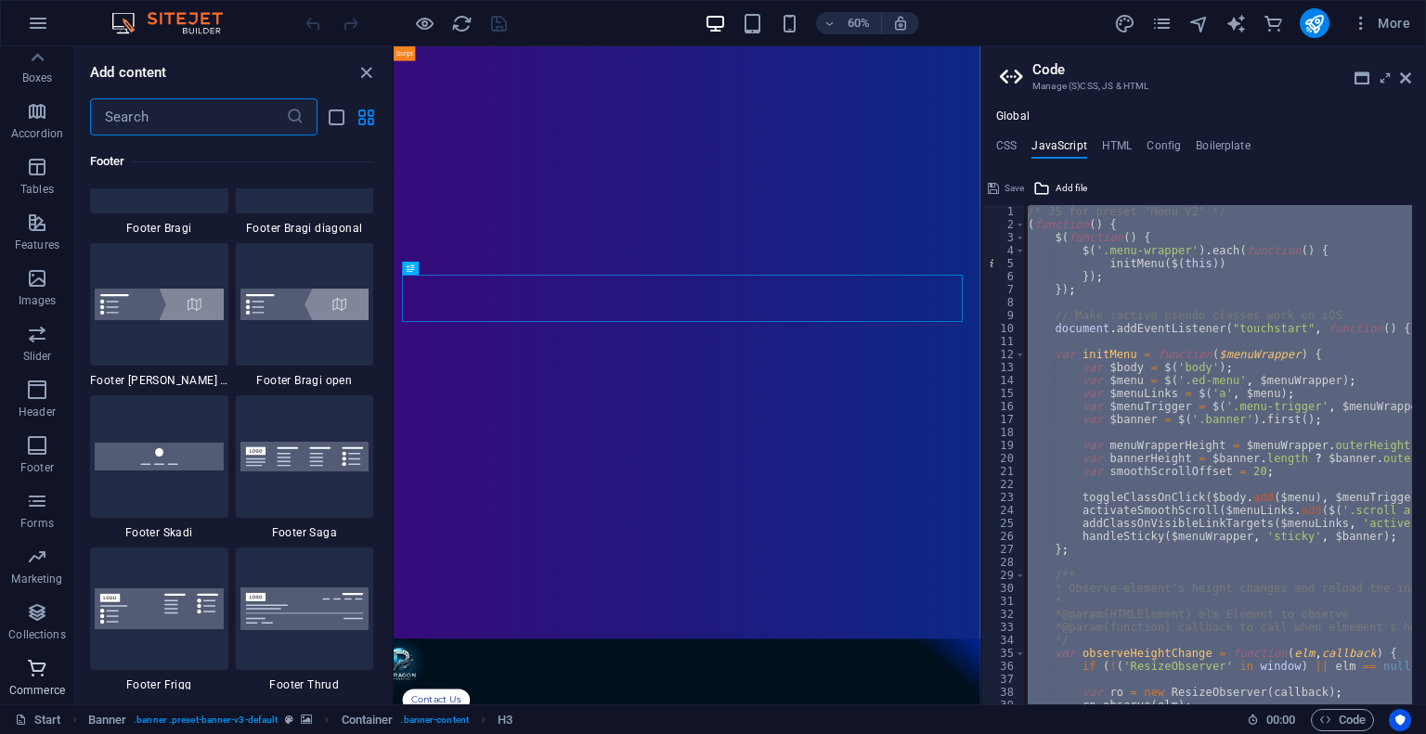
scroll to position [17886, 0]
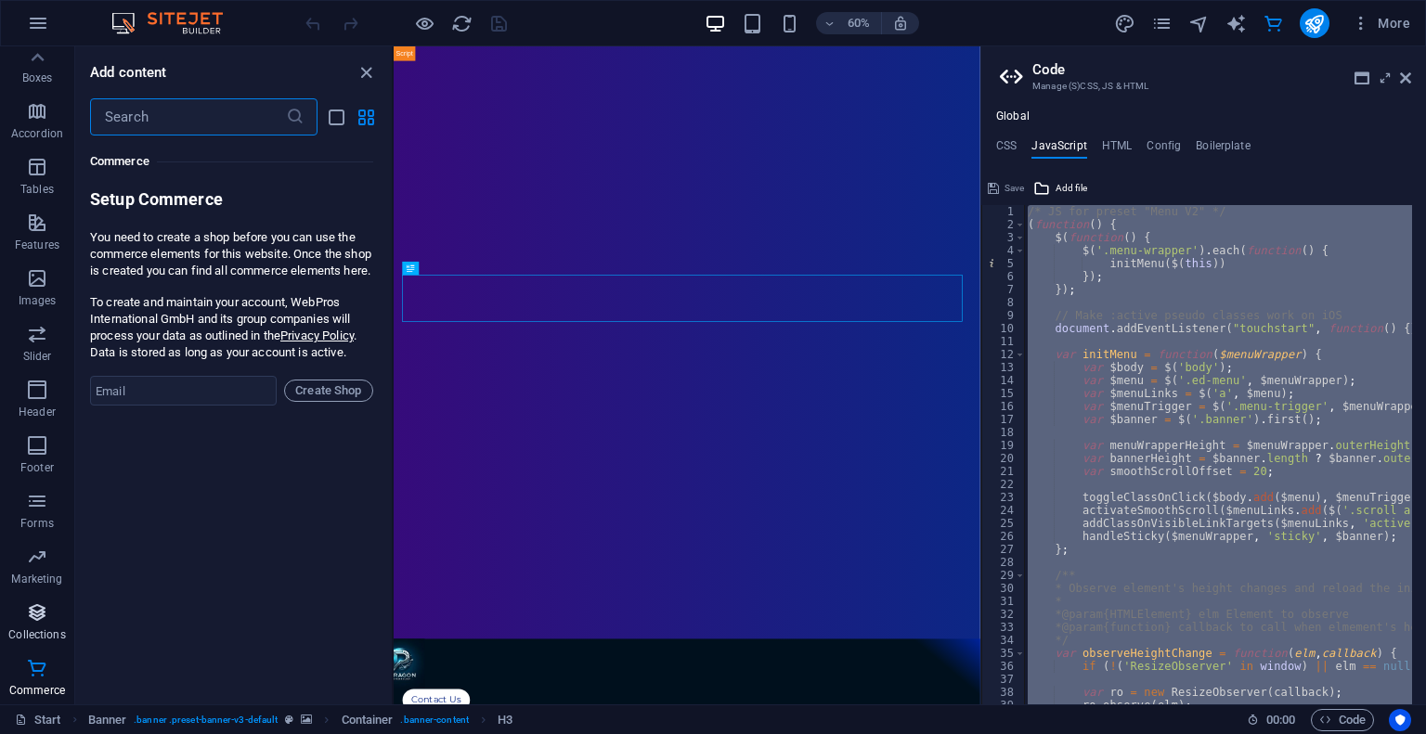
click at [41, 619] on icon "button" at bounding box center [37, 612] width 22 height 22
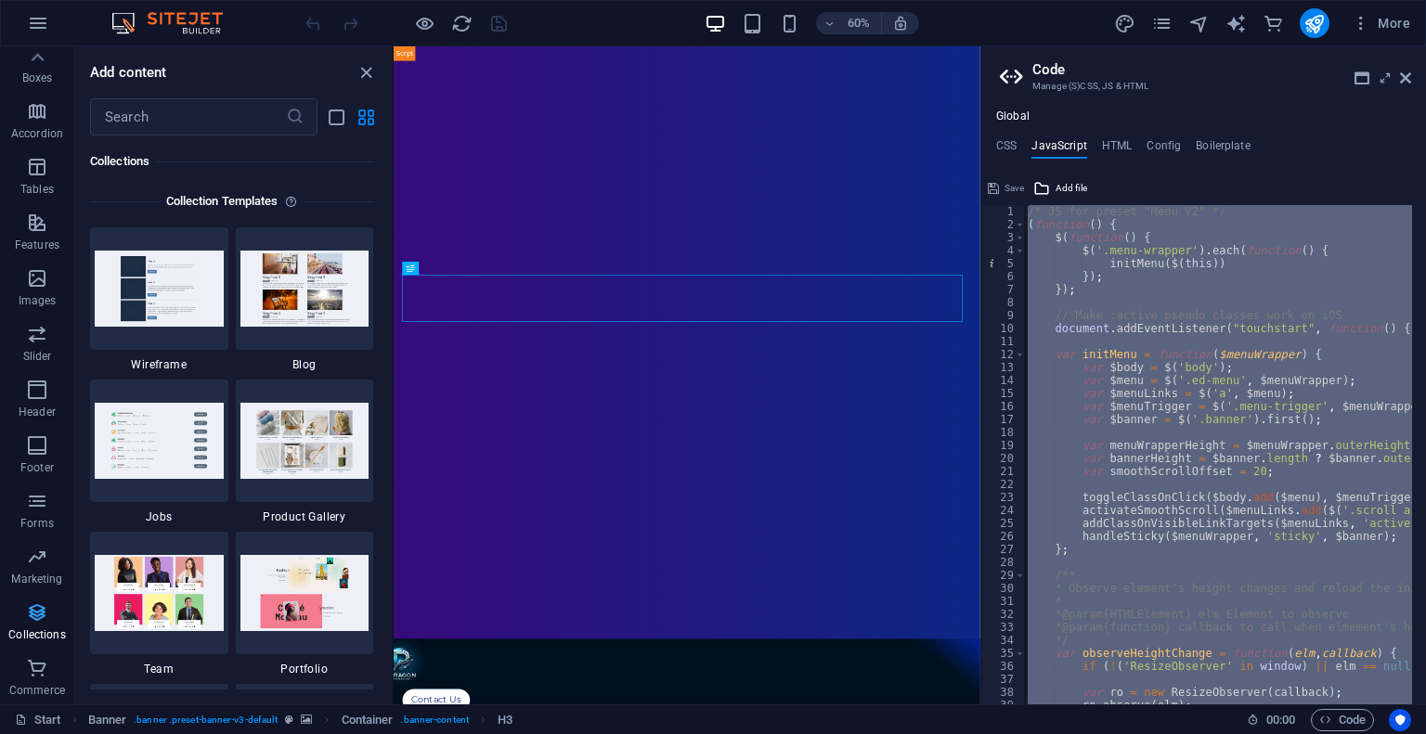
scroll to position [16990, 0]
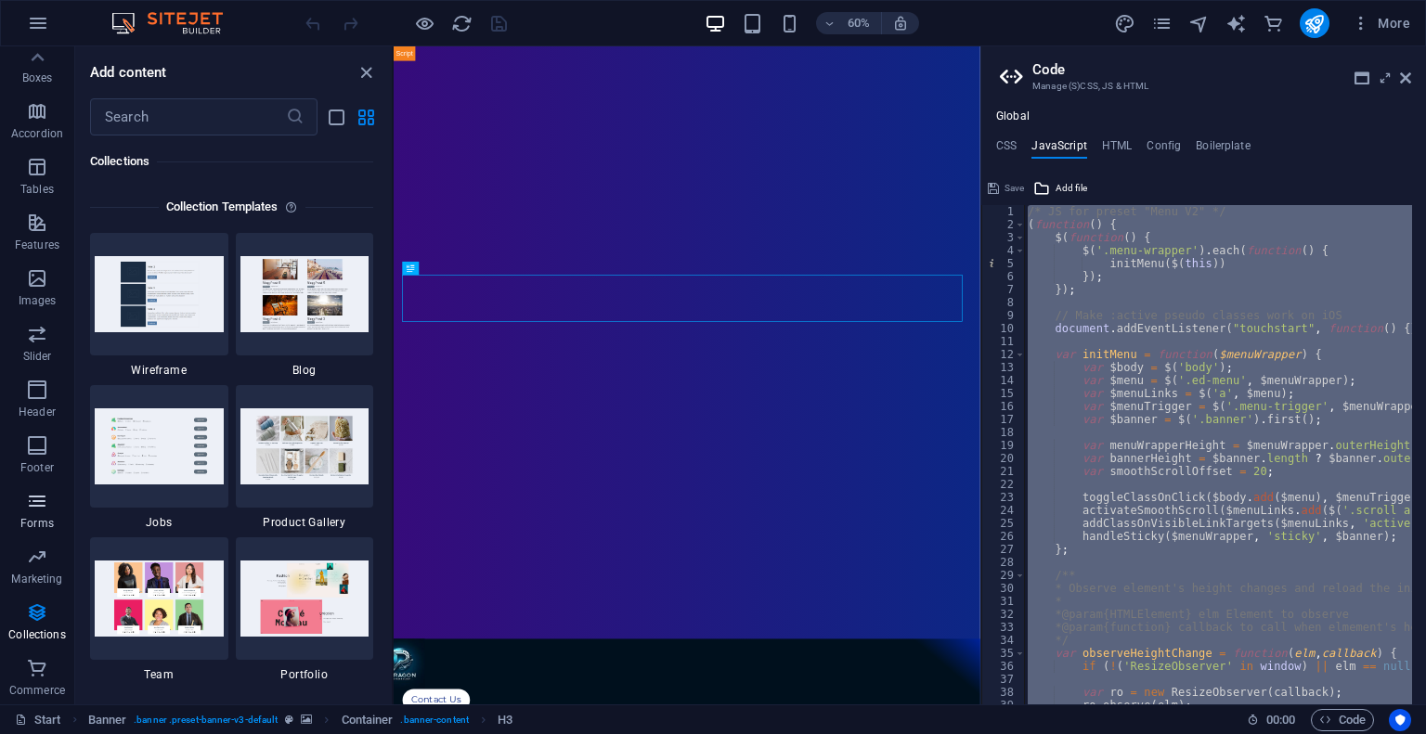
click at [41, 497] on icon "button" at bounding box center [37, 501] width 22 height 22
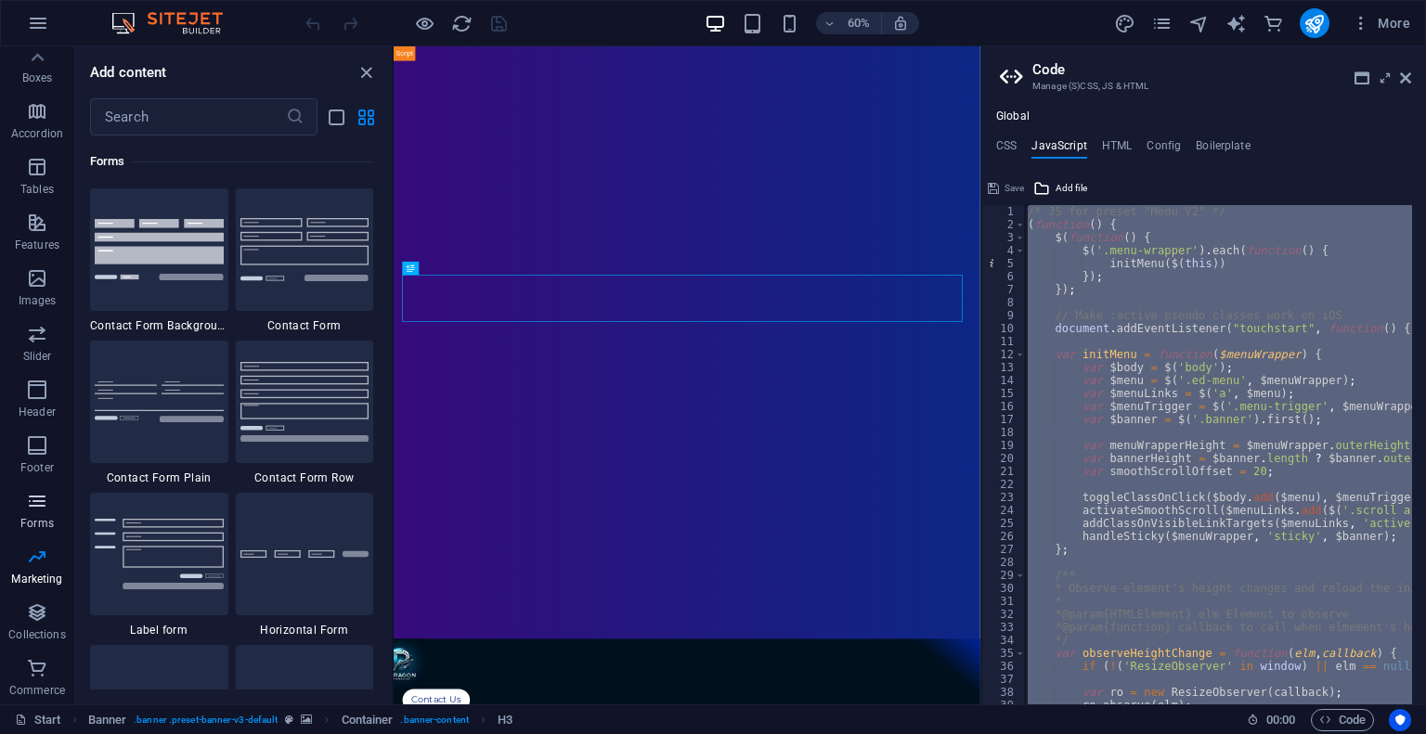
scroll to position [13551, 0]
click at [302, 265] on img at bounding box center [304, 249] width 129 height 62
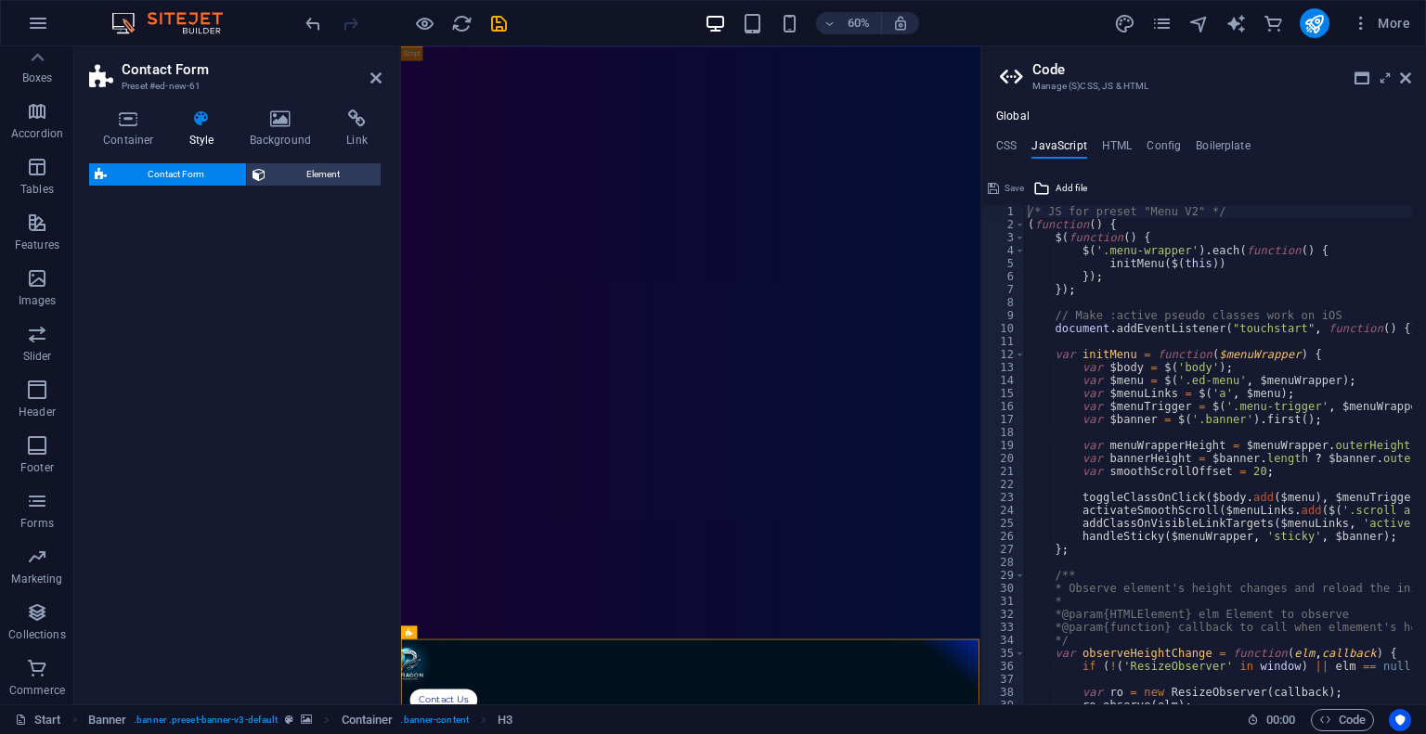
select select "rem"
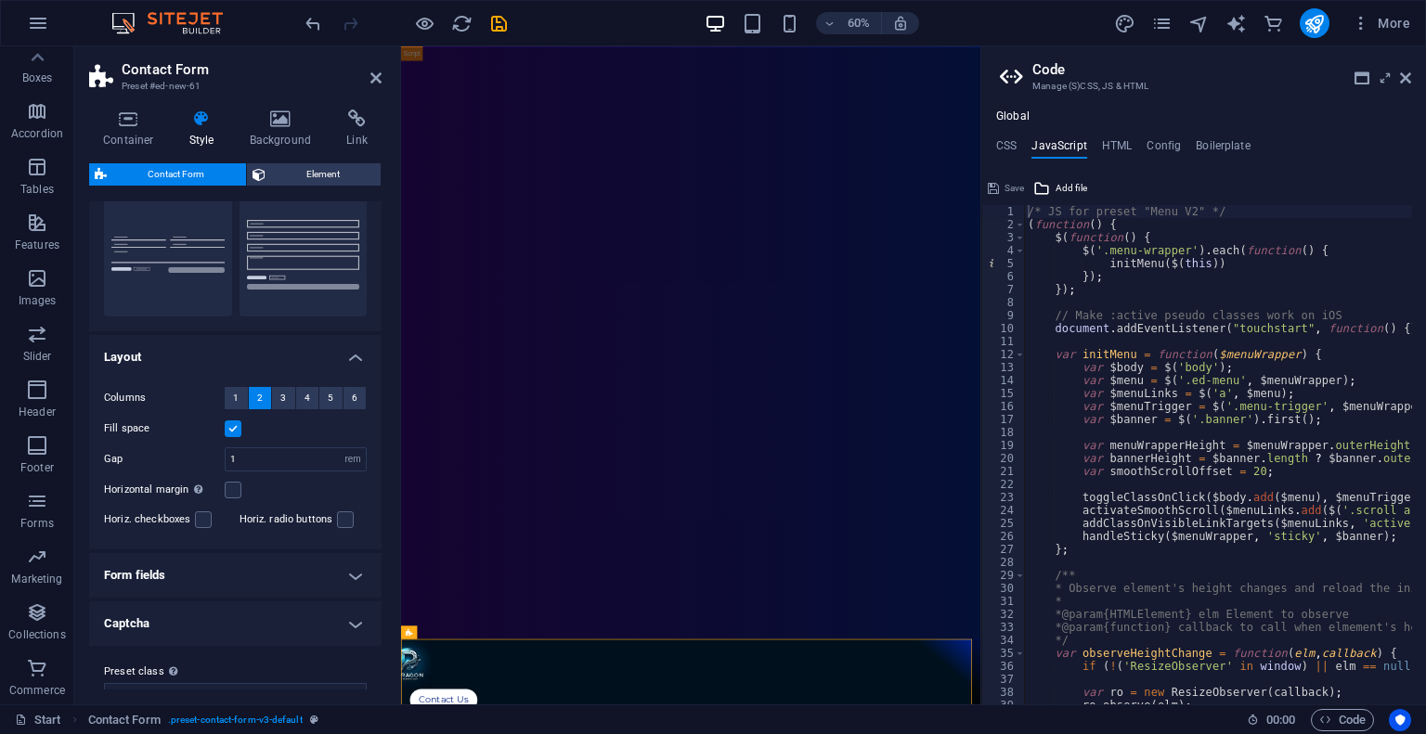
scroll to position [215, 0]
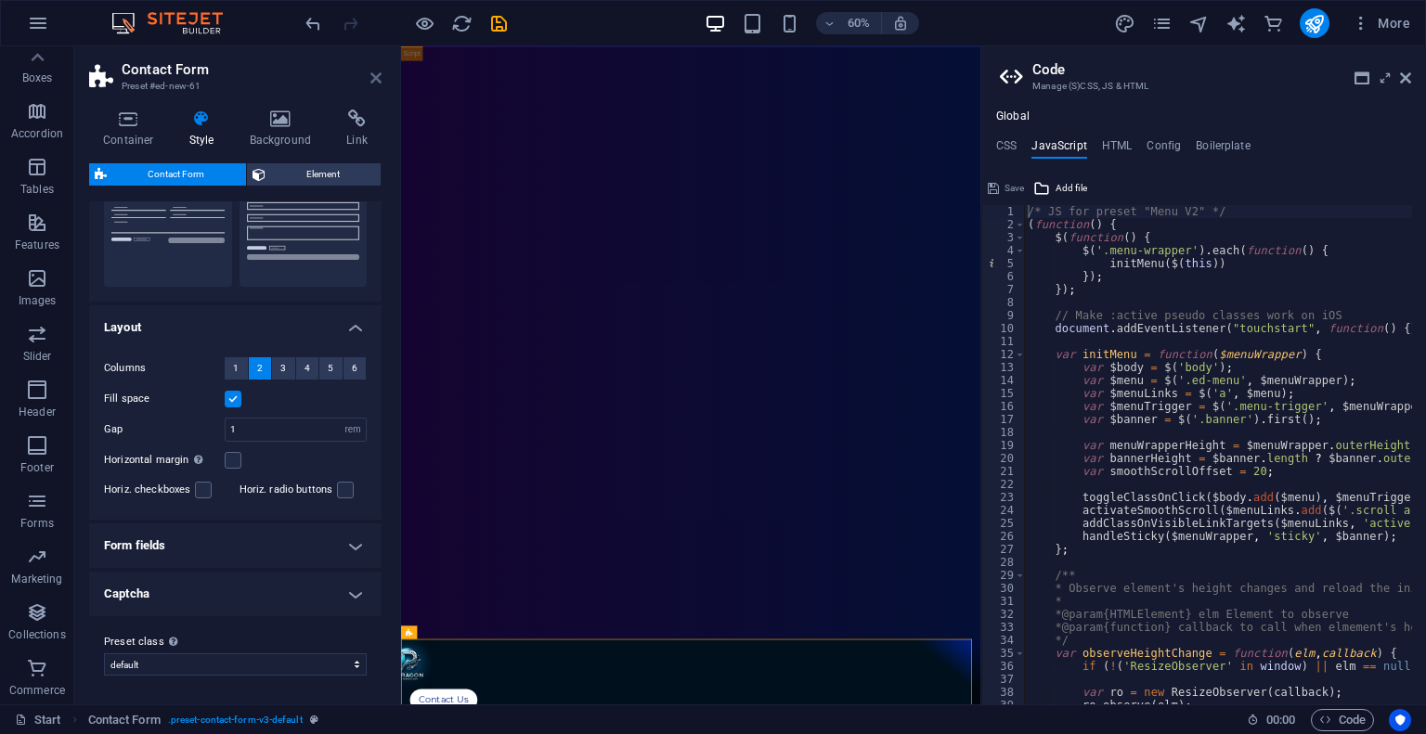
click at [375, 81] on icon at bounding box center [375, 78] width 11 height 15
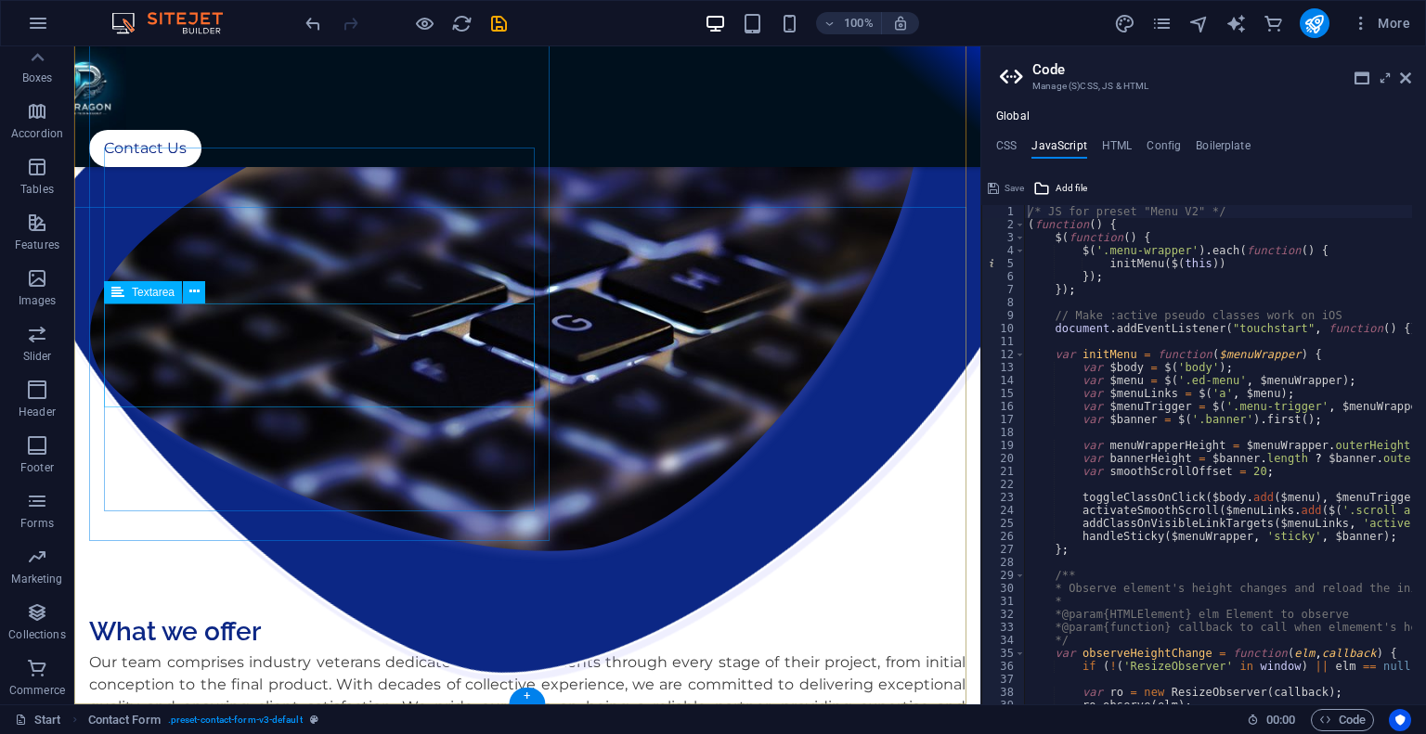
scroll to position [2019, 0]
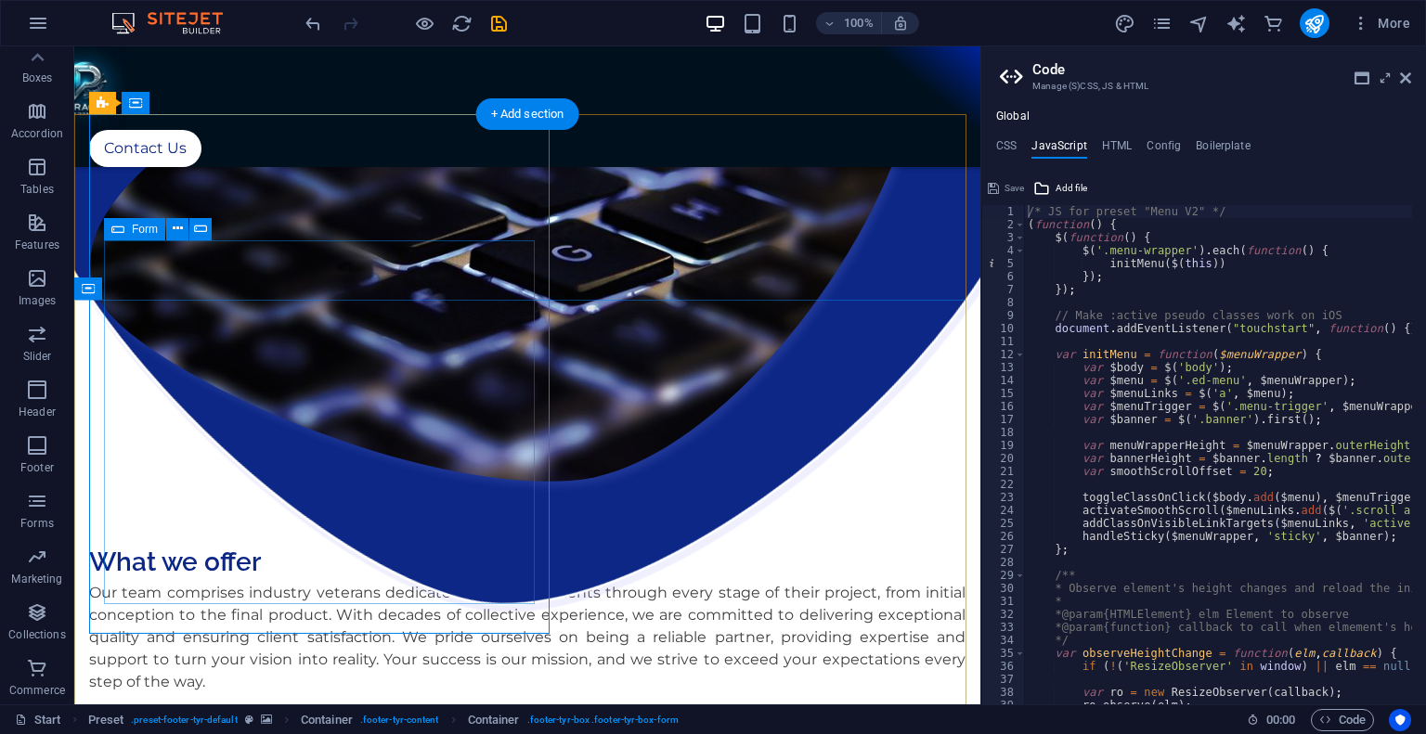
scroll to position [1833, 0]
